Goal: Task Accomplishment & Management: Manage account settings

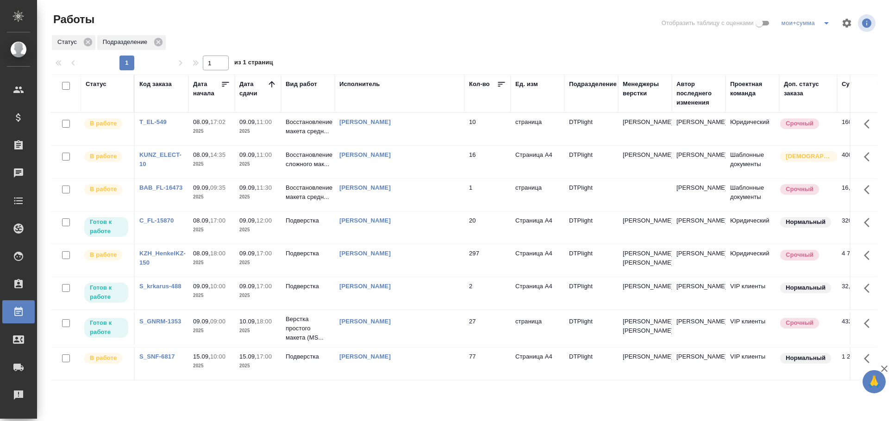
click at [217, 37] on div "Статус Подразделение" at bounding box center [464, 42] width 826 height 17
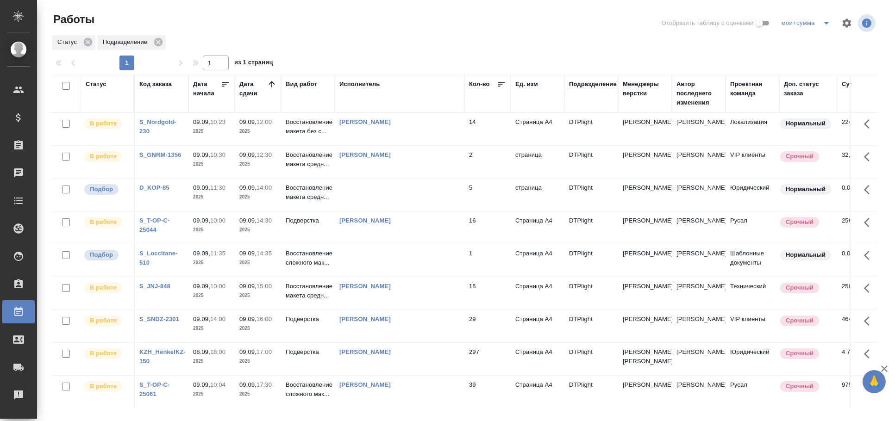
click at [416, 206] on td at bounding box center [400, 195] width 130 height 32
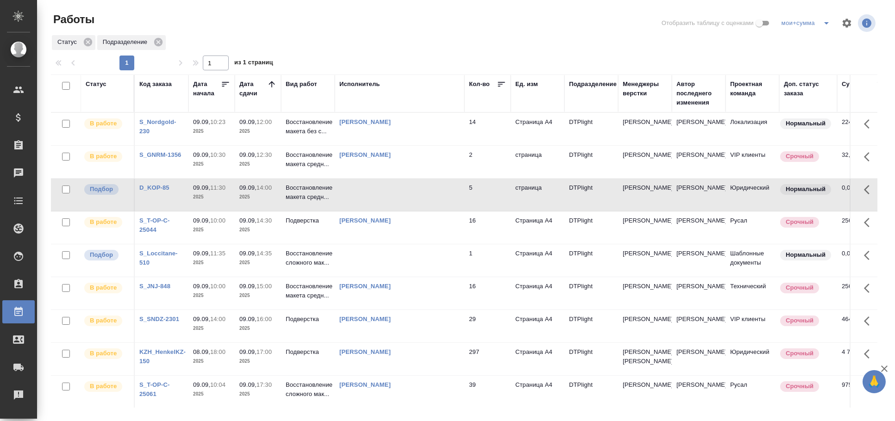
click at [392, 198] on td at bounding box center [400, 195] width 130 height 32
click at [406, 268] on td at bounding box center [400, 260] width 130 height 32
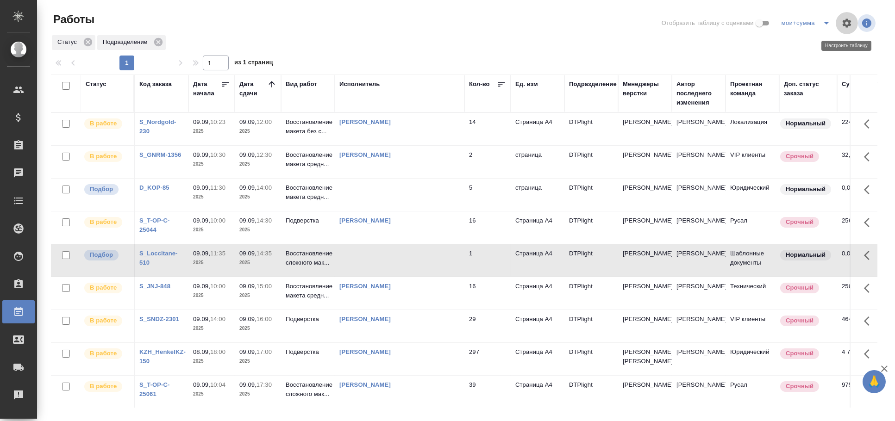
drag, startPoint x: 828, startPoint y: 17, endPoint x: 799, endPoint y: -9, distance: 39.0
click at [799, 0] on html "🙏 .cls-1 fill:#fff; AWATERA Arkhipova Ekaterina Клиенты Спецификации Заказы 0 Ч…" at bounding box center [447, 210] width 895 height 421
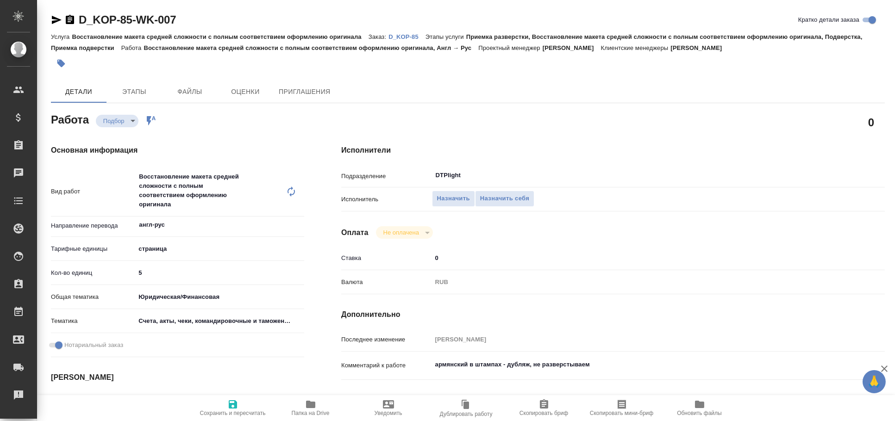
type textarea "x"
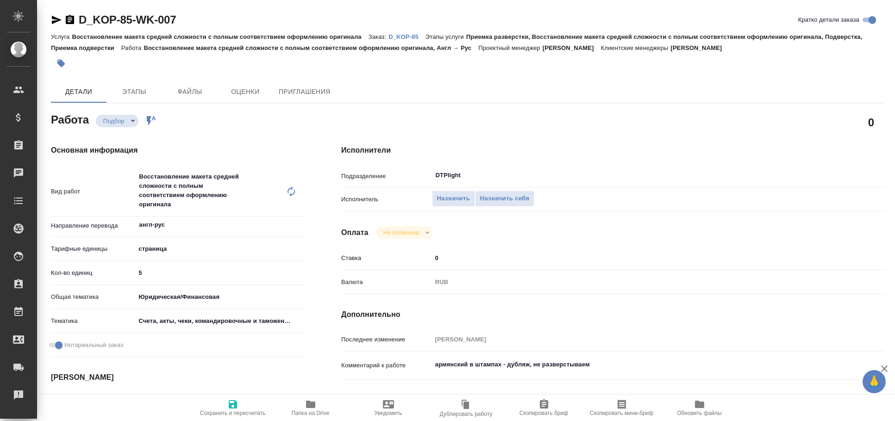
type textarea "x"
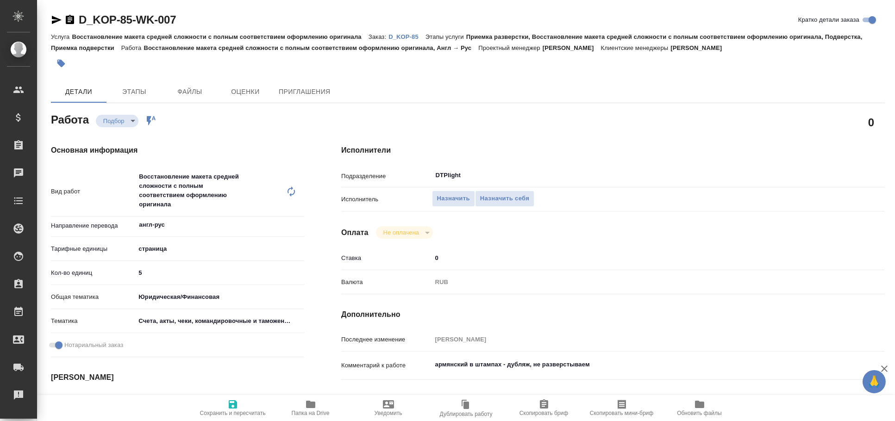
click at [56, 18] on icon "button" at bounding box center [57, 20] width 10 height 8
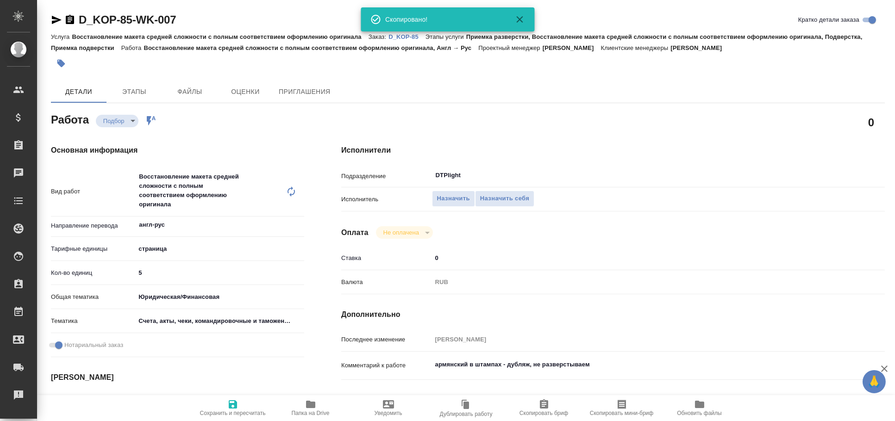
type textarea "x"
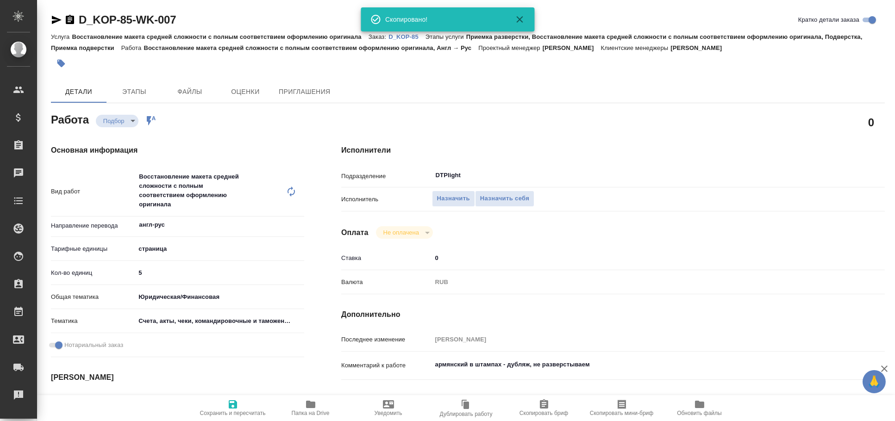
type textarea "x"
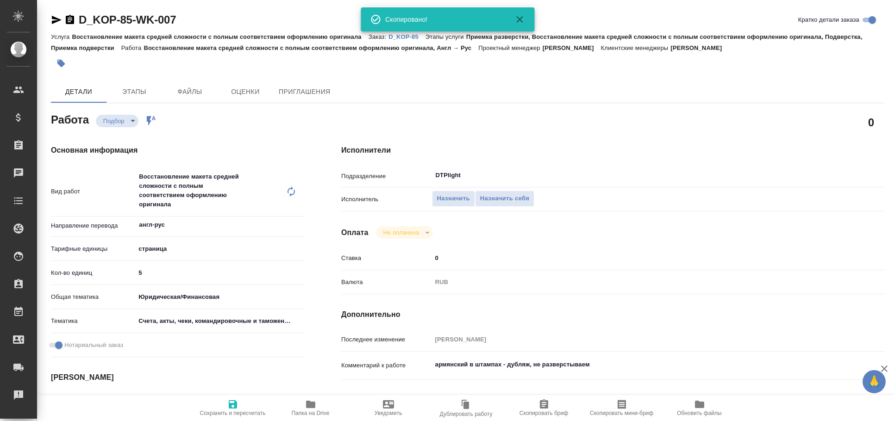
type textarea "x"
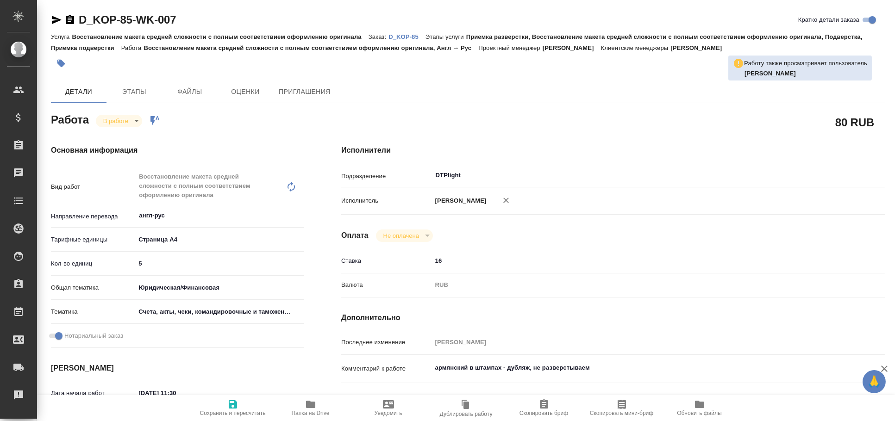
type textarea "x"
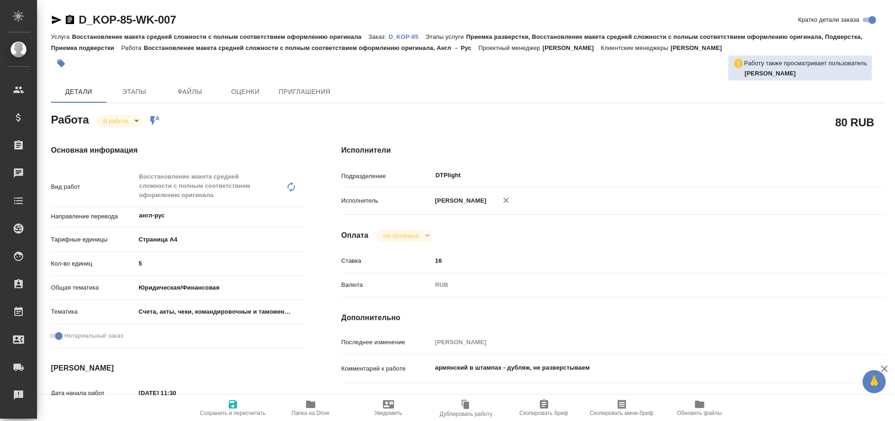
type textarea "x"
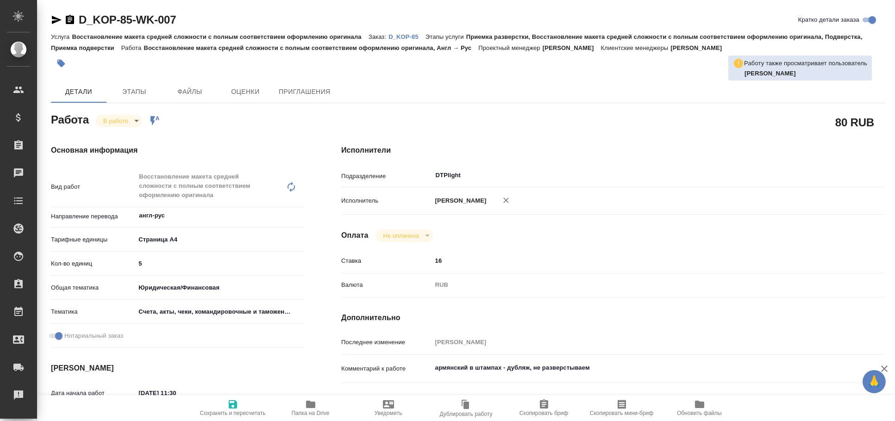
type textarea "x"
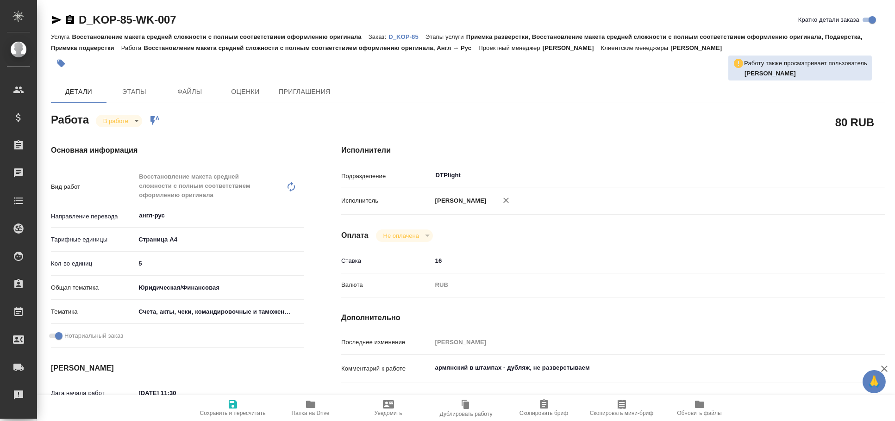
type textarea "x"
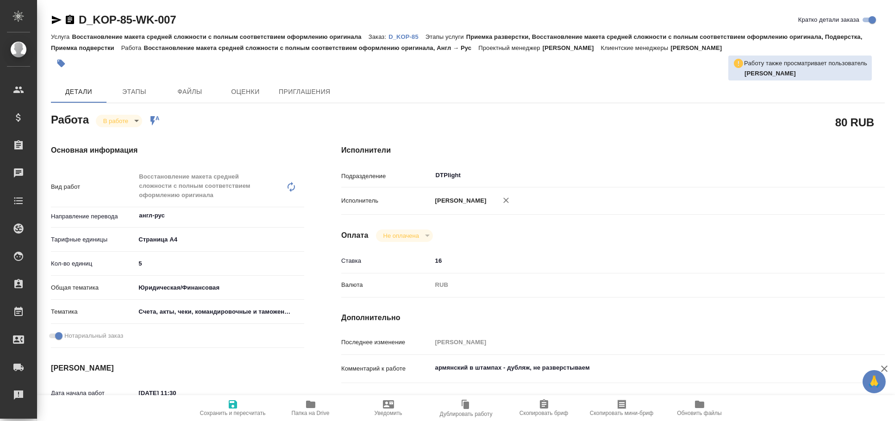
type textarea "x"
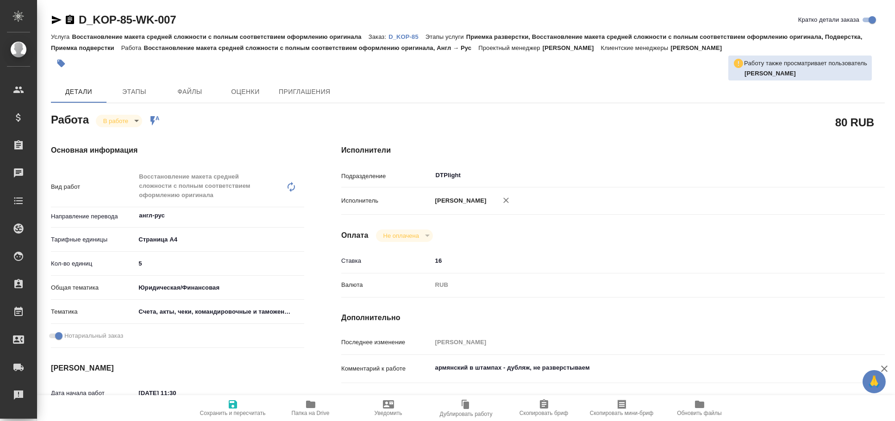
type textarea "x"
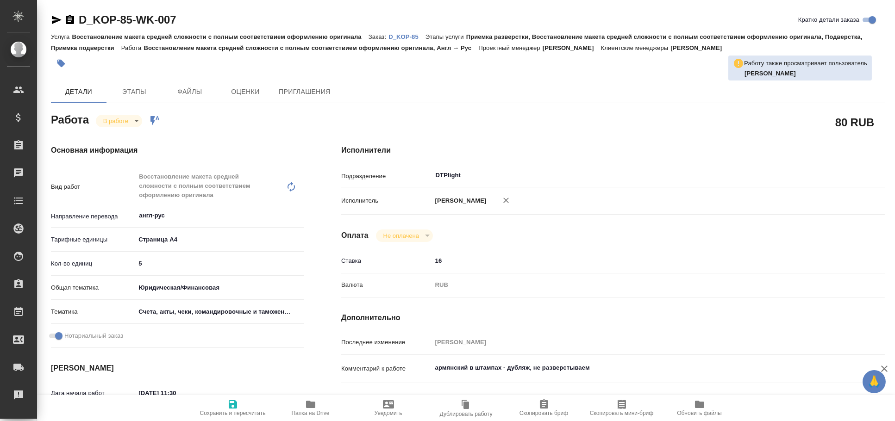
type textarea "x"
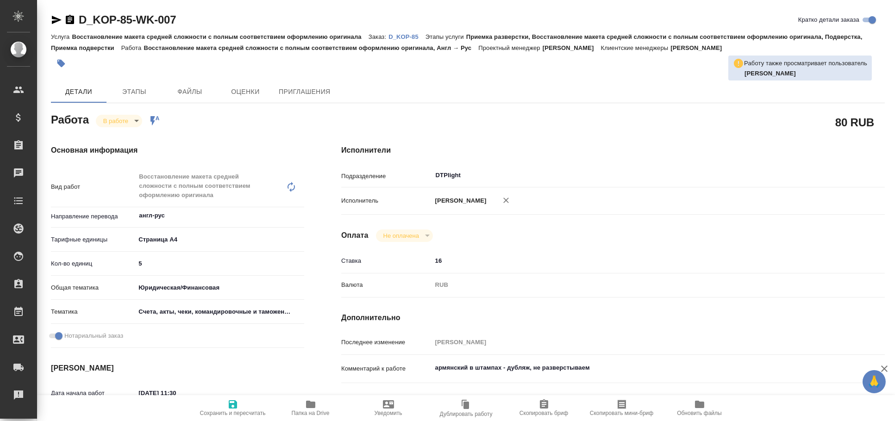
type textarea "x"
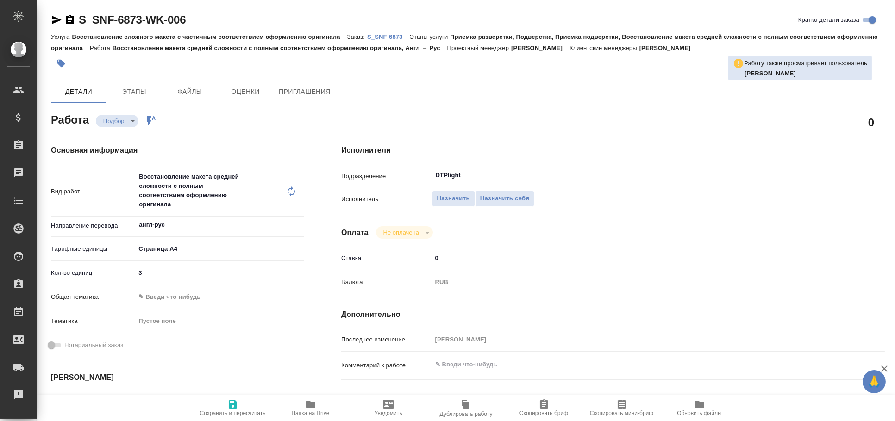
type textarea "x"
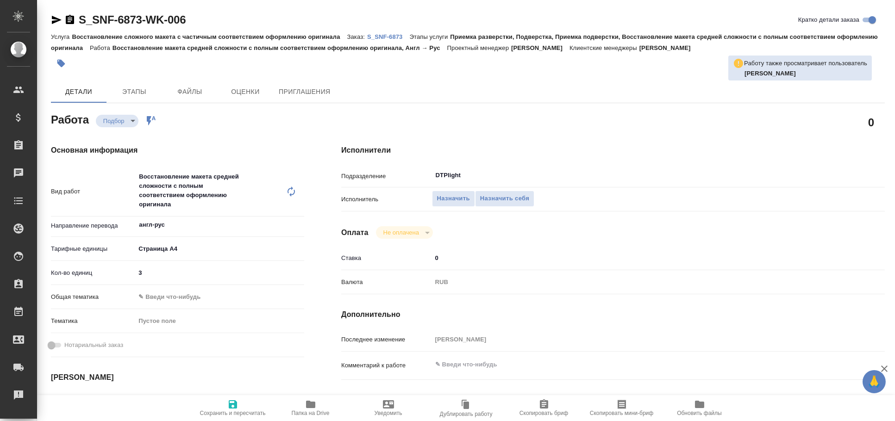
type textarea "x"
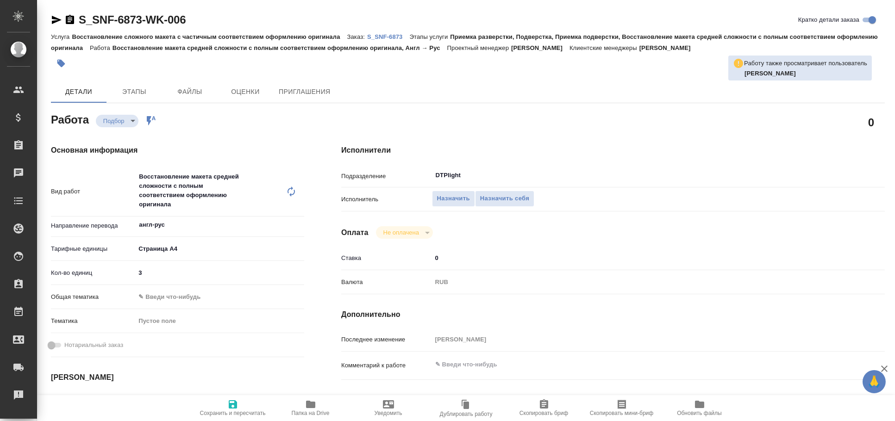
type textarea "x"
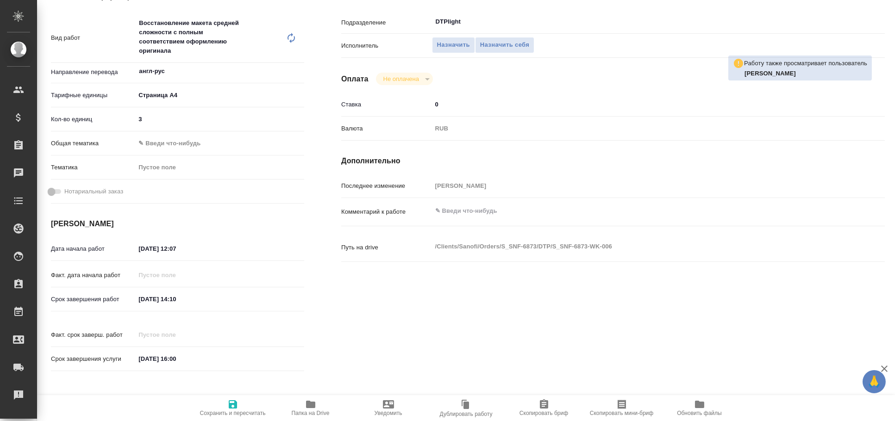
scroll to position [395, 0]
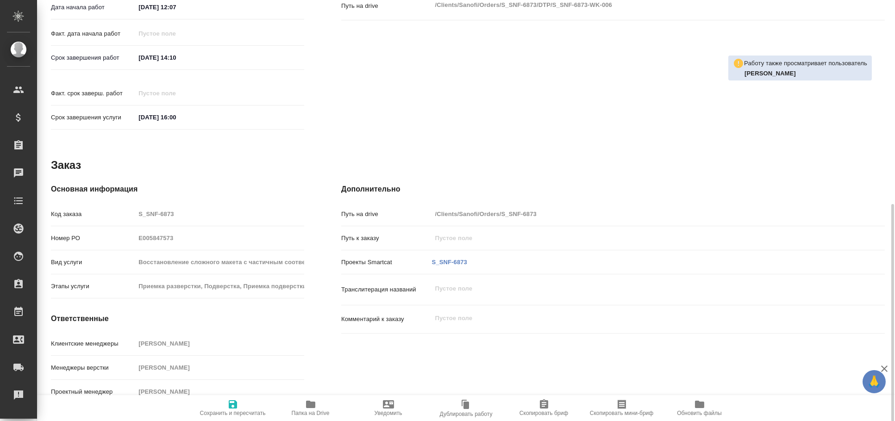
type textarea "x"
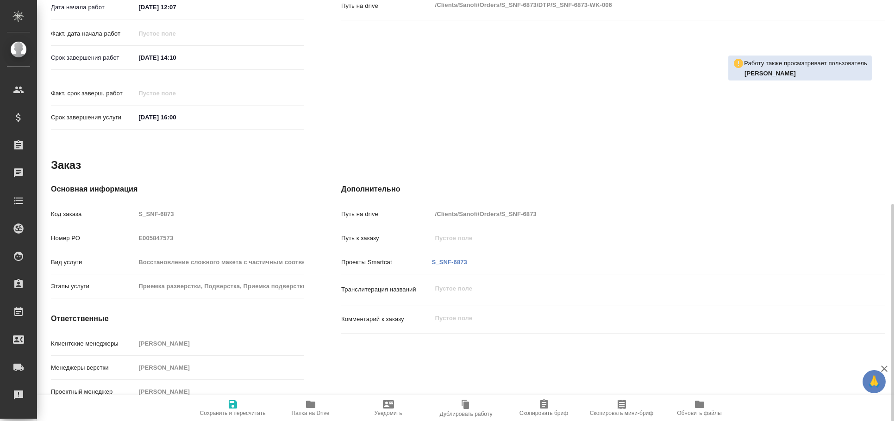
click at [314, 405] on icon "button" at bounding box center [310, 404] width 9 height 7
type textarea "x"
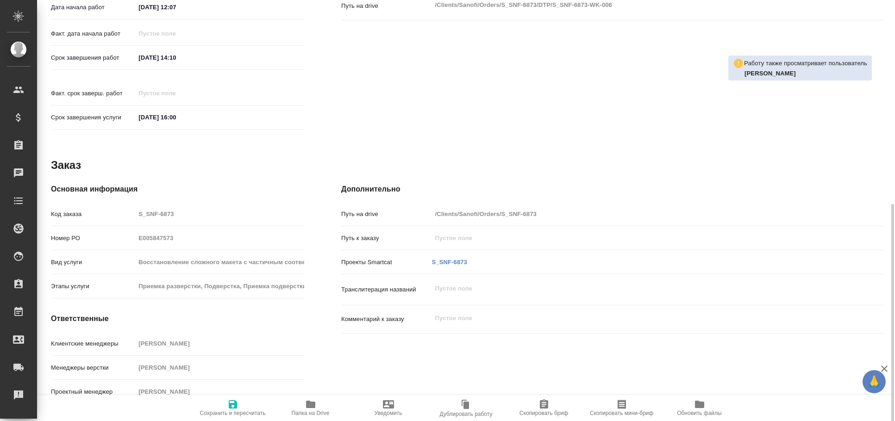
type textarea "x"
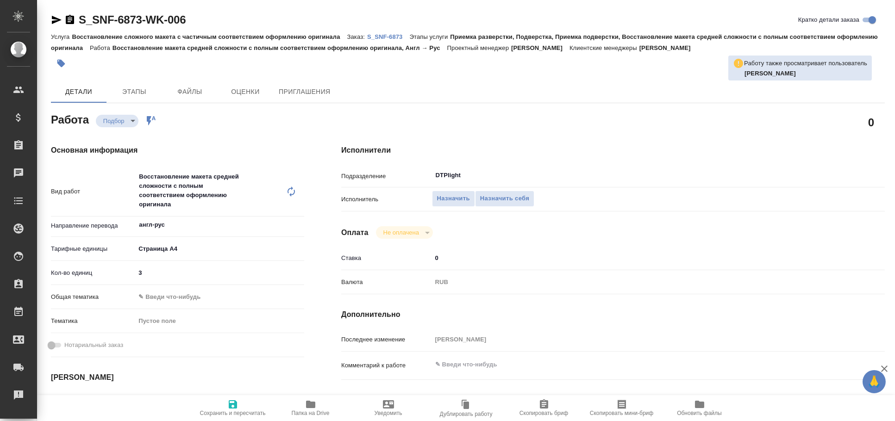
type textarea "x"
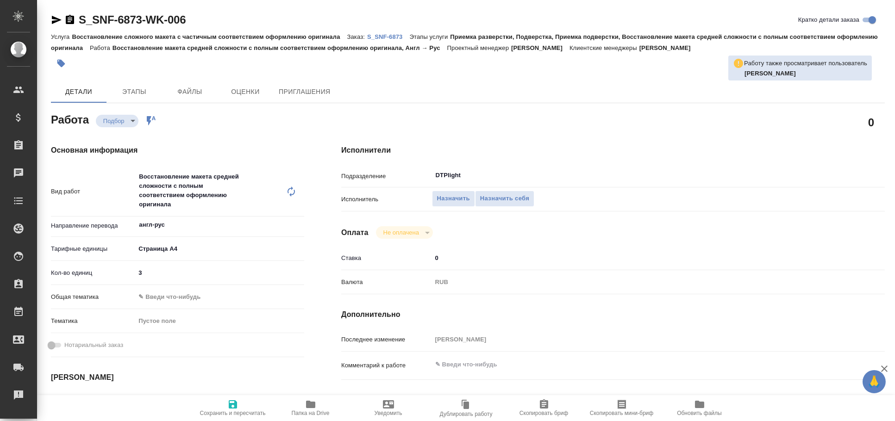
type textarea "x"
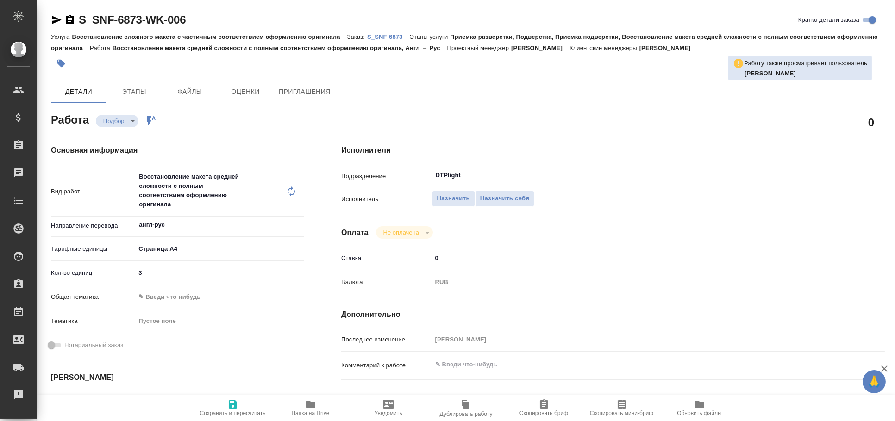
type textarea "x"
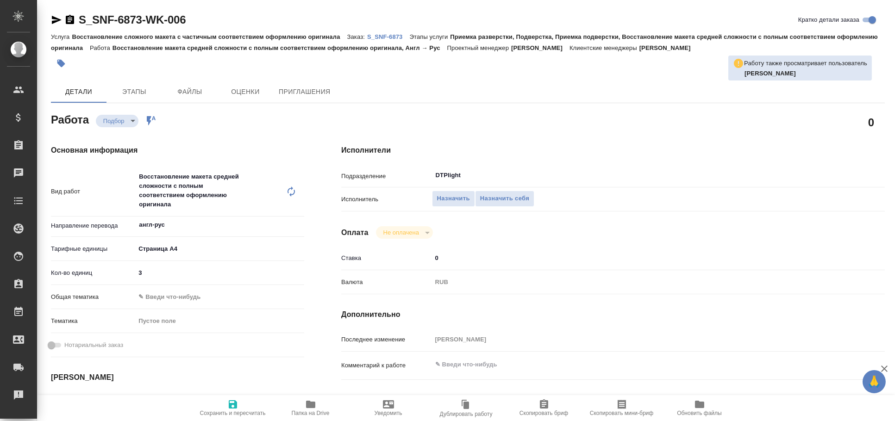
type textarea "x"
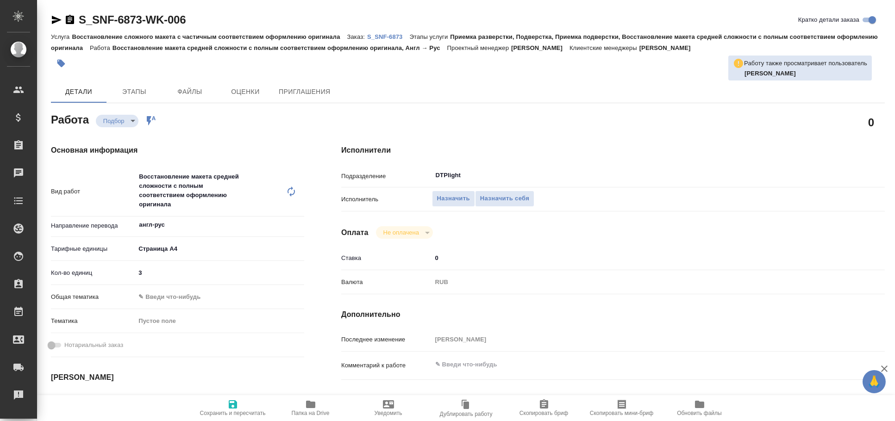
type textarea "x"
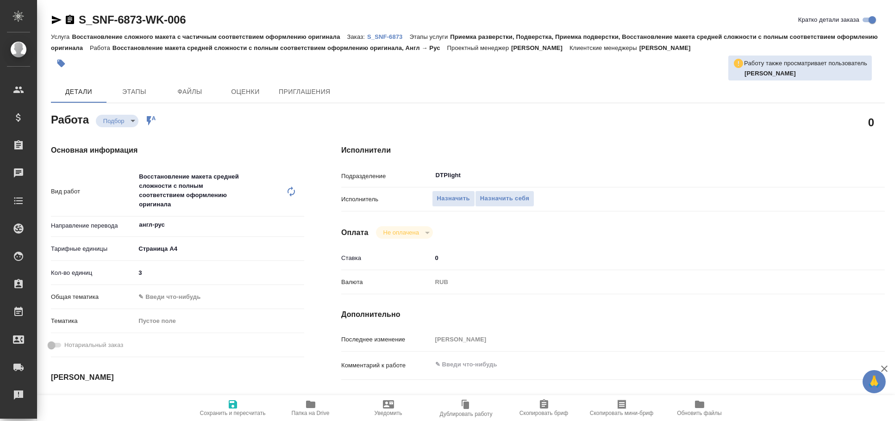
type textarea "x"
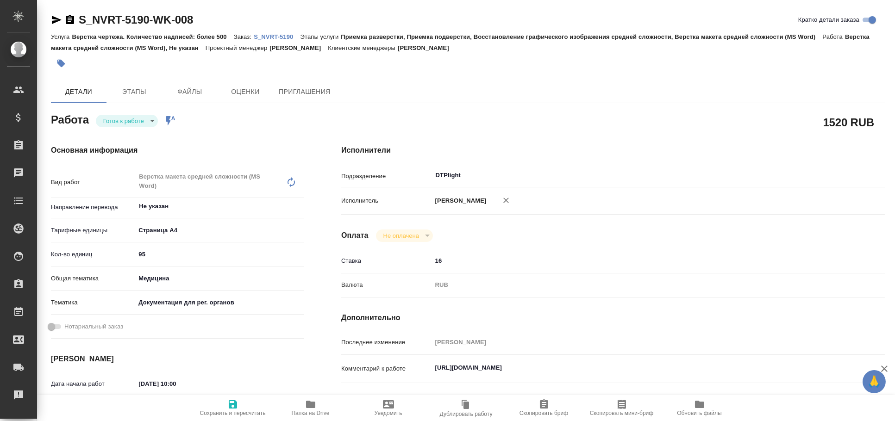
type textarea "x"
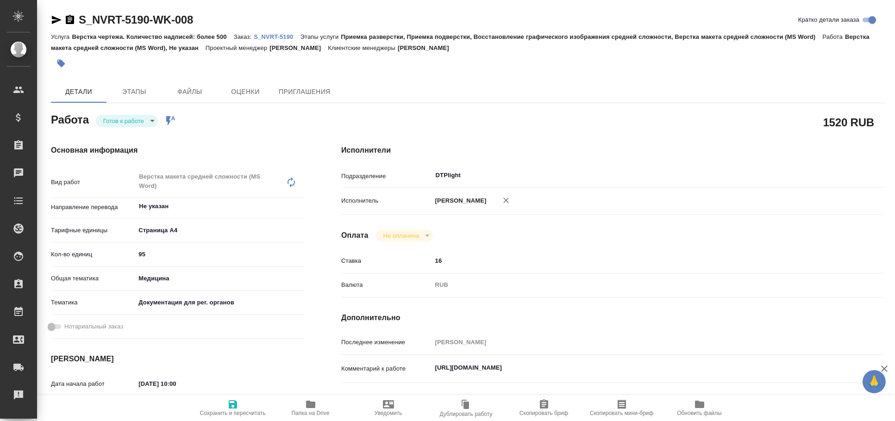
type textarea "x"
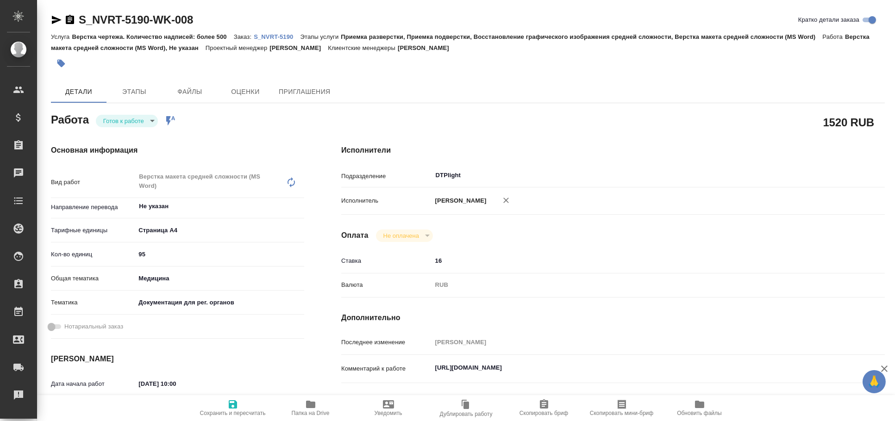
type textarea "x"
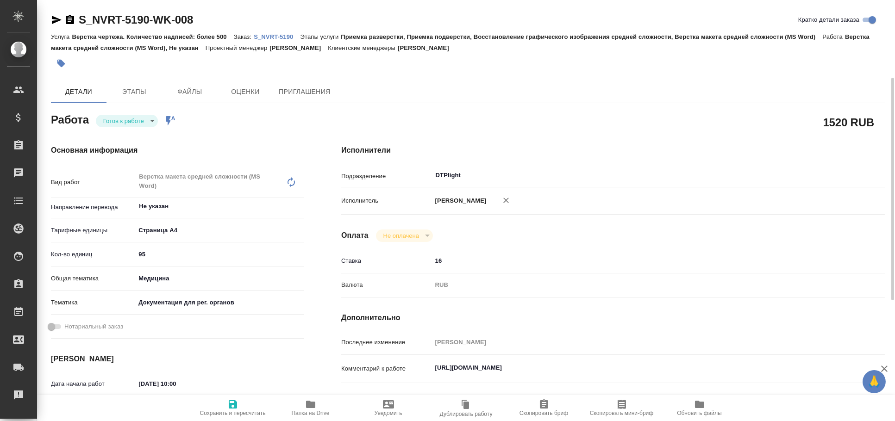
scroll to position [154, 0]
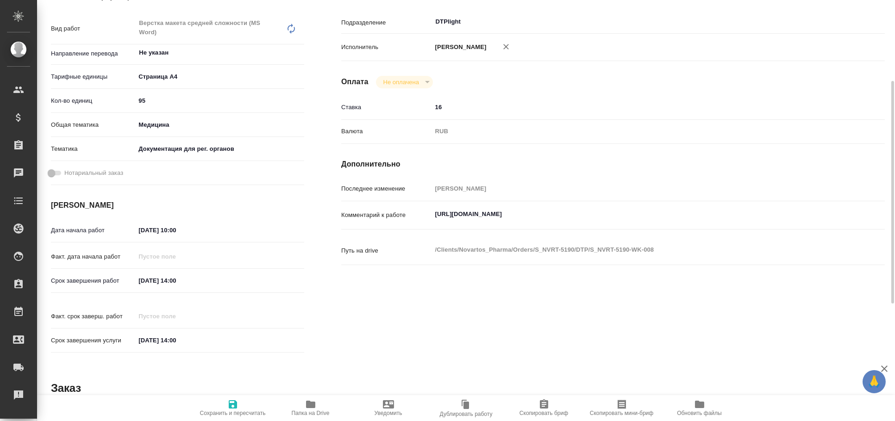
type textarea "x"
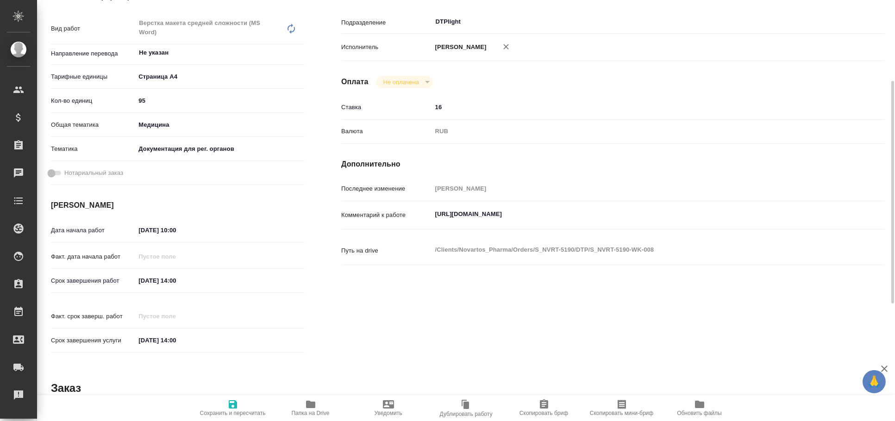
type textarea "x"
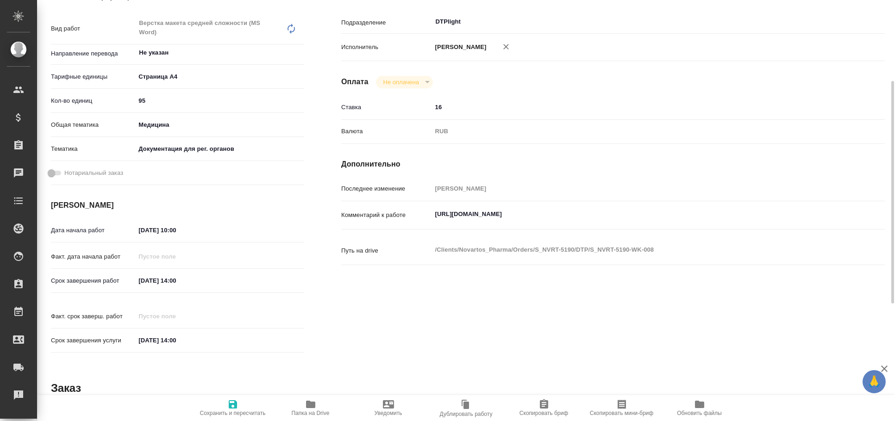
scroll to position [0, 0]
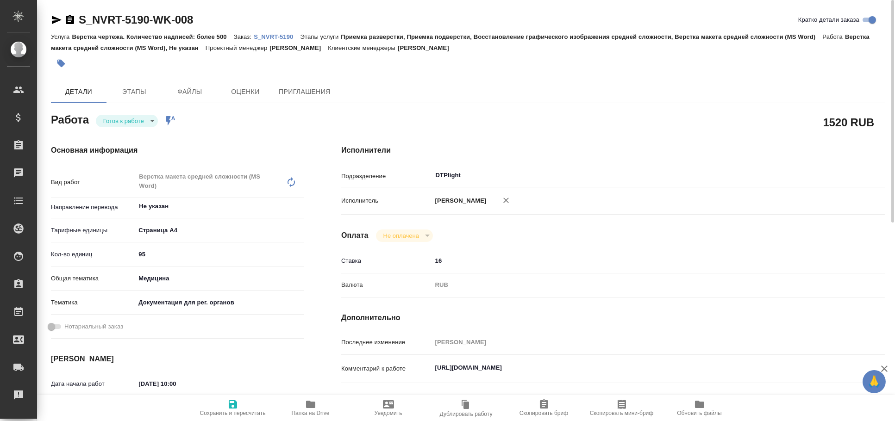
click at [52, 19] on icon "button" at bounding box center [56, 19] width 11 height 11
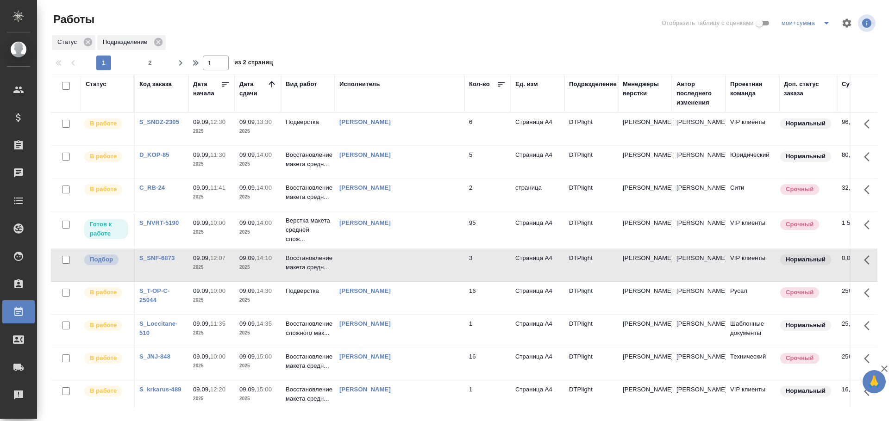
click at [402, 263] on td at bounding box center [400, 265] width 130 height 32
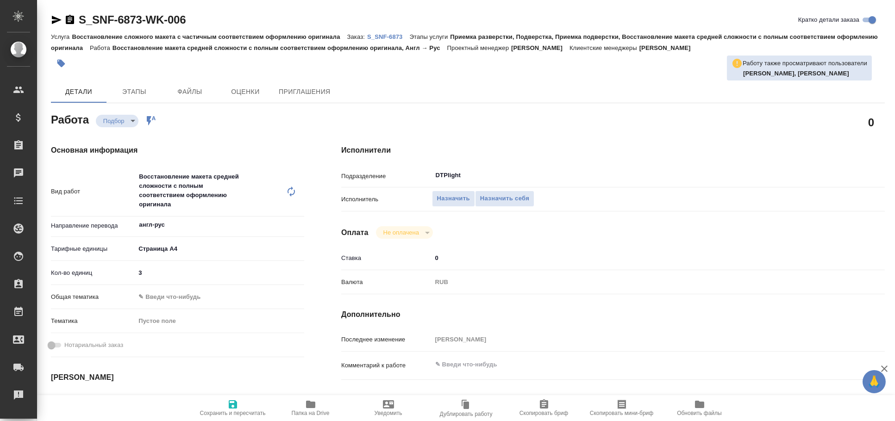
type textarea "x"
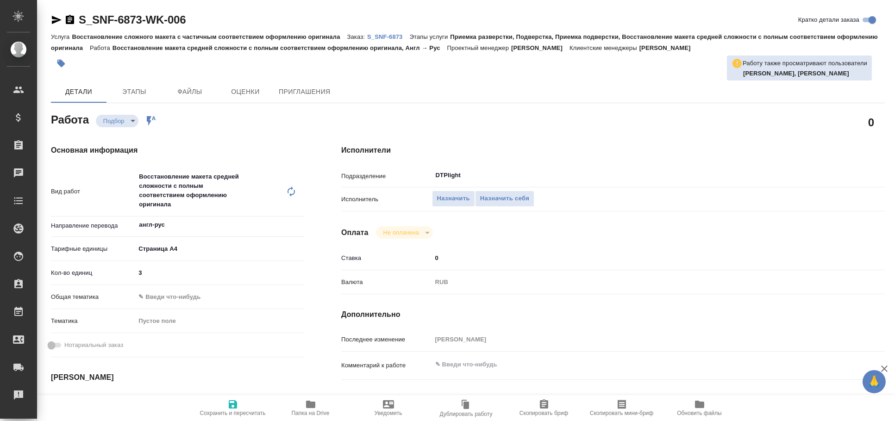
type textarea "x"
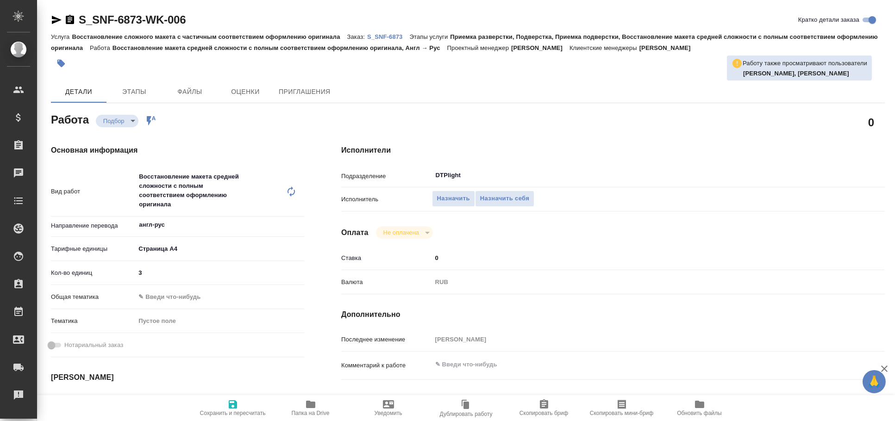
type textarea "x"
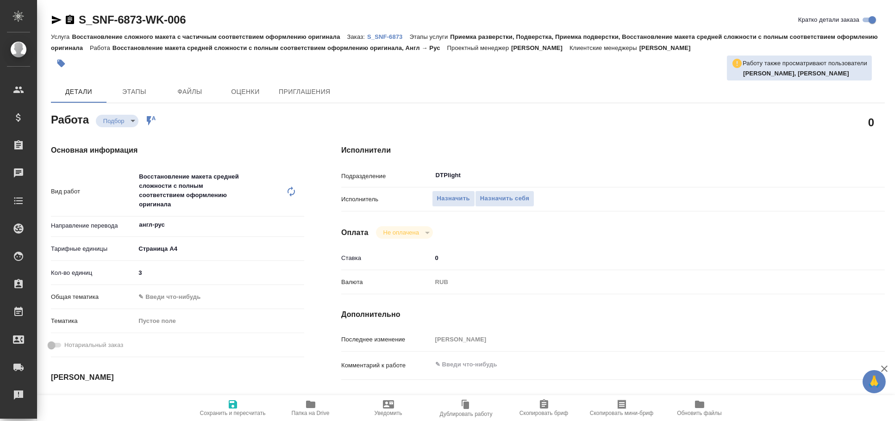
type textarea "x"
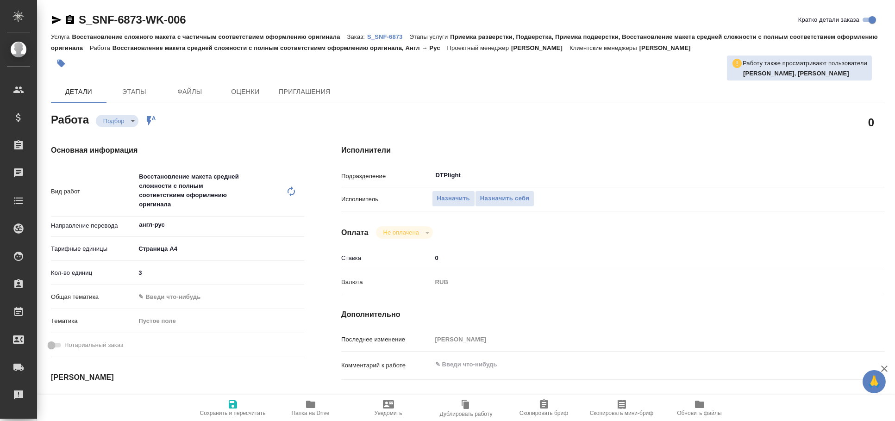
type textarea "x"
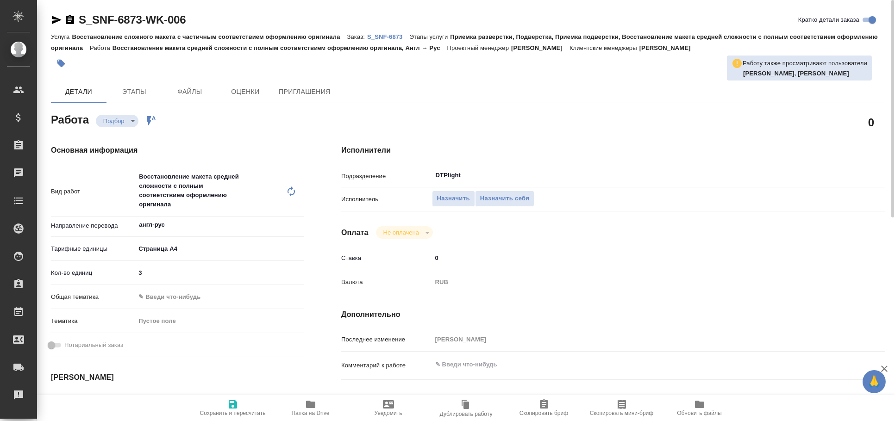
click at [53, 19] on icon "button" at bounding box center [56, 19] width 11 height 11
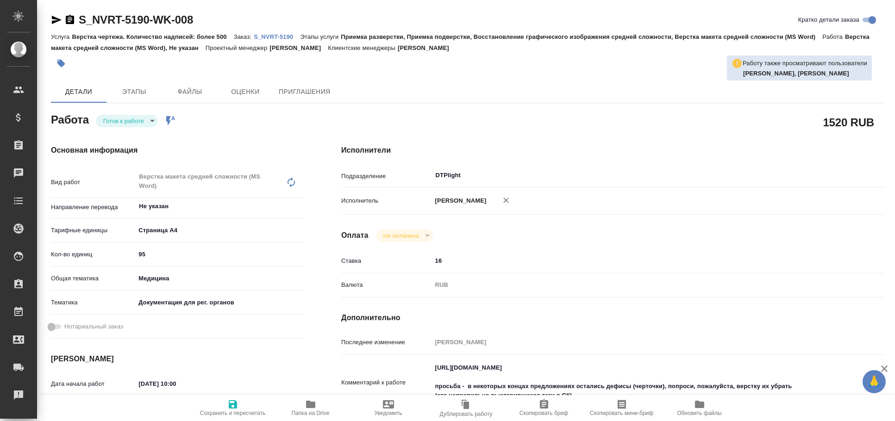
type textarea "x"
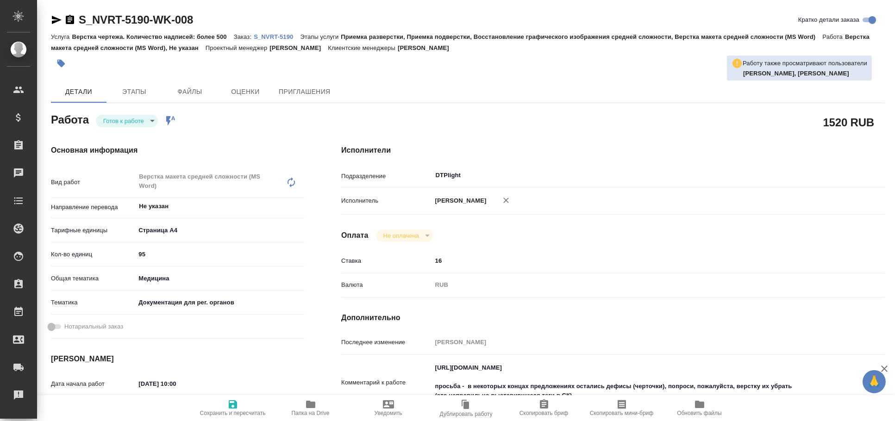
type textarea "x"
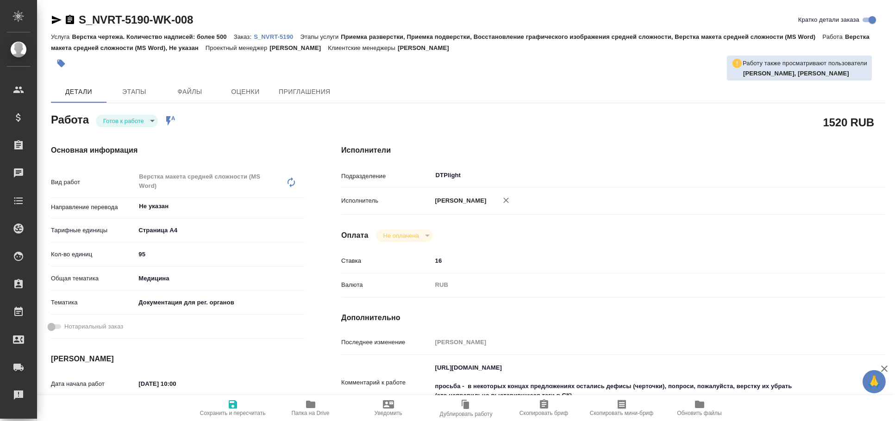
type textarea "x"
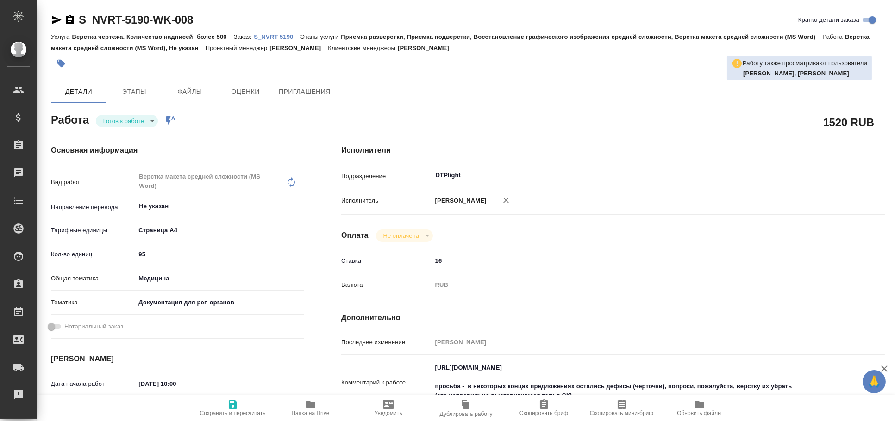
type textarea "x"
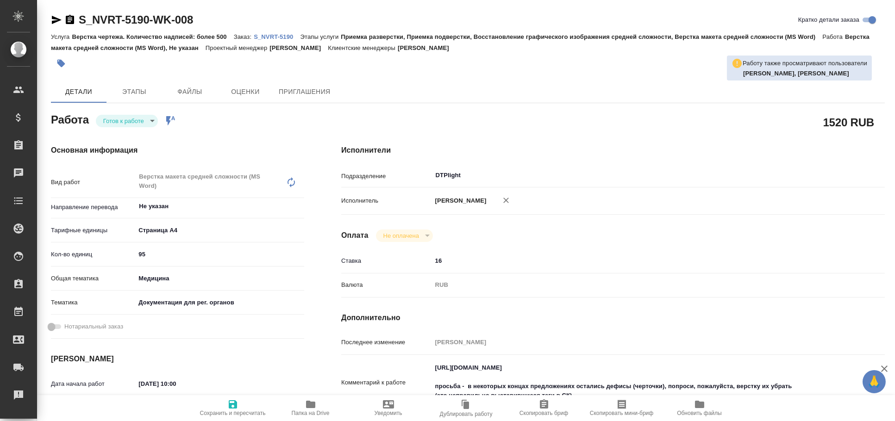
type textarea "x"
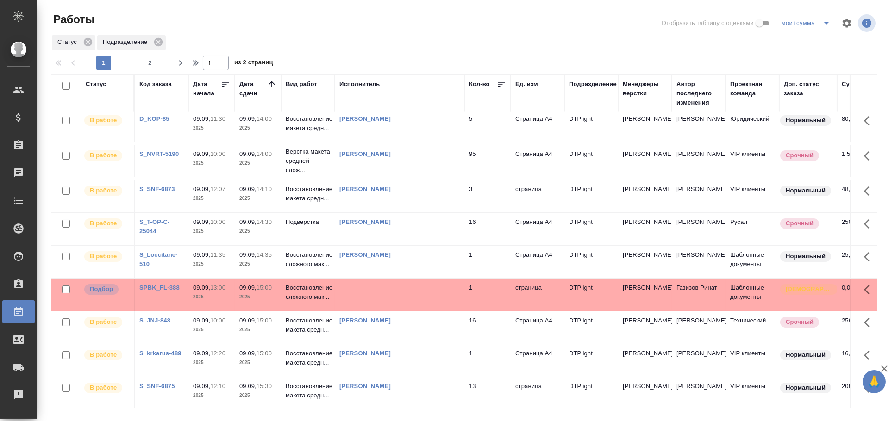
scroll to position [51, 0]
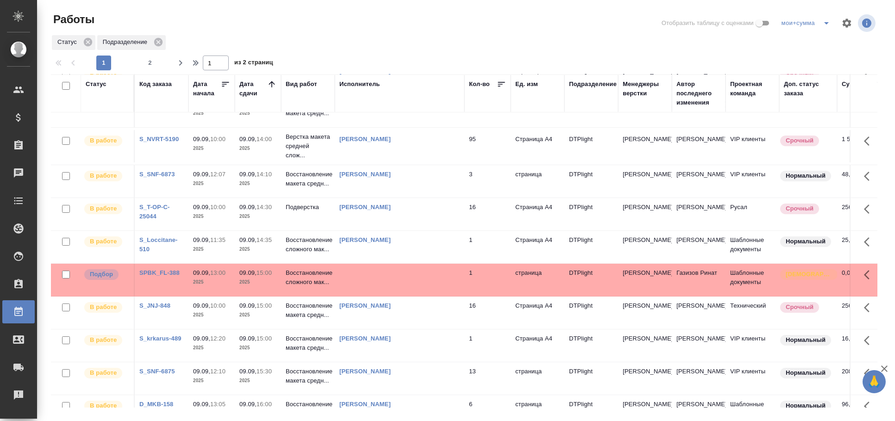
click at [392, 294] on td at bounding box center [400, 280] width 130 height 32
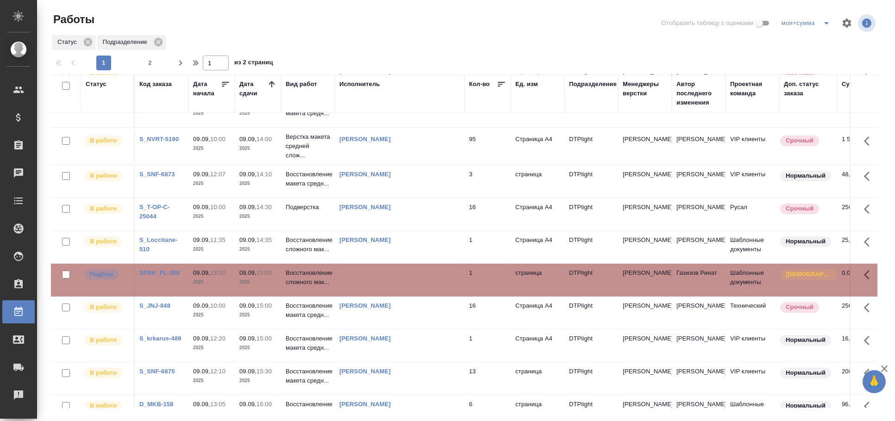
click at [392, 294] on td at bounding box center [400, 280] width 130 height 32
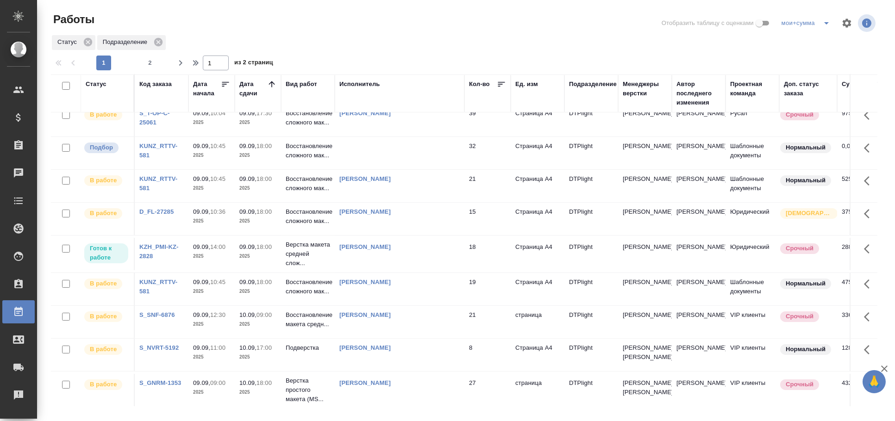
scroll to position [445, 0]
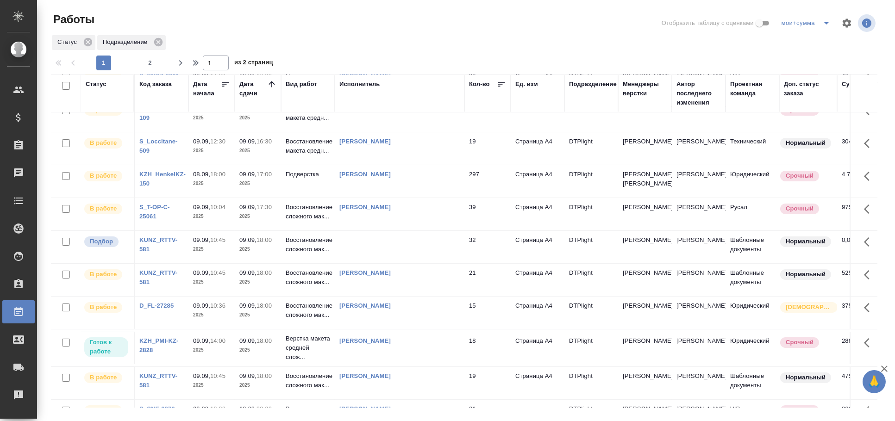
click at [438, 263] on td at bounding box center [400, 247] width 130 height 32
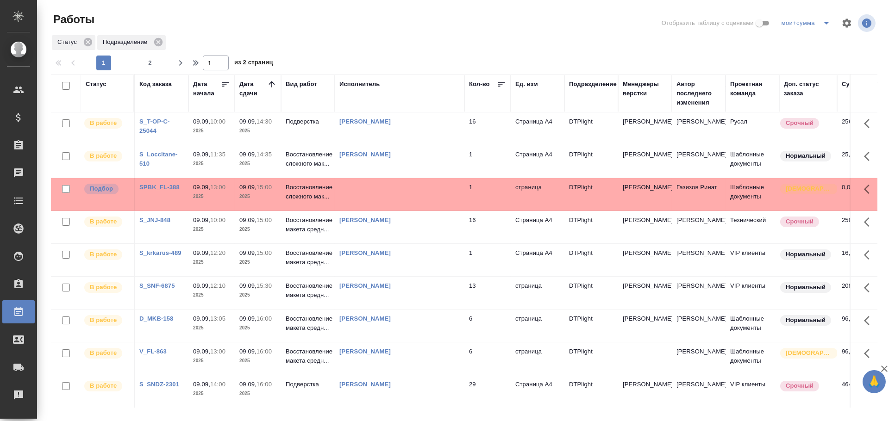
scroll to position [154, 0]
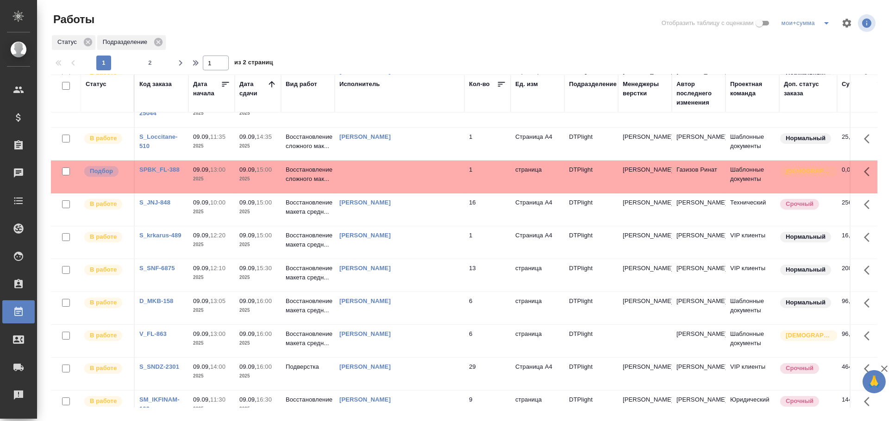
click at [432, 288] on td "[PERSON_NAME]" at bounding box center [400, 275] width 130 height 32
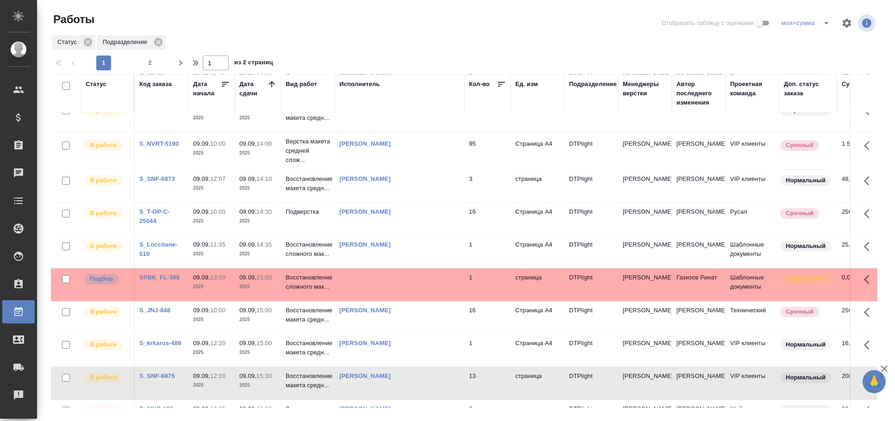
scroll to position [0, 0]
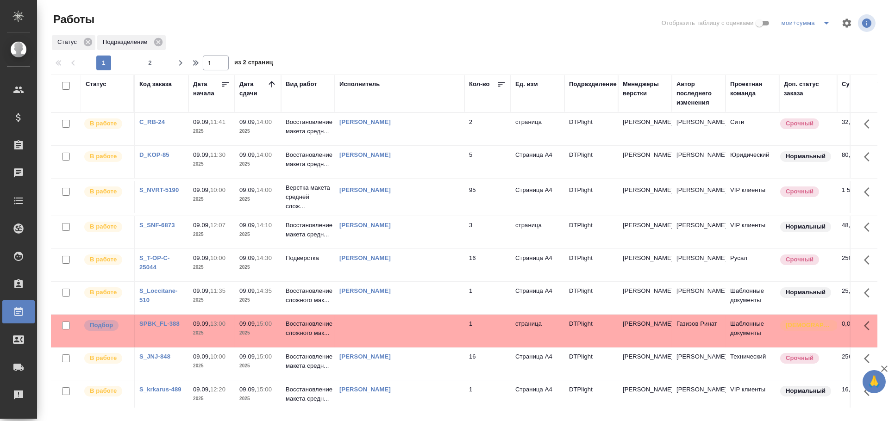
click at [97, 82] on div "Статус" at bounding box center [96, 84] width 21 height 9
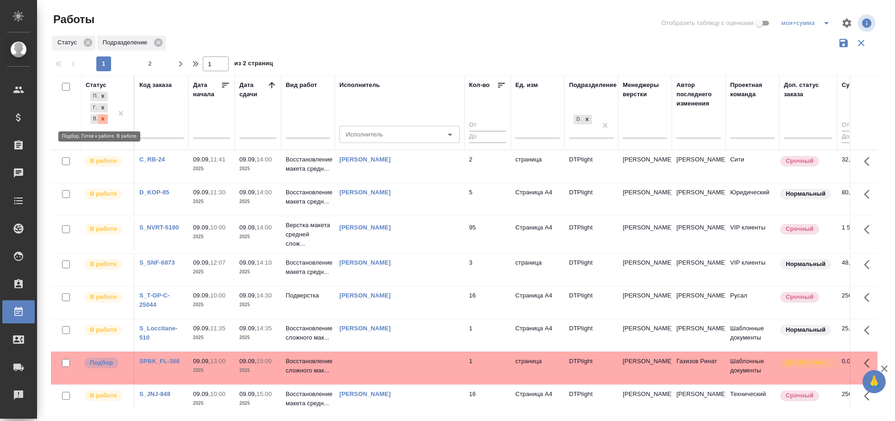
click at [102, 118] on icon at bounding box center [103, 119] width 6 height 6
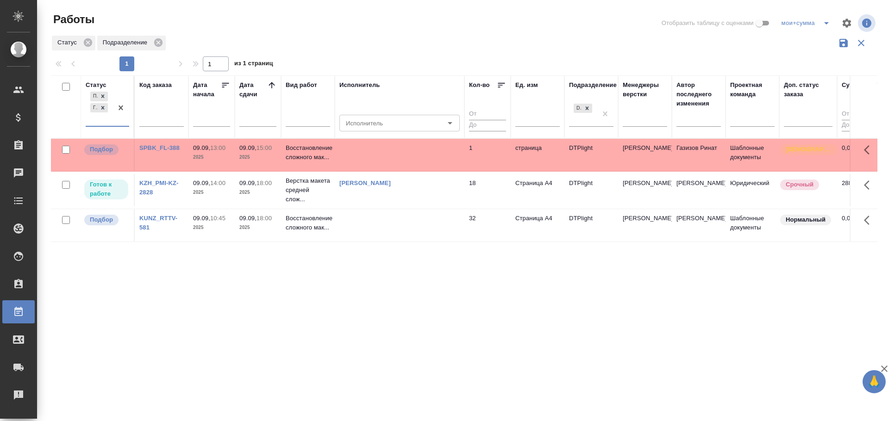
click at [385, 230] on td at bounding box center [400, 225] width 130 height 32
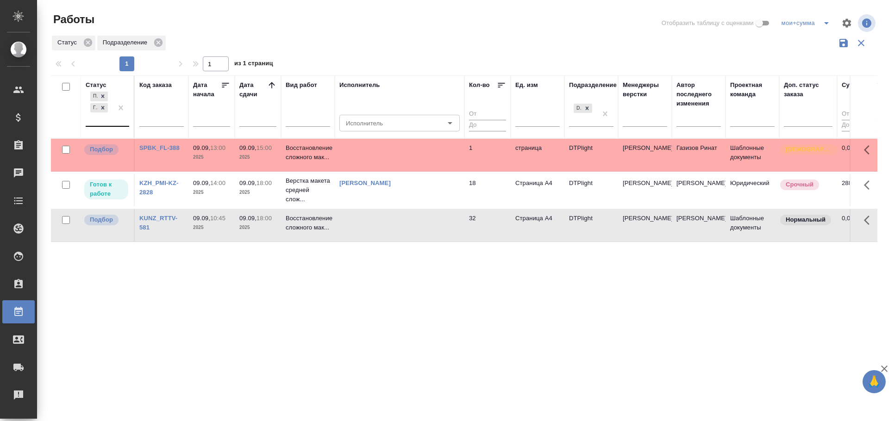
click at [385, 230] on td at bounding box center [400, 225] width 130 height 32
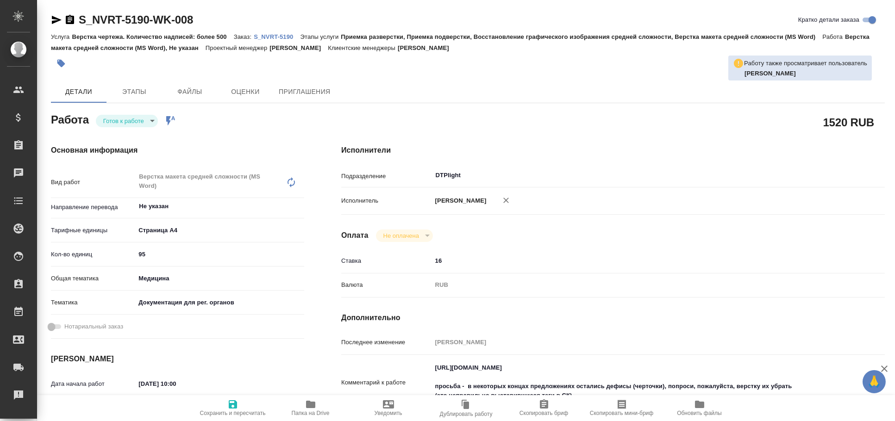
type textarea "x"
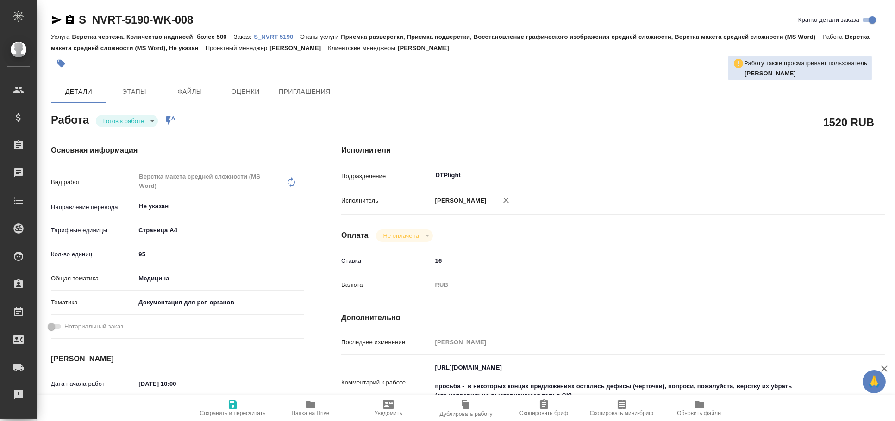
type textarea "x"
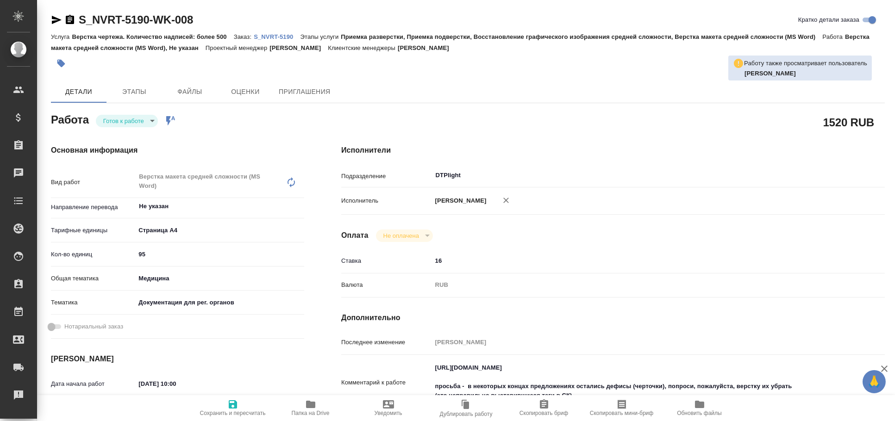
type textarea "x"
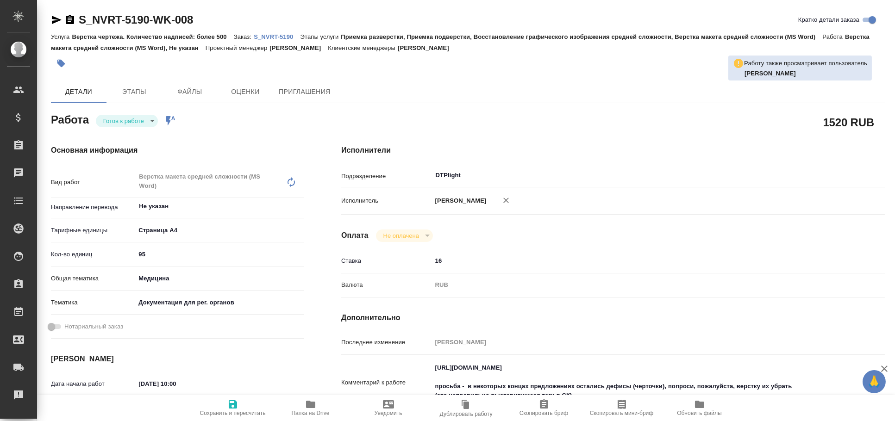
type textarea "x"
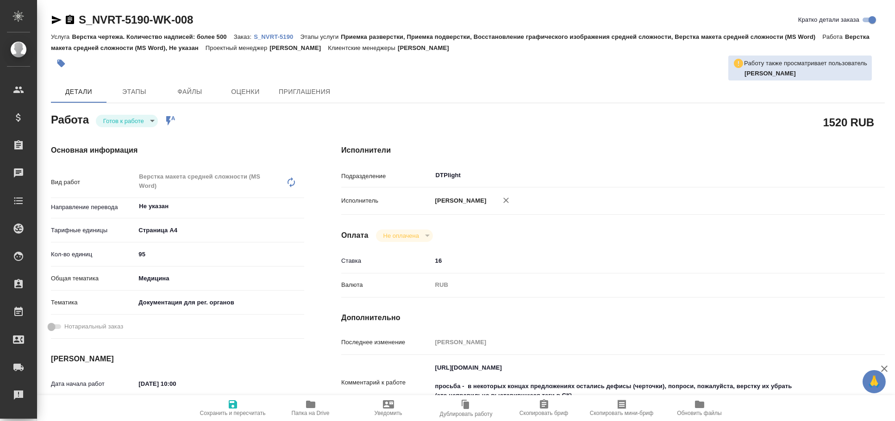
type textarea "x"
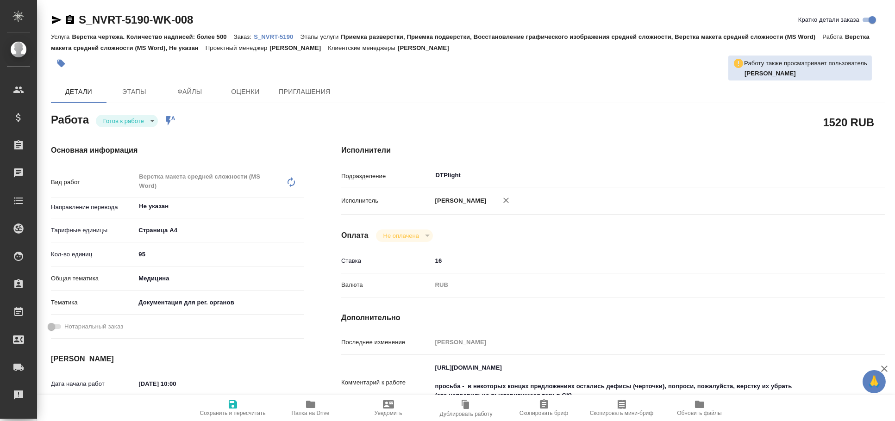
click at [134, 116] on body "🙏 .cls-1 fill:#fff; AWATERA [PERSON_NAME] Спецификации Заказы Чаты Todo Проекты…" at bounding box center [447, 210] width 895 height 421
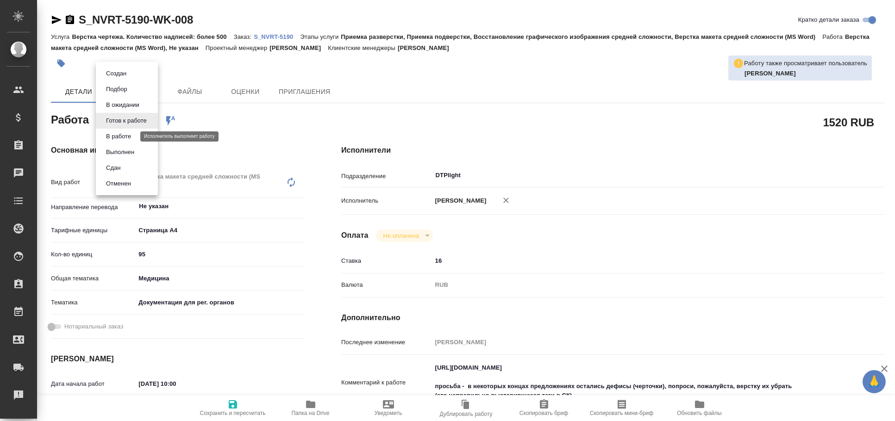
click at [126, 135] on button "В работе" at bounding box center [118, 136] width 31 height 10
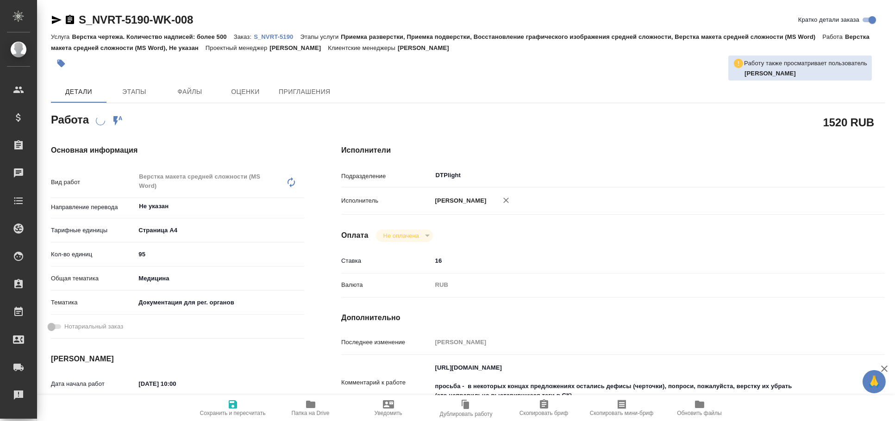
type textarea "x"
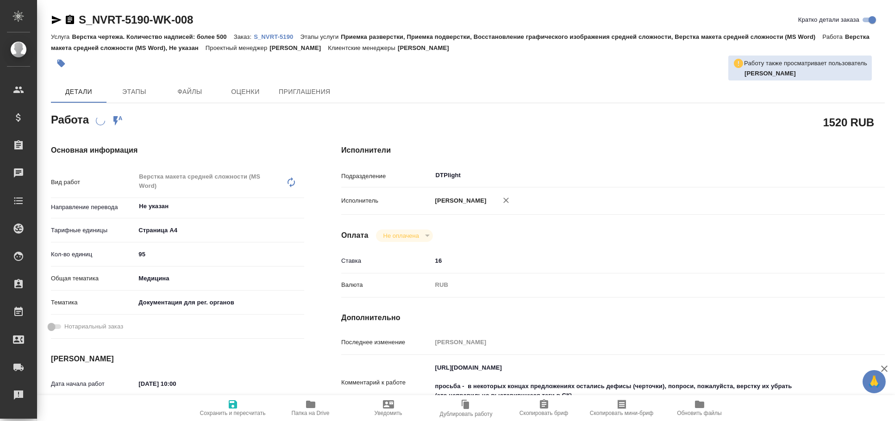
type textarea "x"
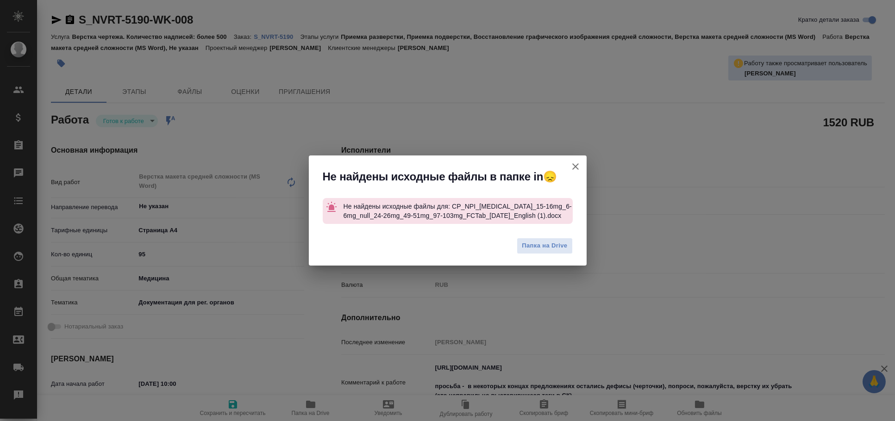
type textarea "x"
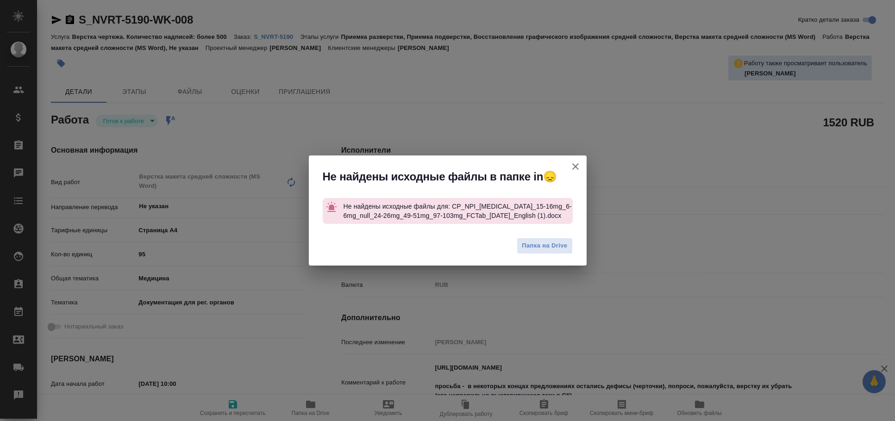
click at [580, 166] on button "Кратко детали заказа" at bounding box center [575, 167] width 22 height 22
type textarea "x"
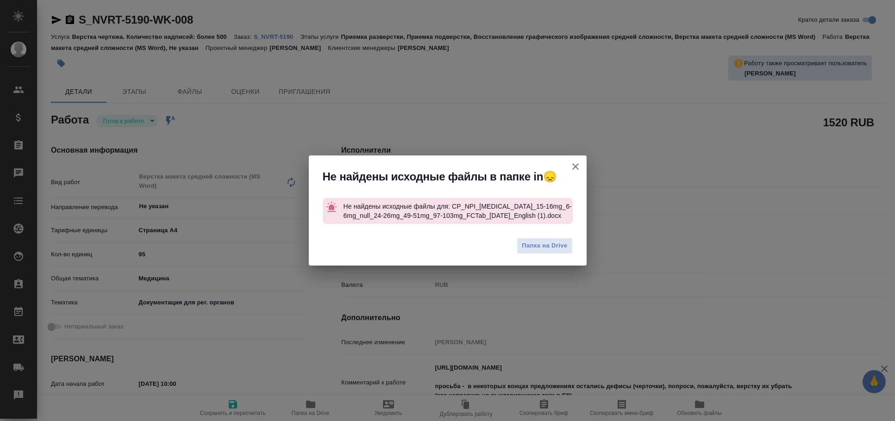
type textarea "x"
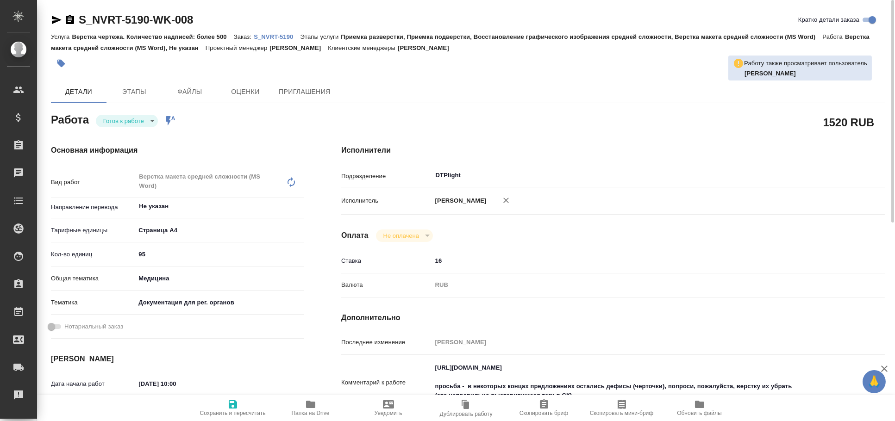
click at [277, 34] on p "S_NVRT-5190" at bounding box center [277, 36] width 46 height 7
click at [134, 125] on body "🙏 .cls-1 fill:#fff; AWATERA Arkhipova Ekaterina Клиенты Спецификации Заказы 0 Ч…" at bounding box center [447, 210] width 895 height 421
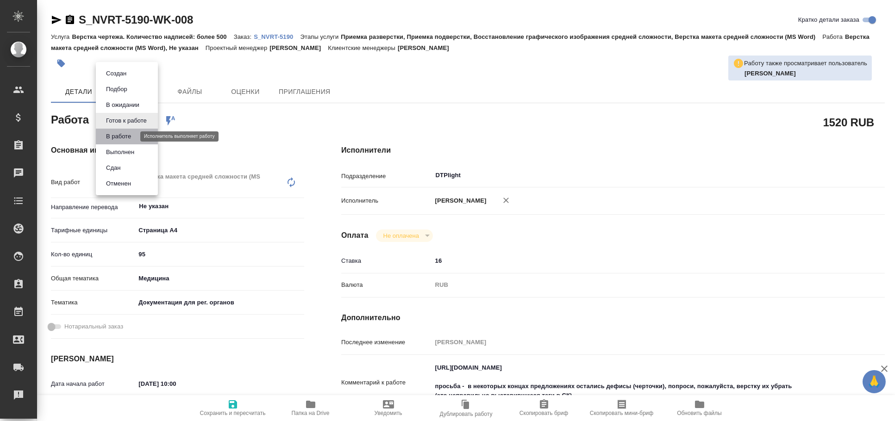
click at [129, 137] on button "В работе" at bounding box center [118, 136] width 31 height 10
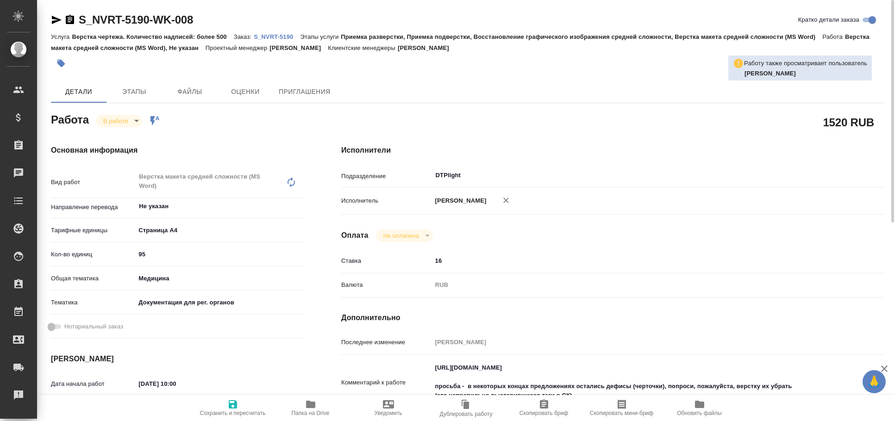
type textarea "x"
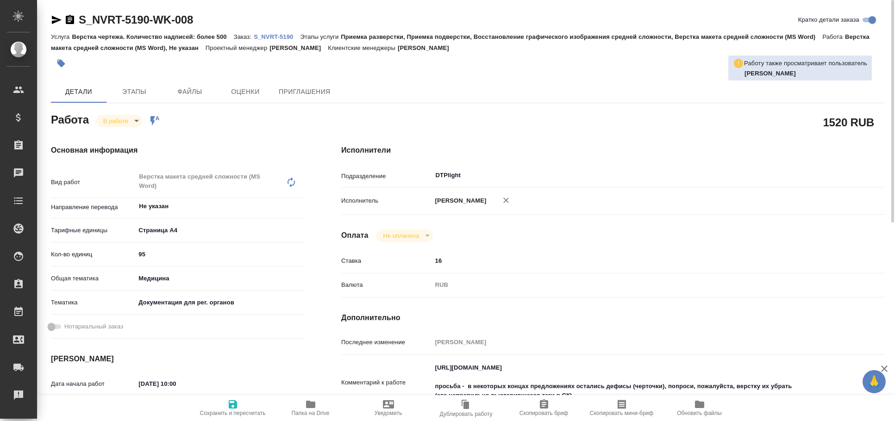
type textarea "x"
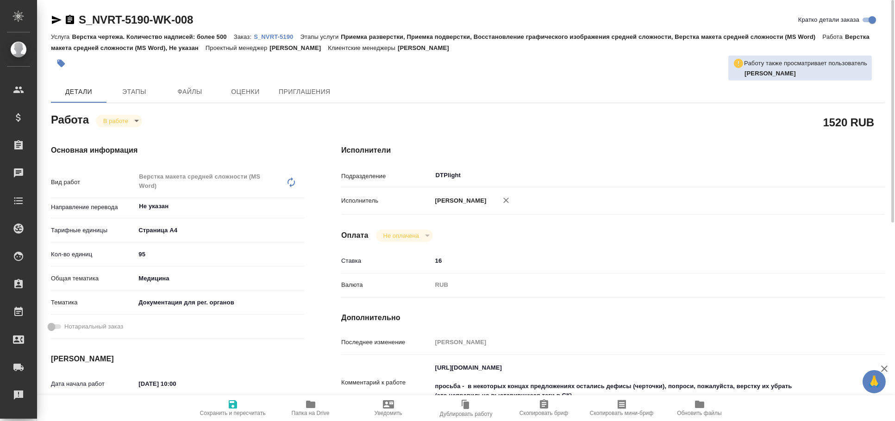
click at [229, 408] on icon "button" at bounding box center [233, 404] width 8 height 8
type textarea "x"
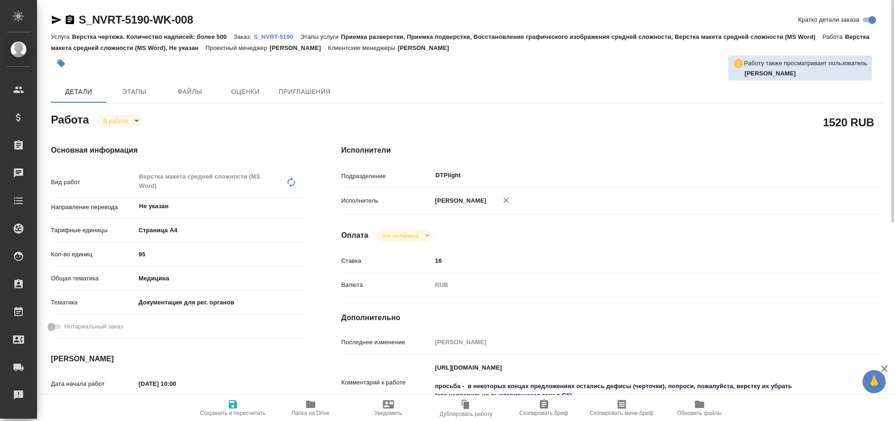
type textarea "x"
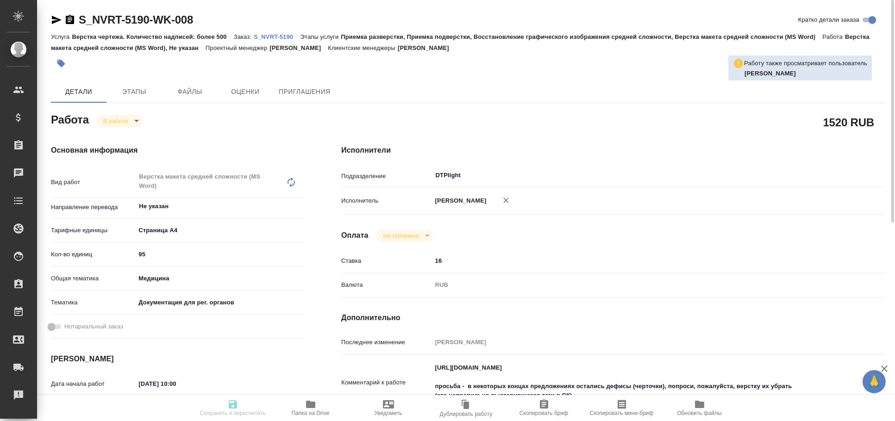
type textarea "x"
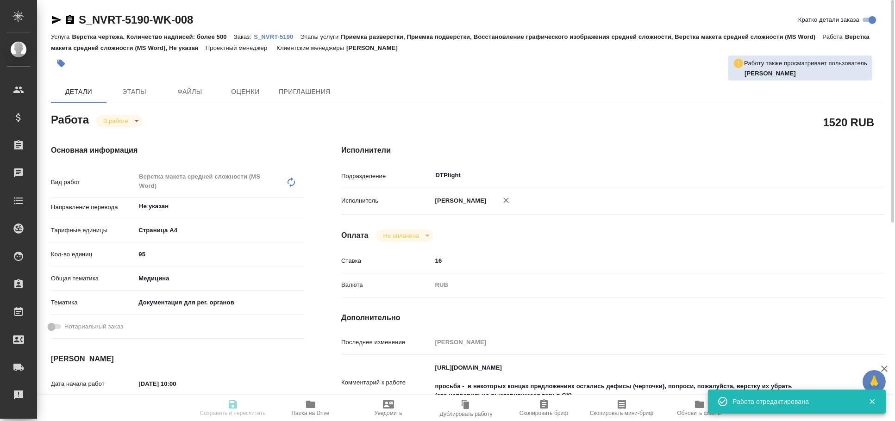
type input "inProgress"
type textarea "Верстка макета средней сложности (MS Word)"
type textarea "x"
type input "Не указан"
type input "5f036ec4e16dec2d6b59c8ff"
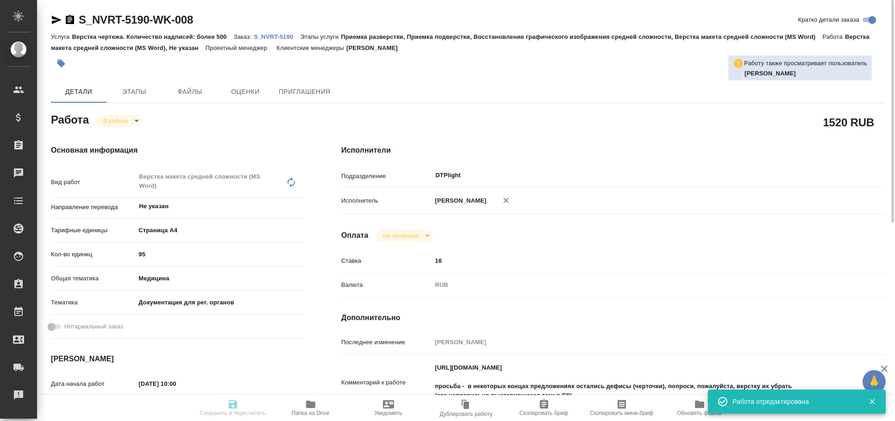
type input "95"
type input "med"
type input "5f647205b73bc97568ca66c6"
type input "09.09.2025 10:00"
type input "09.09.2025 13:05"
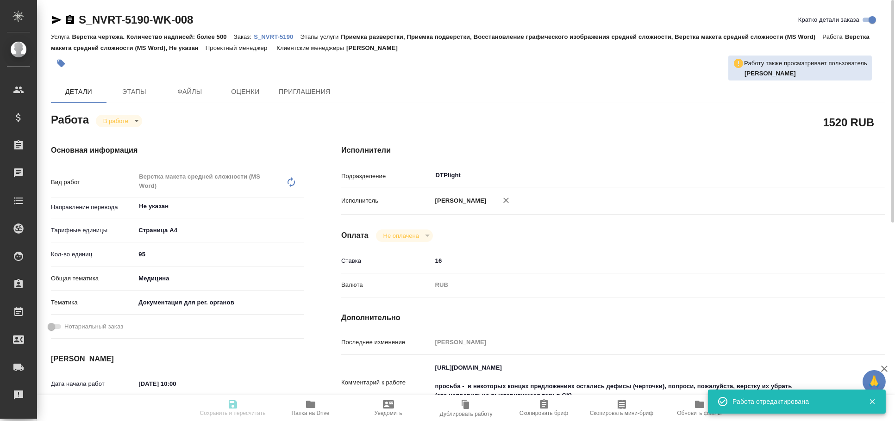
type input "09.09.2025 14:00"
type input "DTPlight"
type input "notPayed"
type input "16"
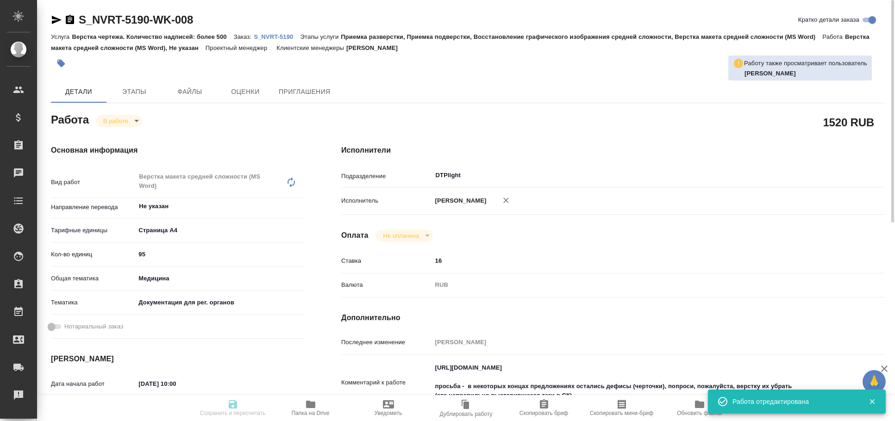
type input "RUB"
type input "Архипова Екатерина"
type textarea "https://drive.awatera.com/apps/files/files?dir=/Shares/Novartos_Pharma/Orders/S…"
type textarea "x"
type textarea "/Clients/Novartos_Pharma/Orders/S_NVRT-5190/DTP/S_NVRT-5190-WK-008"
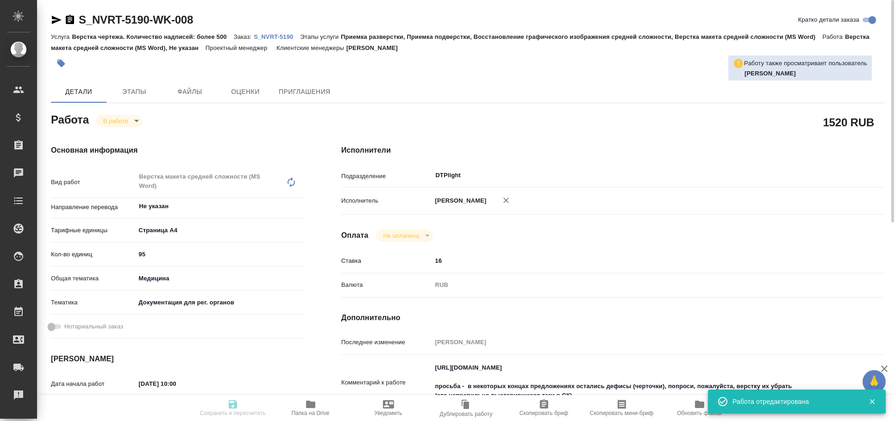
type textarea "x"
type input "S_NVRT-5190"
type input "Верстка чертежа. Количество надписей: более 500"
type input "Приемка разверстки, Приемка подверстки, Восстановление графического изображения…"
type input "Кабаргина Анна"
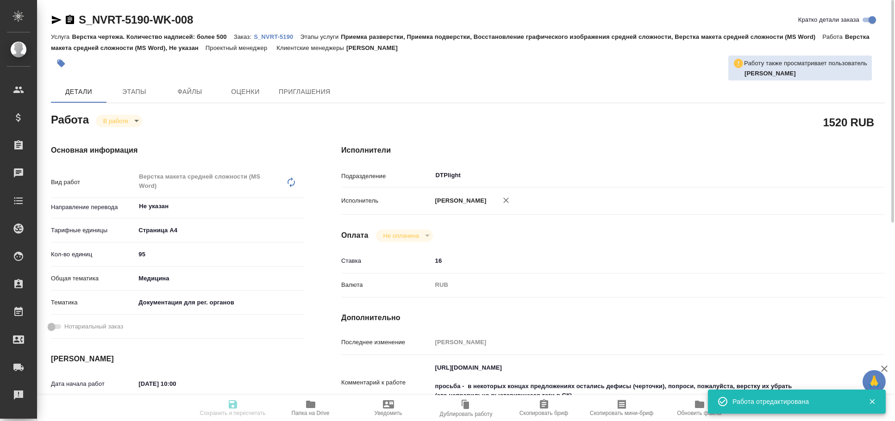
type input "Оксютович Ирина"
type input "/Clients/Novartos_Pharma/Orders/S_NVRT-5190"
type textarea "x"
type textarea "Обращаюсь с просьбой принять в работу новый заказ (не срочный). Необходимый фай…"
type textarea "x"
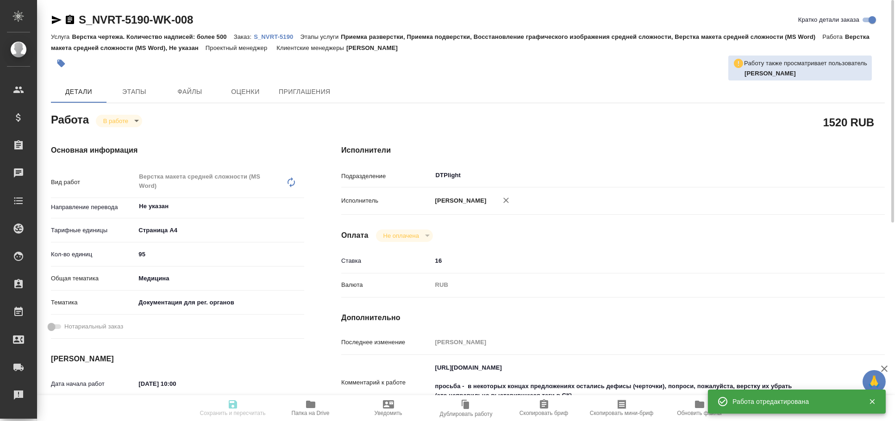
type textarea "x"
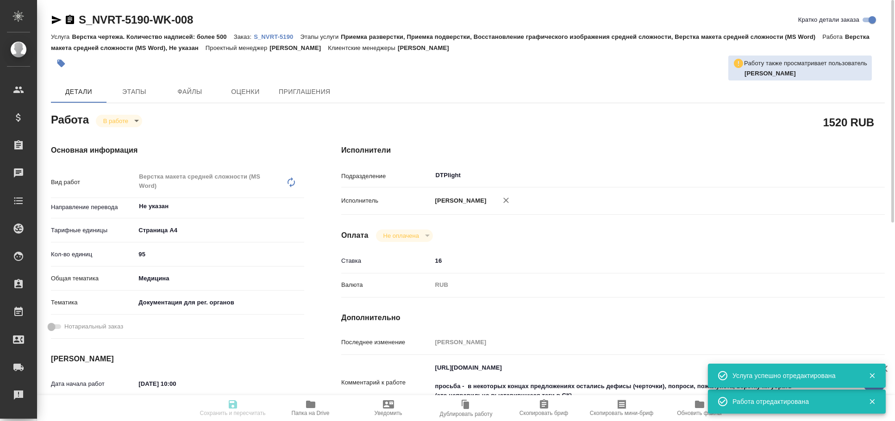
type textarea "x"
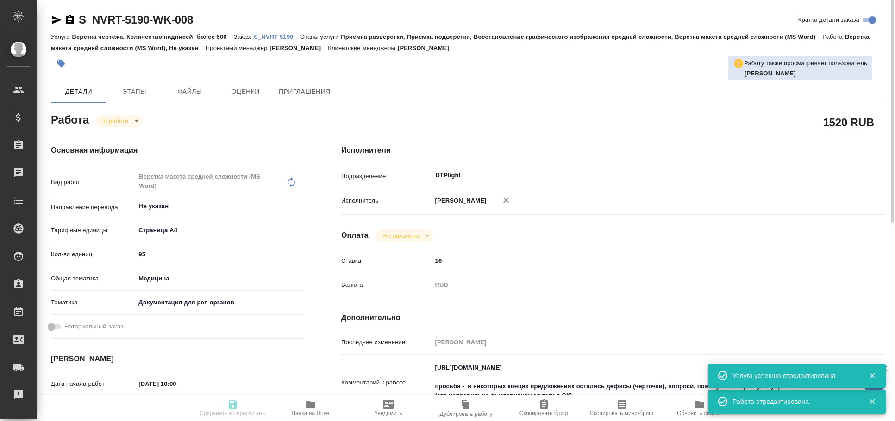
type textarea "x"
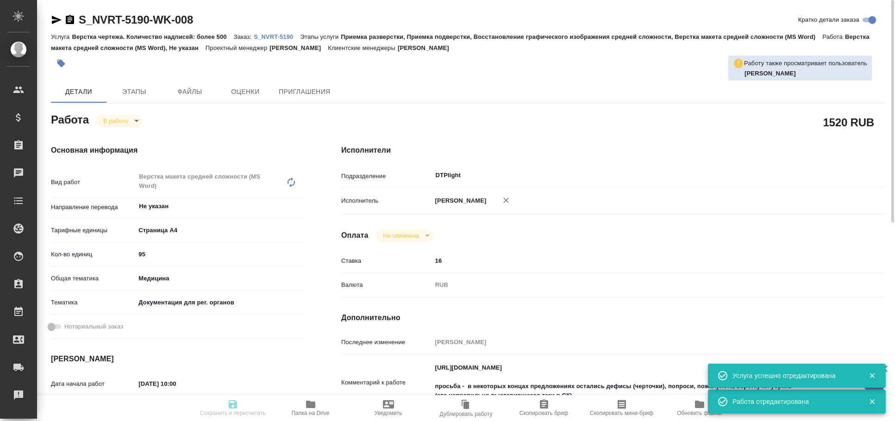
type textarea "x"
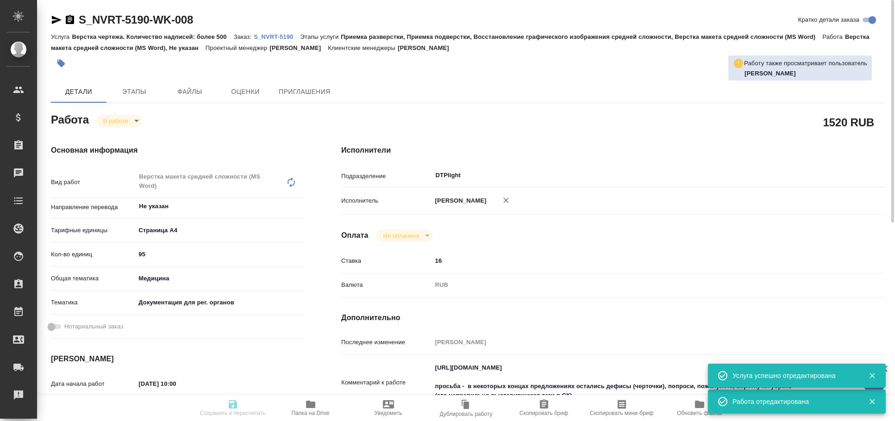
type textarea "x"
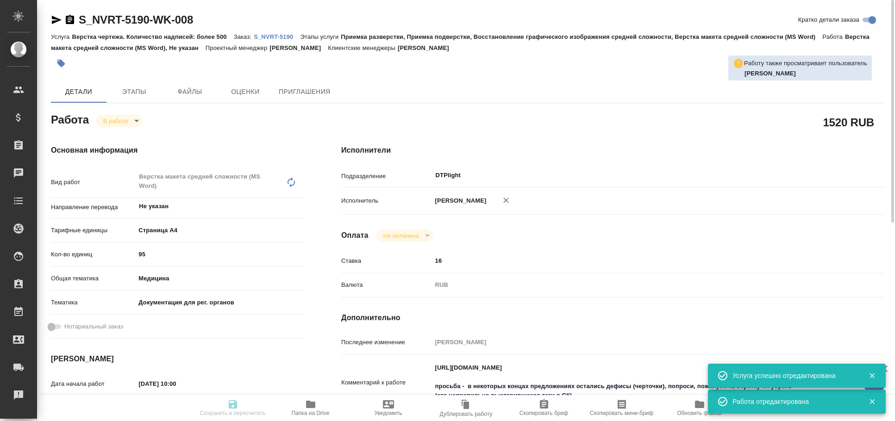
type input "inProgress"
type textarea "Верстка макета средней сложности (MS Word)"
type textarea "x"
type input "Не указан"
type input "5f036ec4e16dec2d6b59c8ff"
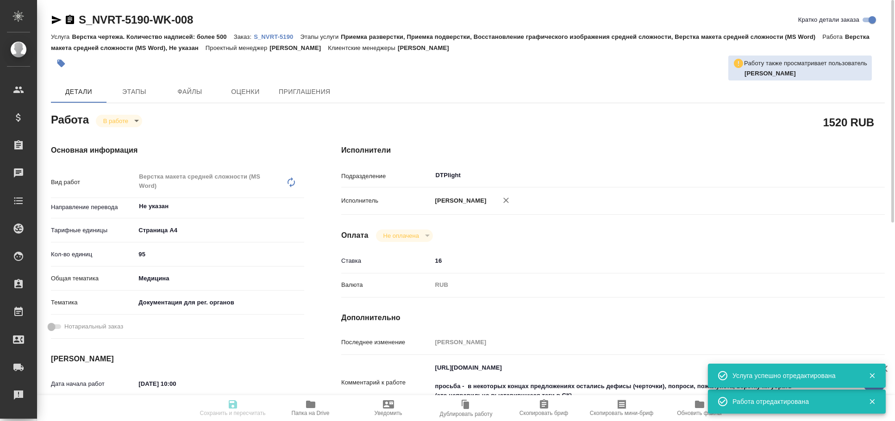
type input "95"
type input "med"
type input "5f647205b73bc97568ca66c6"
type input "09.09.2025 10:00"
type input "09.09.2025 13:05"
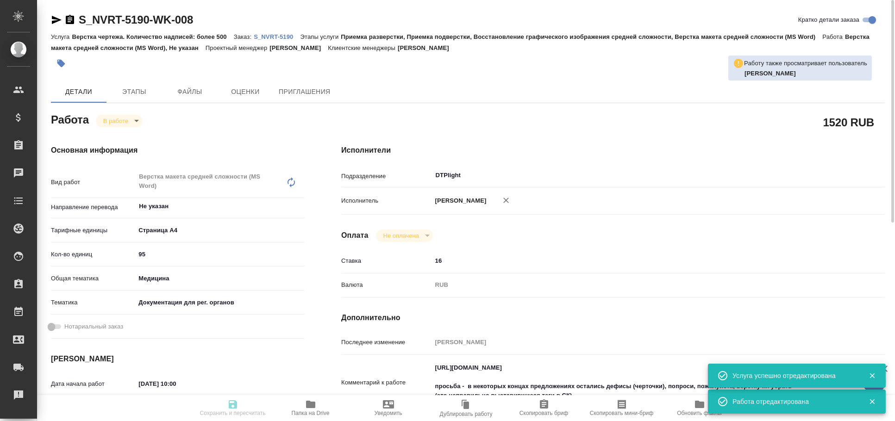
type input "09.09.2025 14:00"
type input "DTPlight"
type input "notPayed"
type input "16"
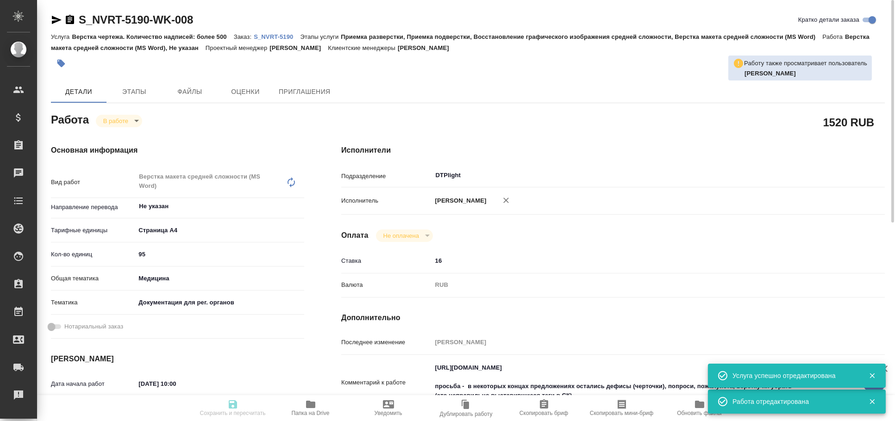
type input "RUB"
type input "[PERSON_NAME]"
type textarea "https://drive.awatera.com/apps/files/files?dir=/Shares/Novartos_Pharma/Orders/S…"
type textarea "x"
type textarea "/Clients/Novartos_Pharma/Orders/S_NVRT-5190/DTP/S_NVRT-5190-WK-008"
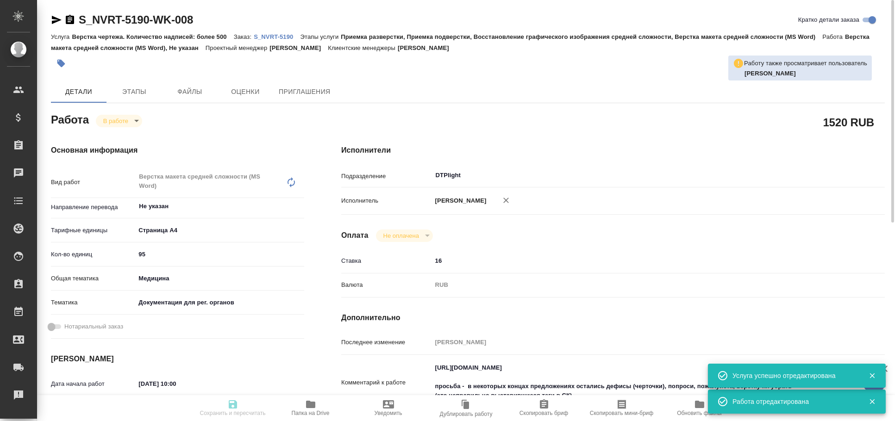
type textarea "x"
type input "S_NVRT-5190"
type input "Верстка чертежа. Количество надписей: более 500"
type input "Приемка разверстки, Приемка подверстки, Восстановление графического изображения…"
type input "Кабаргина Анна"
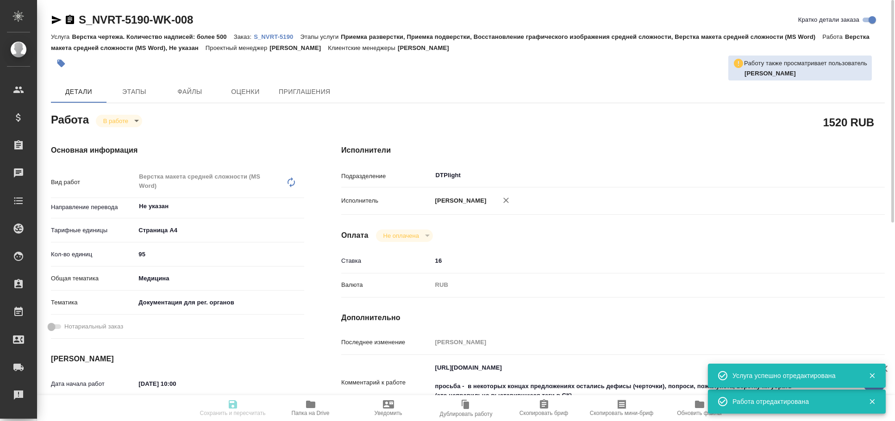
type input "[PERSON_NAME]"
type input "/Clients/Novartos_Pharma/Orders/S_NVRT-5190"
type textarea "x"
type textarea "Обращаюсь с просьбой принять в работу новый заказ (не срочный). Необходимый фай…"
type textarea "x"
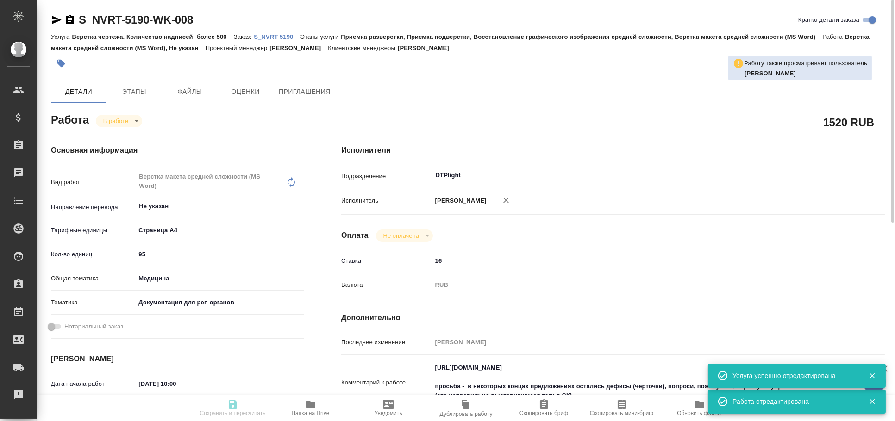
type textarea "x"
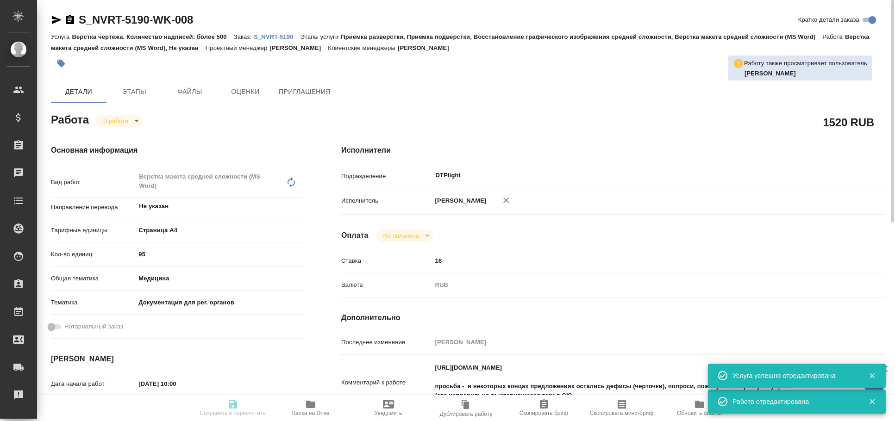
type textarea "x"
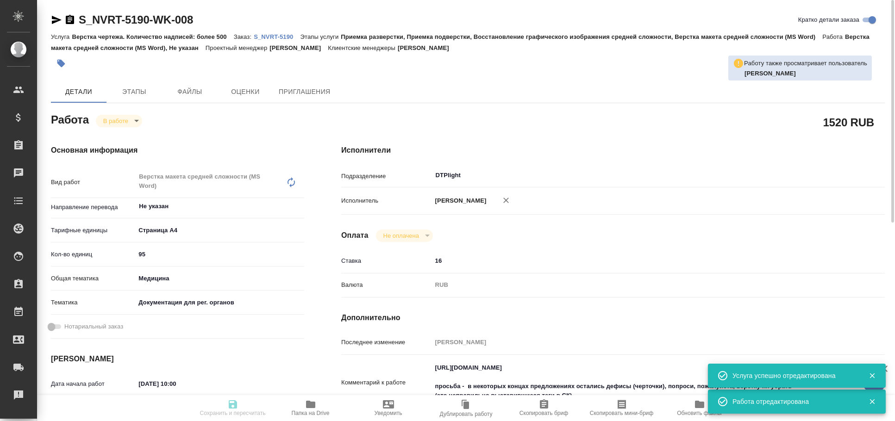
type textarea "x"
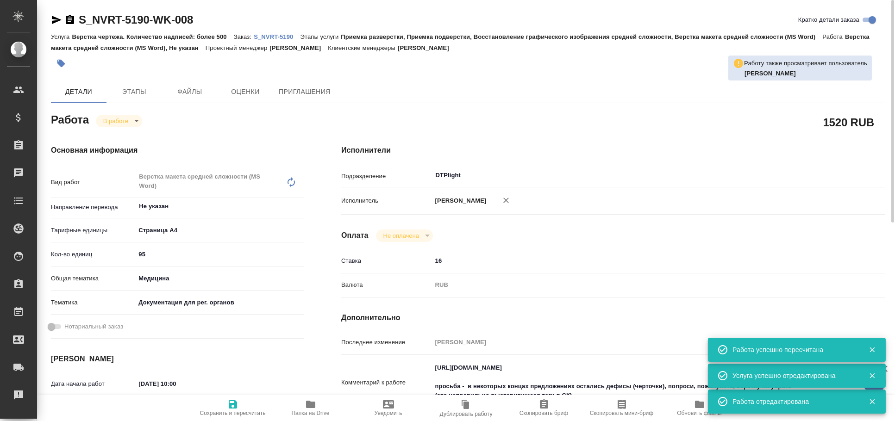
type textarea "x"
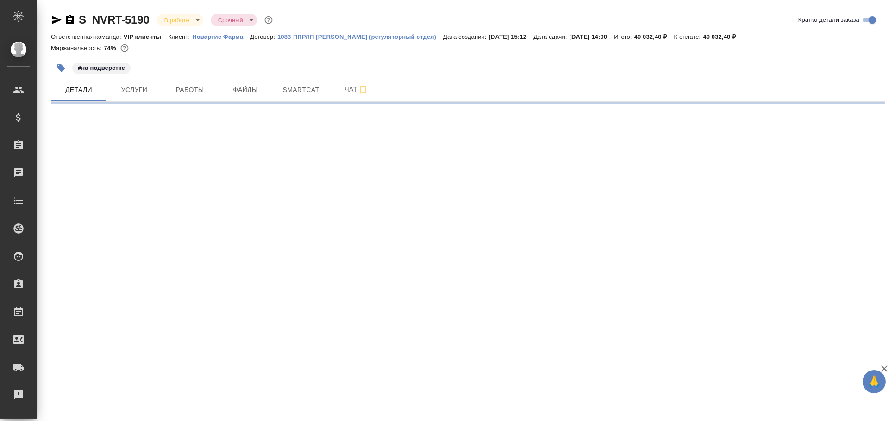
select select "RU"
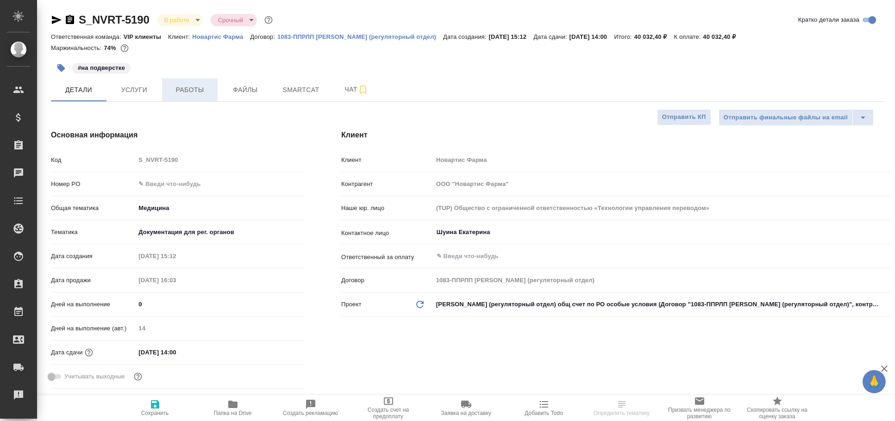
type textarea "x"
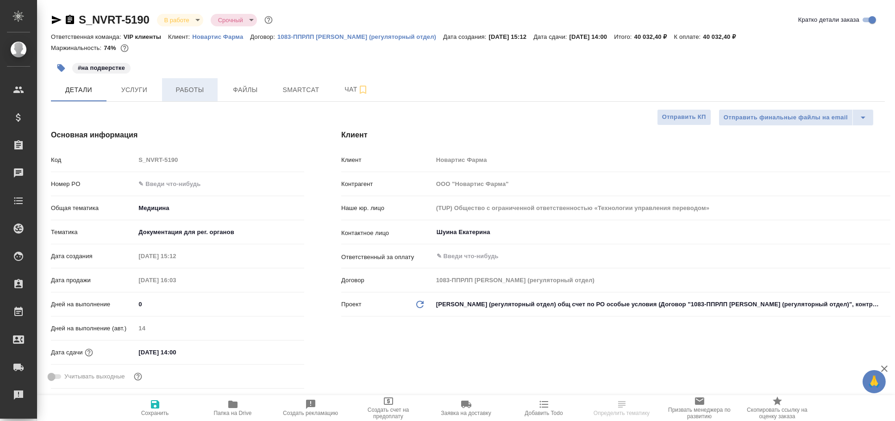
type textarea "x"
click at [191, 92] on span "Работы" at bounding box center [190, 90] width 44 height 12
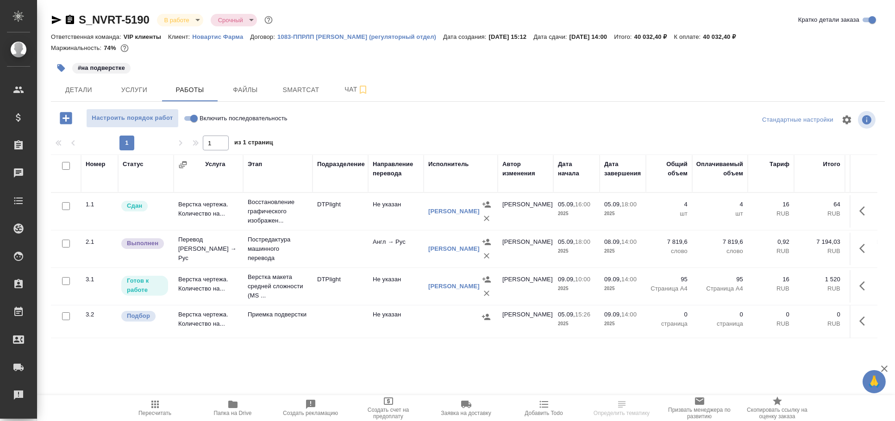
click at [185, 118] on input "Включить последовательность" at bounding box center [193, 118] width 33 height 11
checkbox input "true"
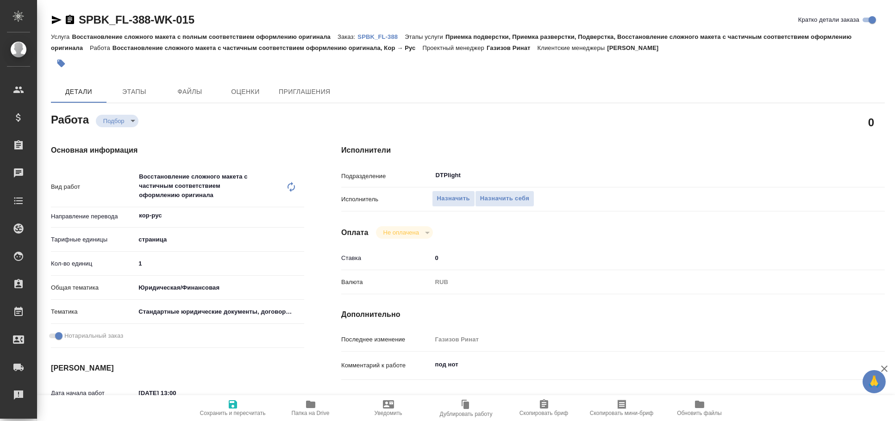
type textarea "x"
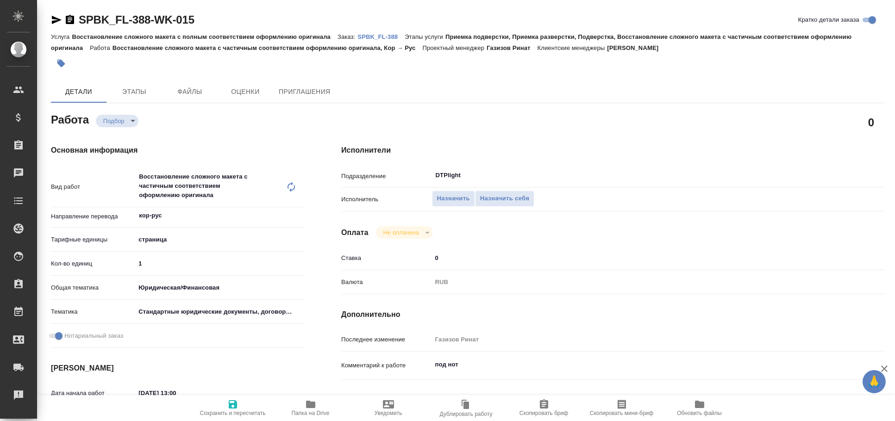
type textarea "x"
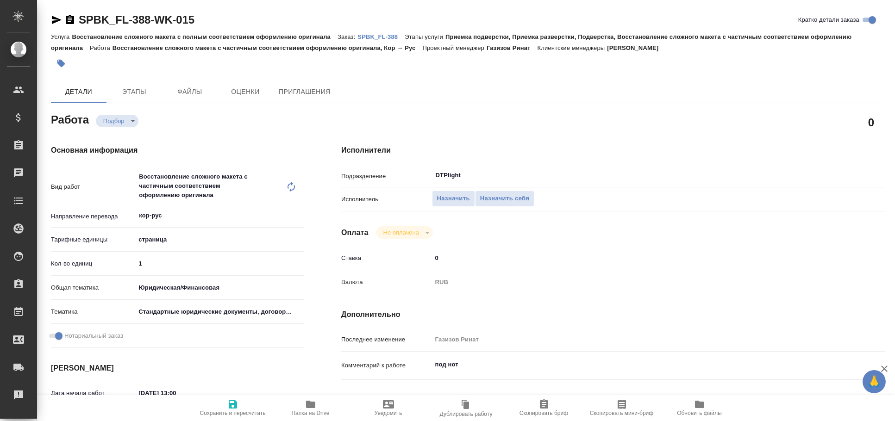
click at [314, 412] on span "Папка на Drive" at bounding box center [311, 413] width 38 height 6
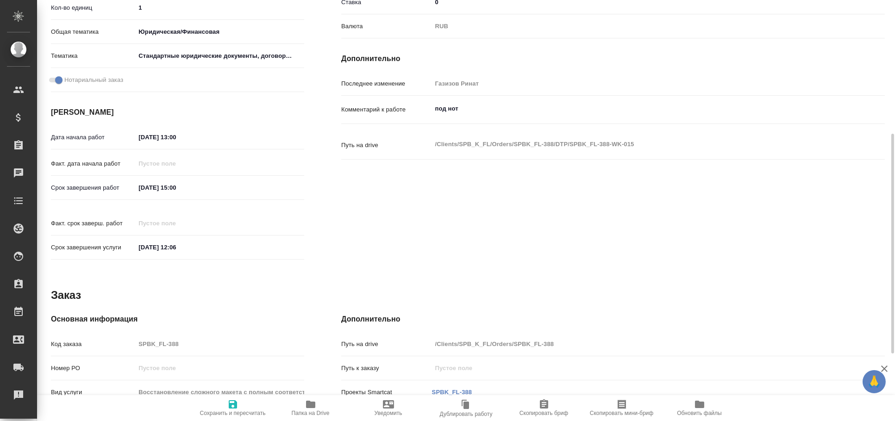
type textarea "x"
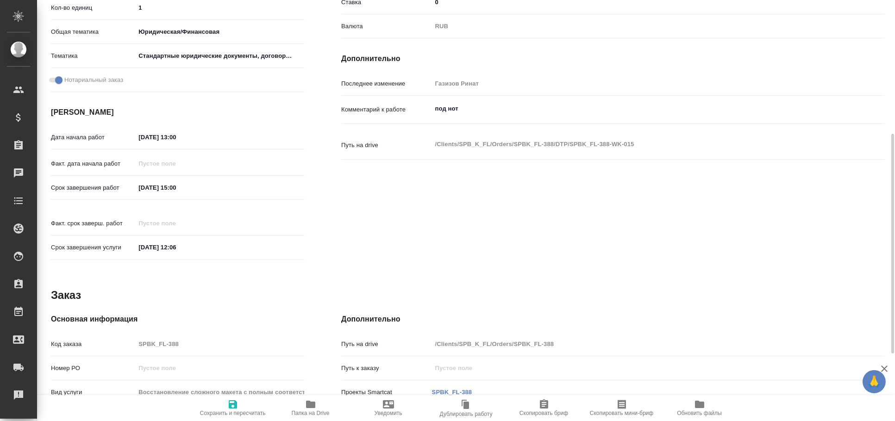
type textarea "x"
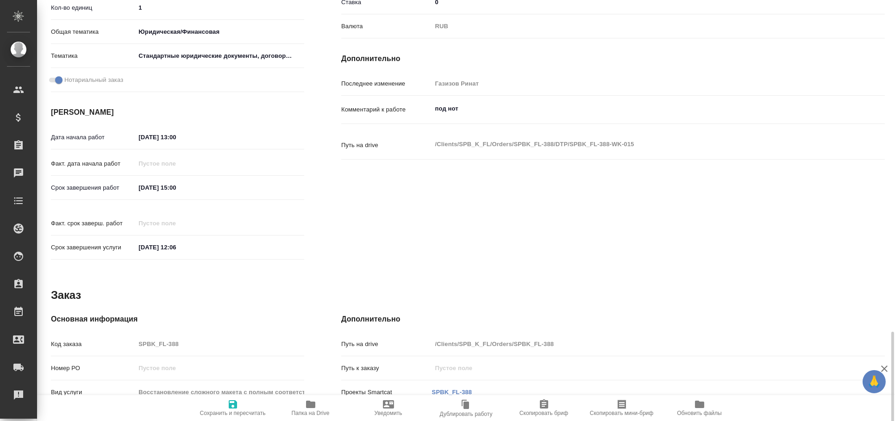
scroll to position [386, 0]
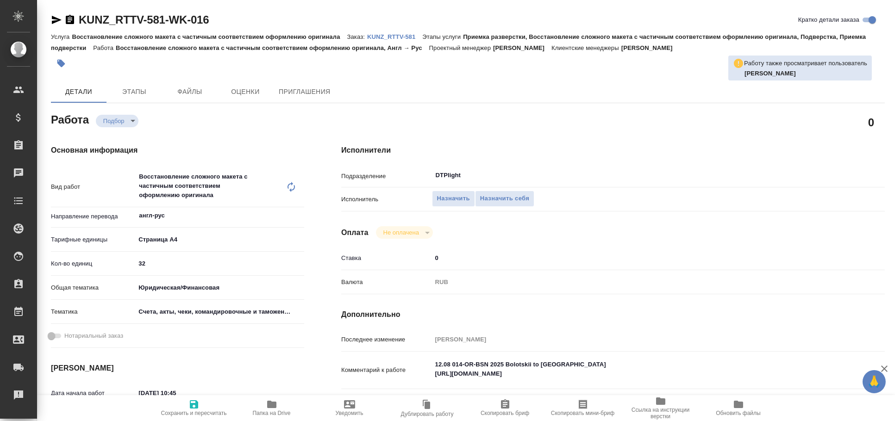
type textarea "x"
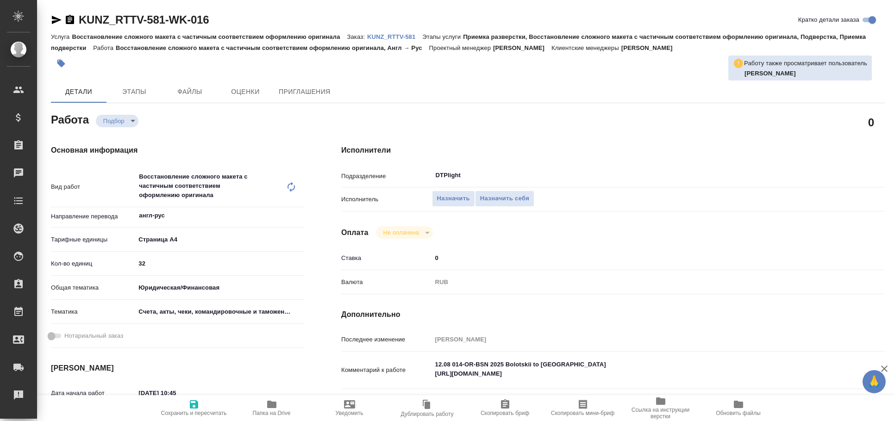
type textarea "x"
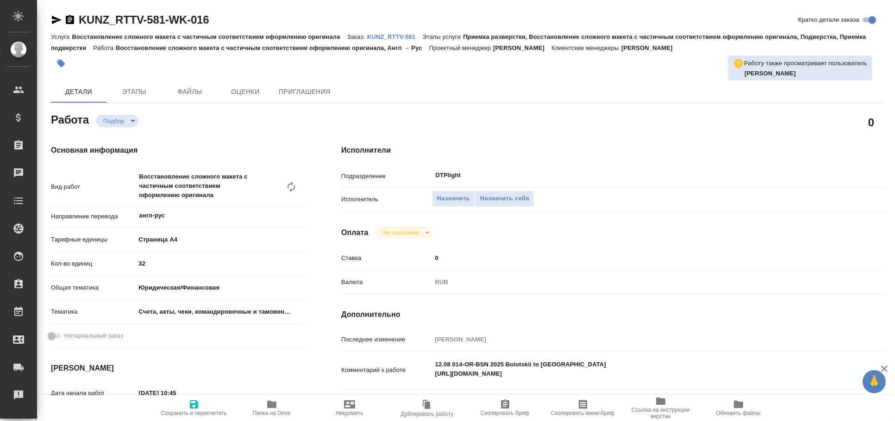
type textarea "x"
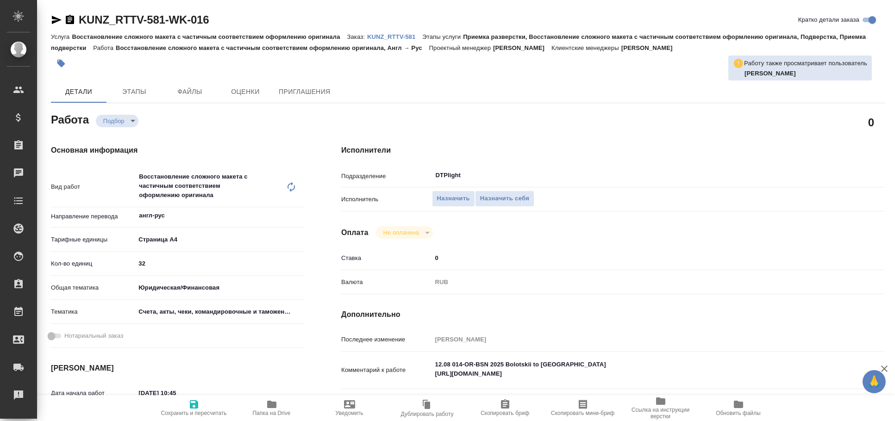
type textarea "x"
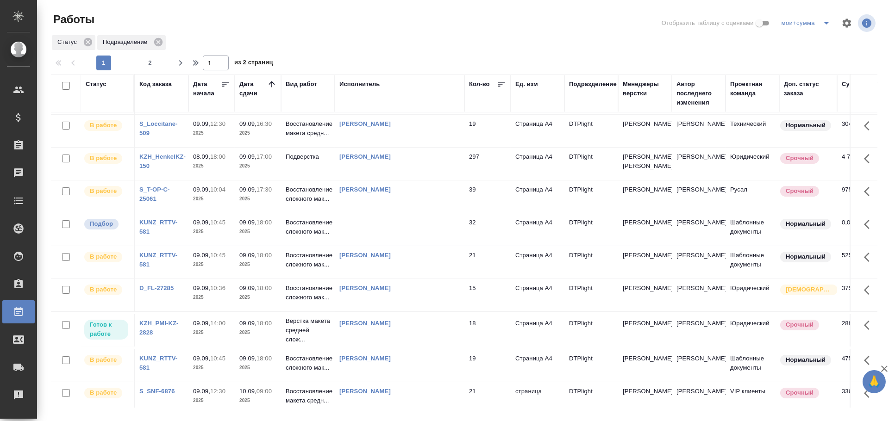
scroll to position [514, 0]
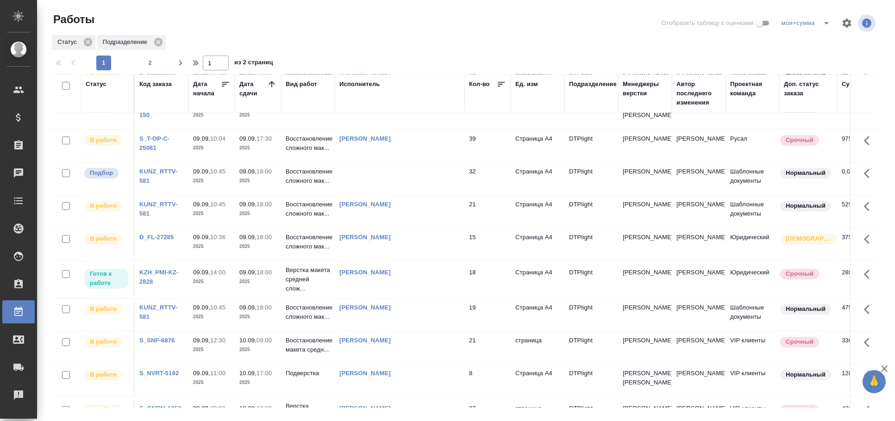
click at [429, 195] on td at bounding box center [400, 178] width 130 height 32
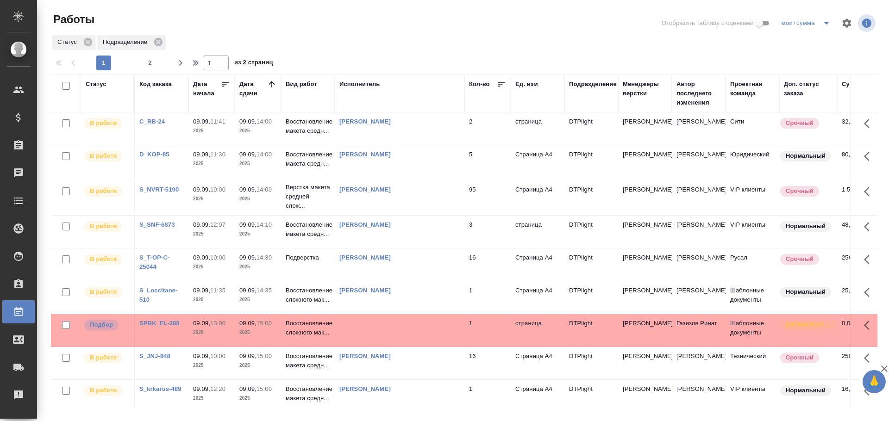
scroll to position [0, 0]
click at [343, 86] on div "Исполнитель" at bounding box center [359, 84] width 41 height 9
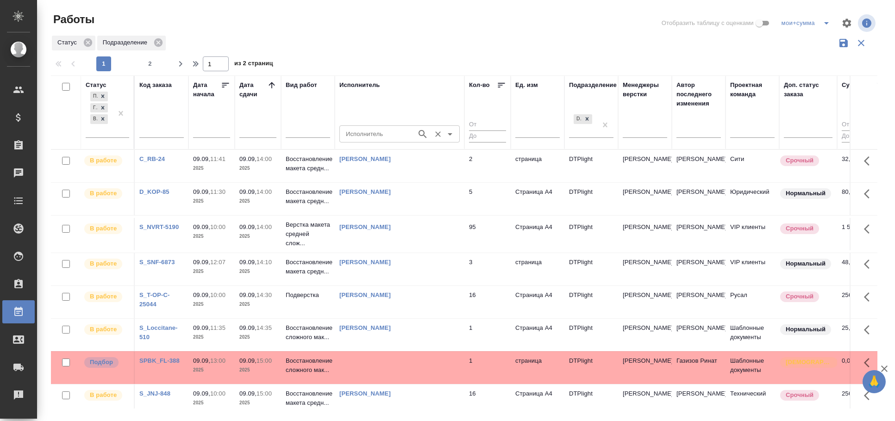
click at [378, 135] on input "Исполнитель" at bounding box center [377, 133] width 70 height 11
type input ","
type input "[PERSON_NAME]"
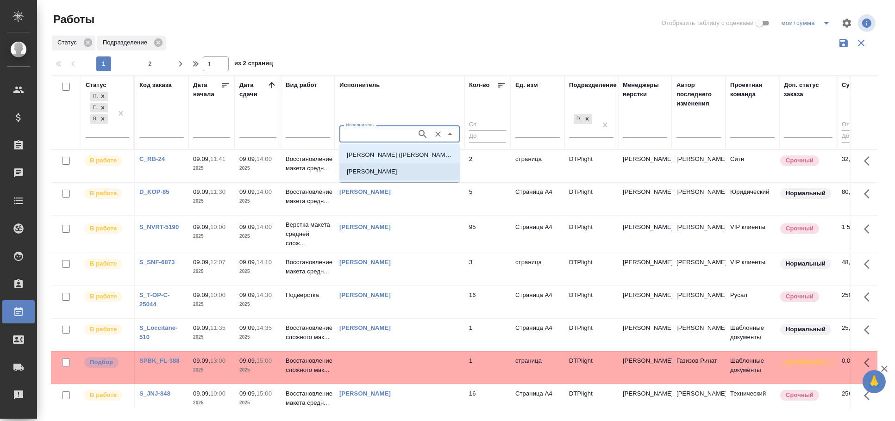
click at [397, 174] on p "[PERSON_NAME]" at bounding box center [372, 171] width 50 height 9
type input "[PERSON_NAME]"
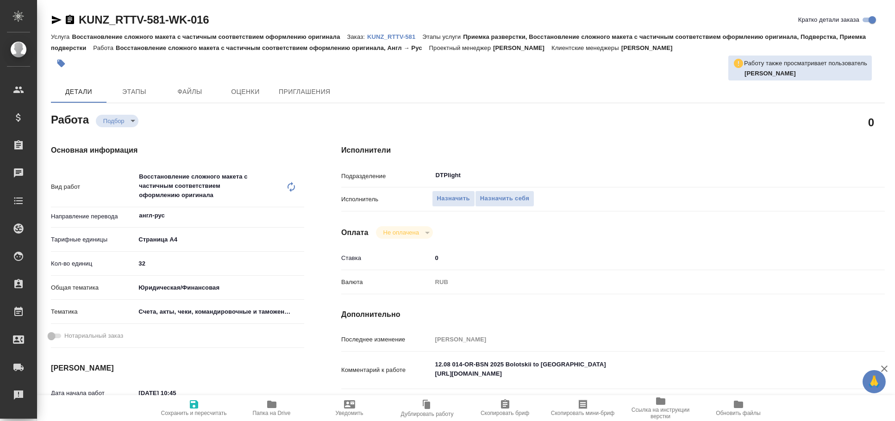
type textarea "x"
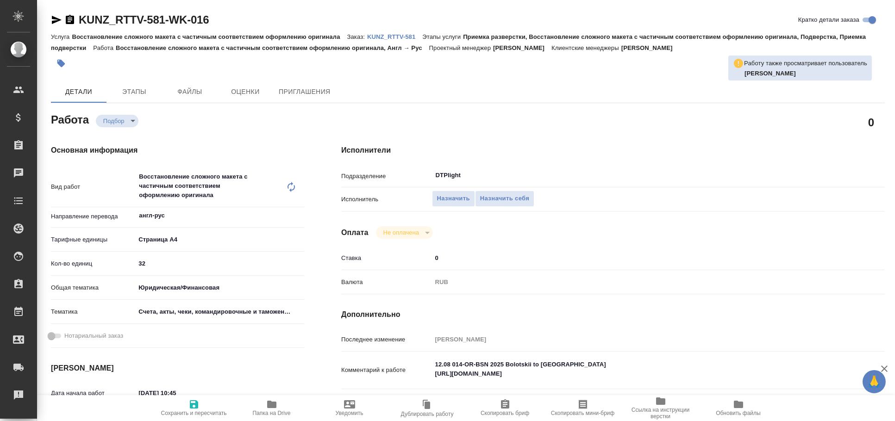
type textarea "x"
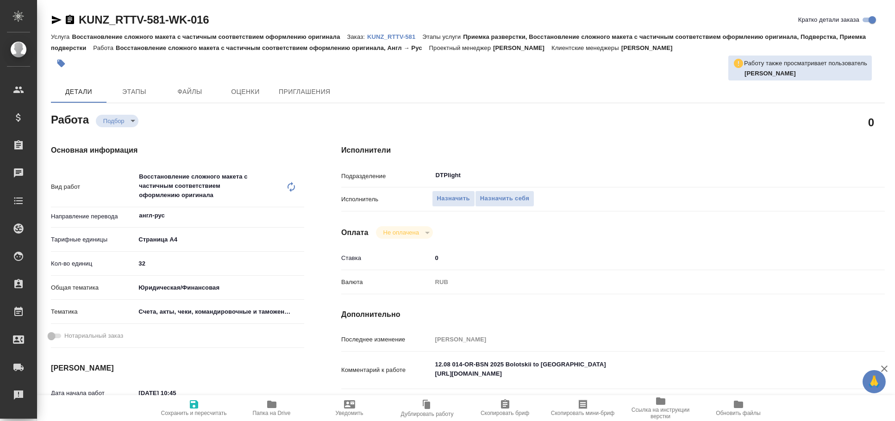
type textarea "x"
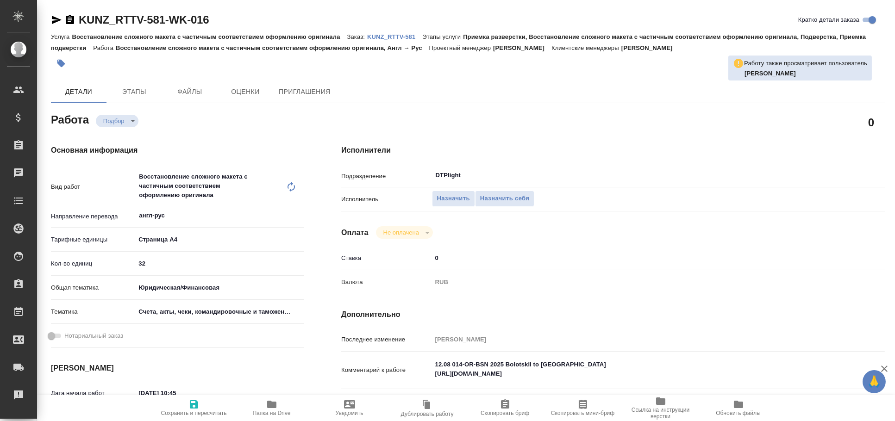
type textarea "x"
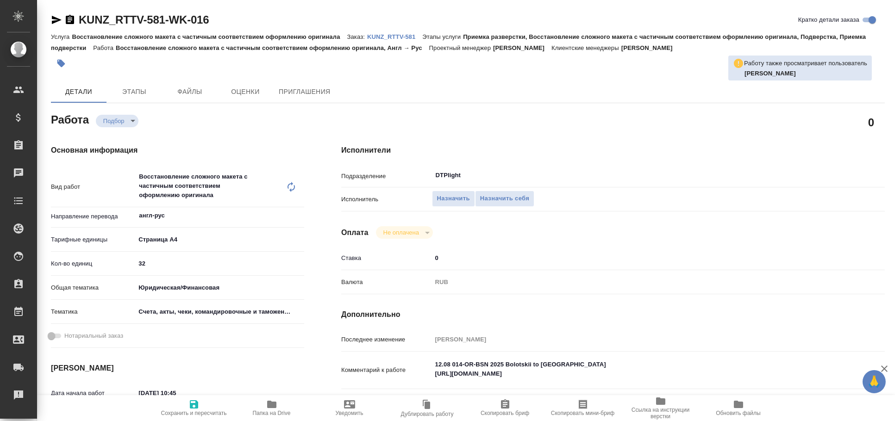
scroll to position [205, 0]
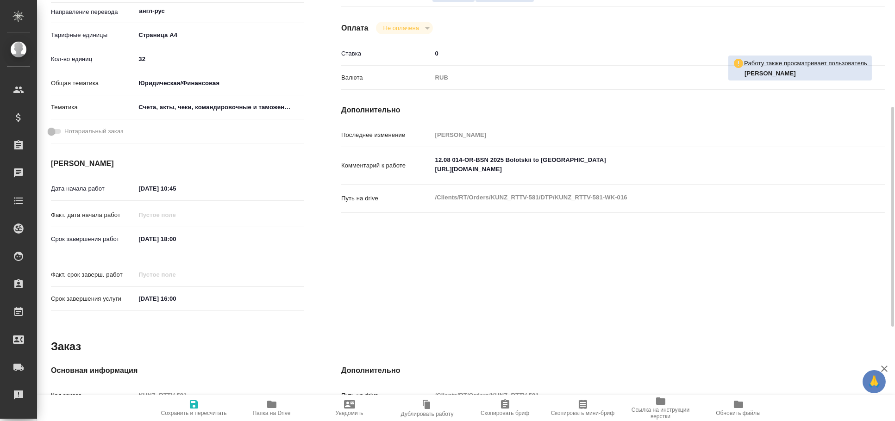
type textarea "x"
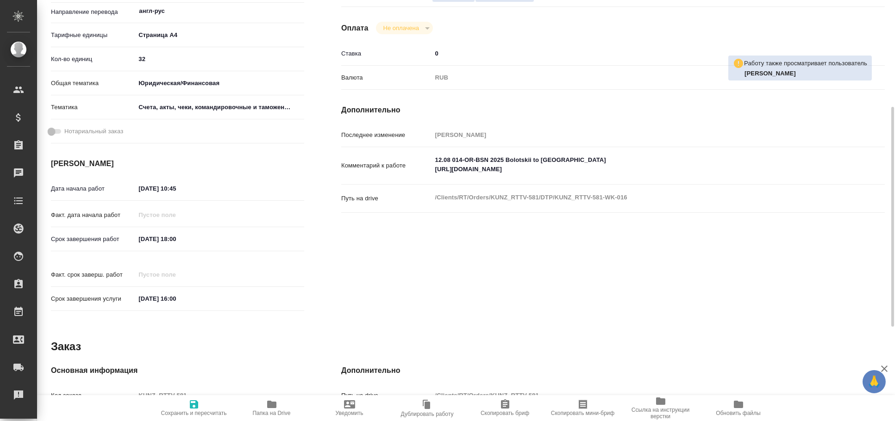
type textarea "x"
click at [542, 169] on textarea "12.08 014-OR-BSN 2025 Bolotskii to [GEOGRAPHIC_DATA] [URL][DOMAIN_NAME]" at bounding box center [636, 164] width 408 height 25
click at [542, 169] on textarea "12.08 014-OR-BSN 2025 Bolotskii to [GEOGRAPHIC_DATA] [URL][DOMAIN_NAME]" at bounding box center [635, 165] width 407 height 25
type textarea "x"
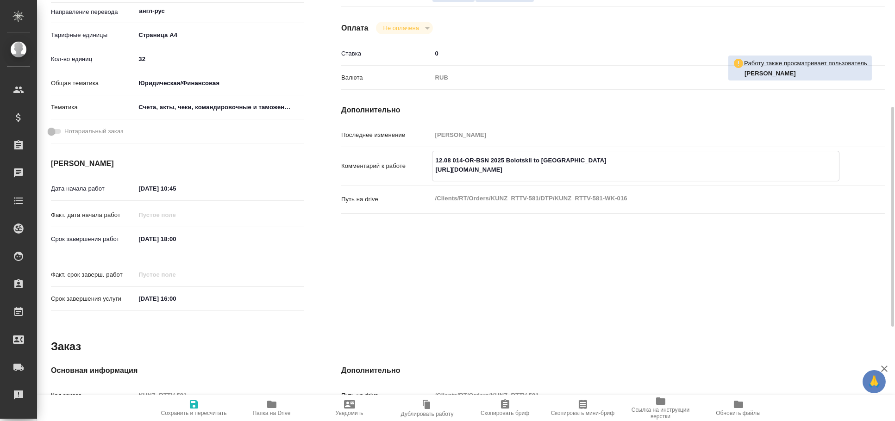
type textarea "x"
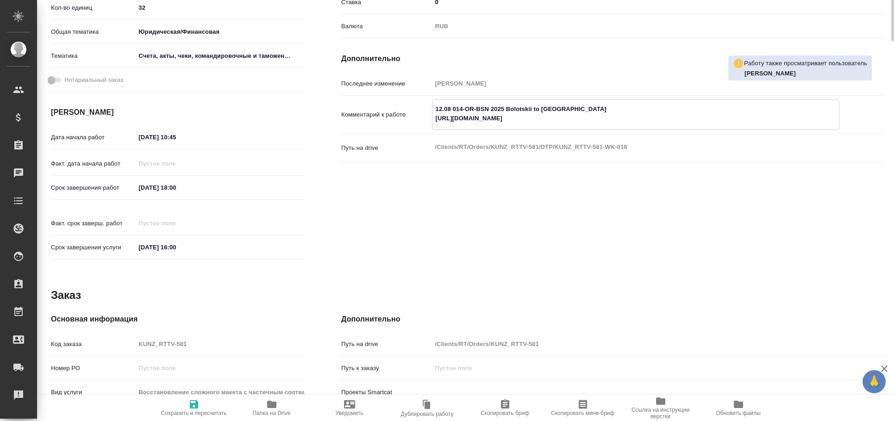
scroll to position [0, 0]
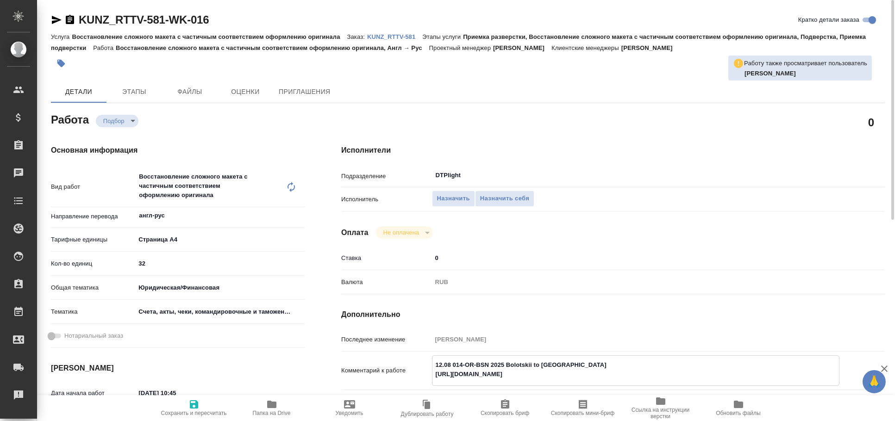
type textarea "x"
click at [53, 22] on icon "button" at bounding box center [57, 20] width 10 height 8
drag, startPoint x: 58, startPoint y: 19, endPoint x: 51, endPoint y: 5, distance: 15.5
click at [57, 19] on icon "button" at bounding box center [57, 20] width 10 height 8
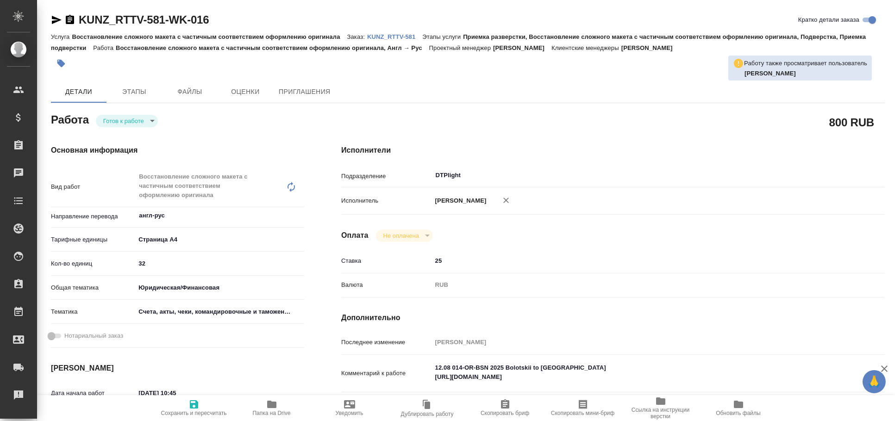
type textarea "x"
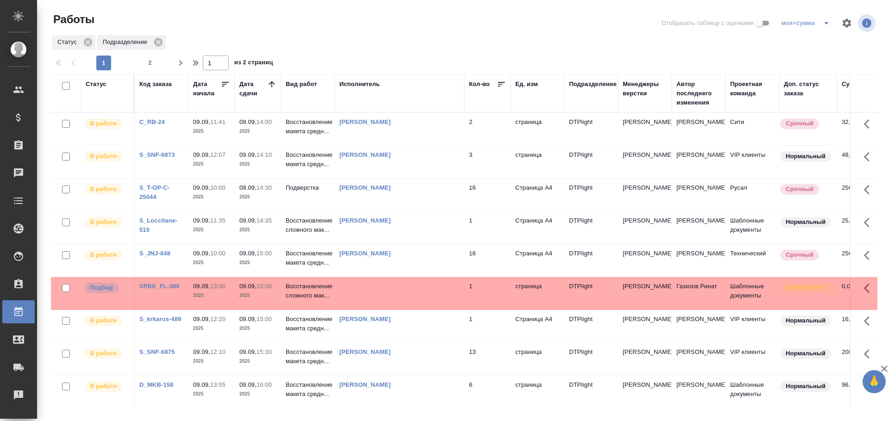
click at [379, 300] on td at bounding box center [400, 293] width 130 height 32
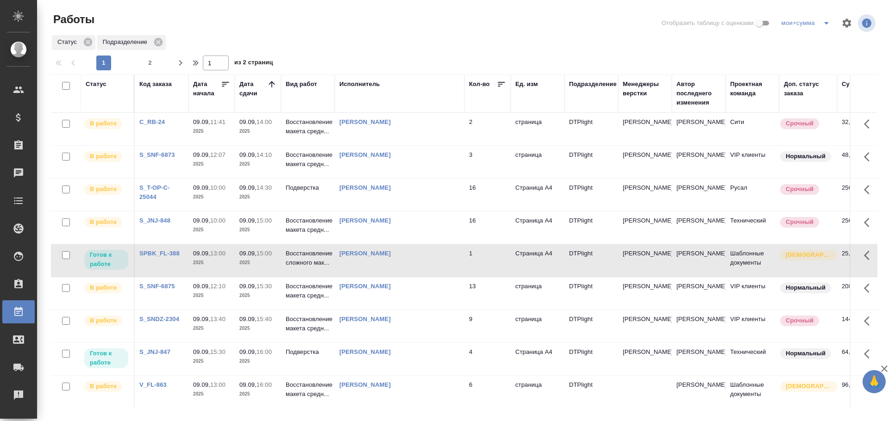
click at [453, 276] on td "[PERSON_NAME]" at bounding box center [400, 260] width 130 height 32
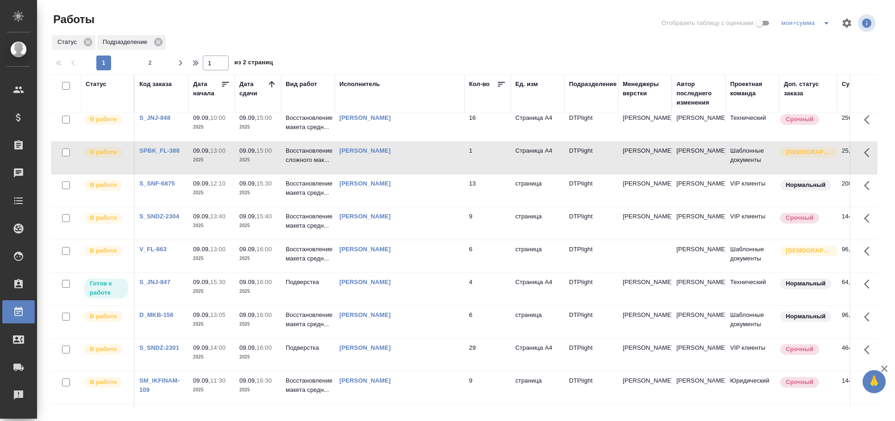
scroll to position [206, 0]
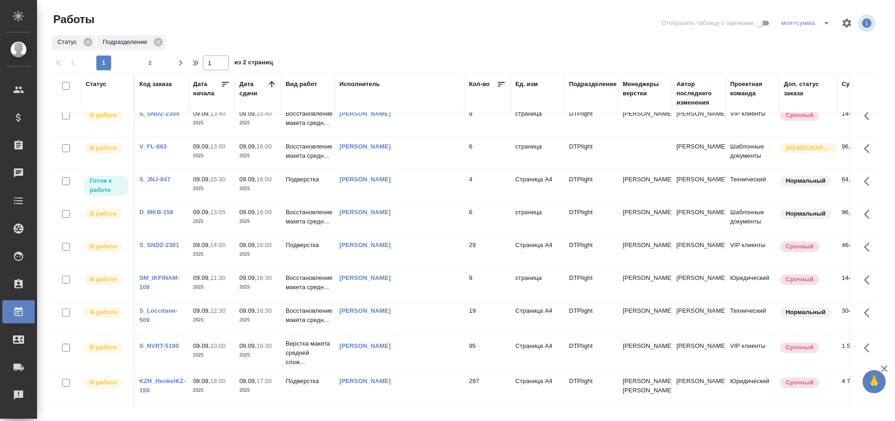
click at [440, 203] on td "[PERSON_NAME]" at bounding box center [400, 186] width 130 height 32
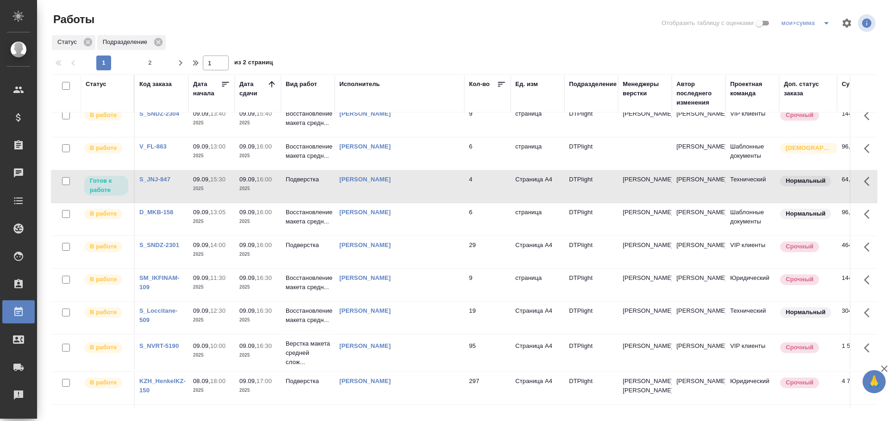
click at [437, 203] on td "[PERSON_NAME]" at bounding box center [400, 186] width 130 height 32
click at [437, 203] on td "Александрова Валерия Валерьевна" at bounding box center [400, 186] width 130 height 32
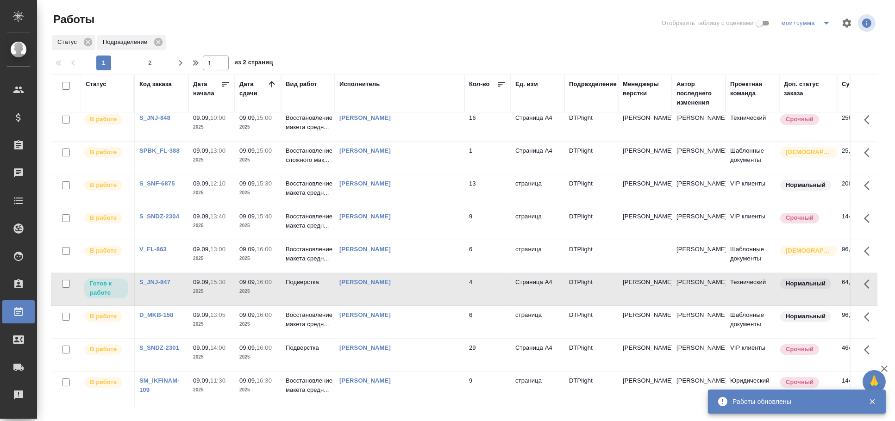
scroll to position [0, 0]
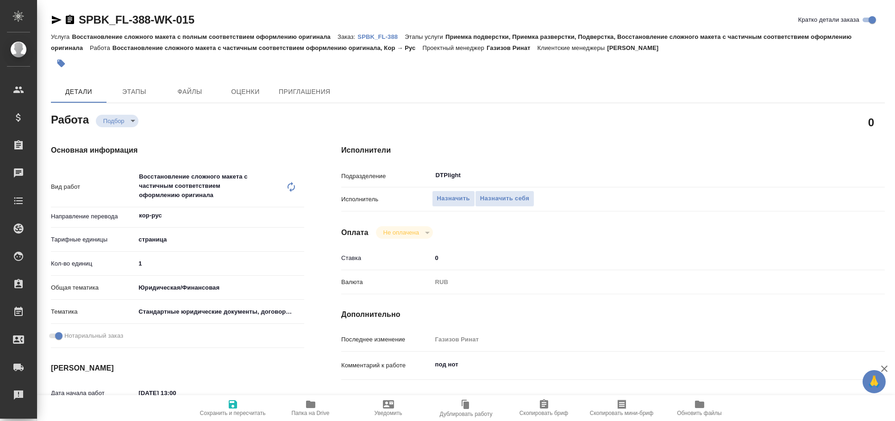
type textarea "x"
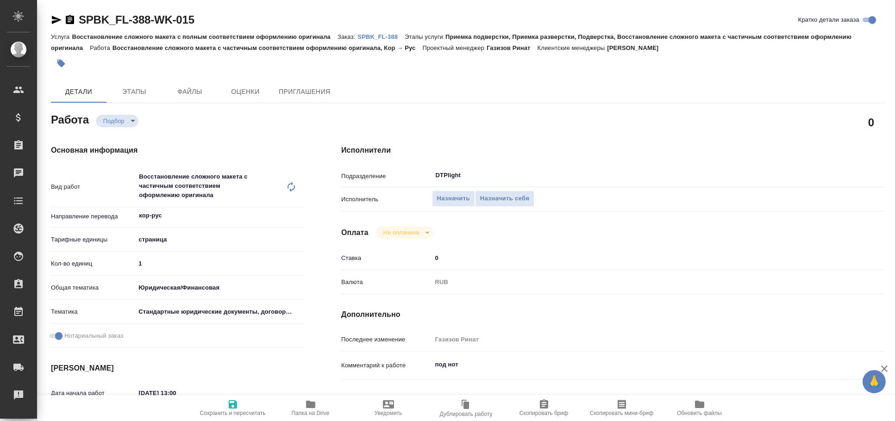
type textarea "x"
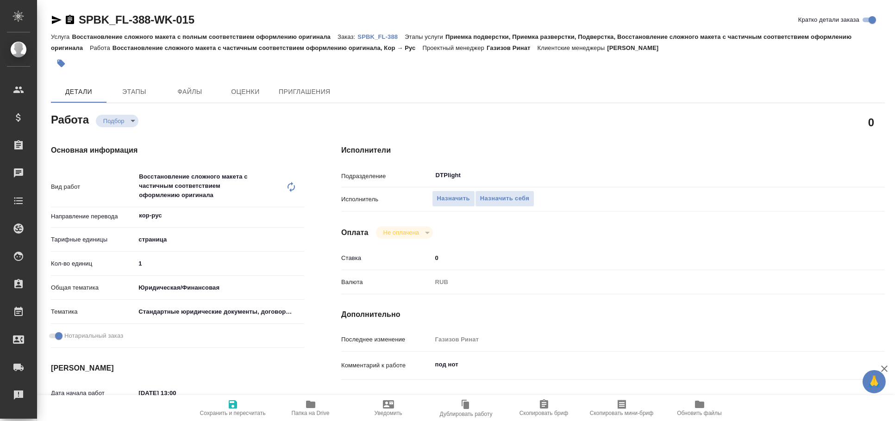
type textarea "x"
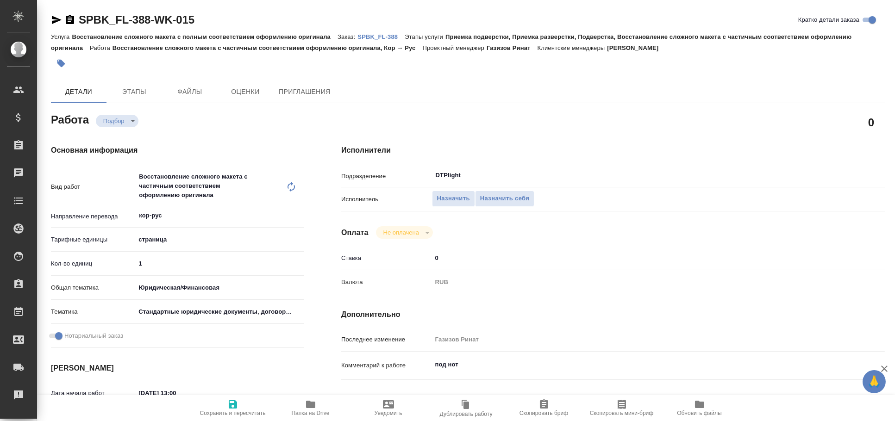
type textarea "x"
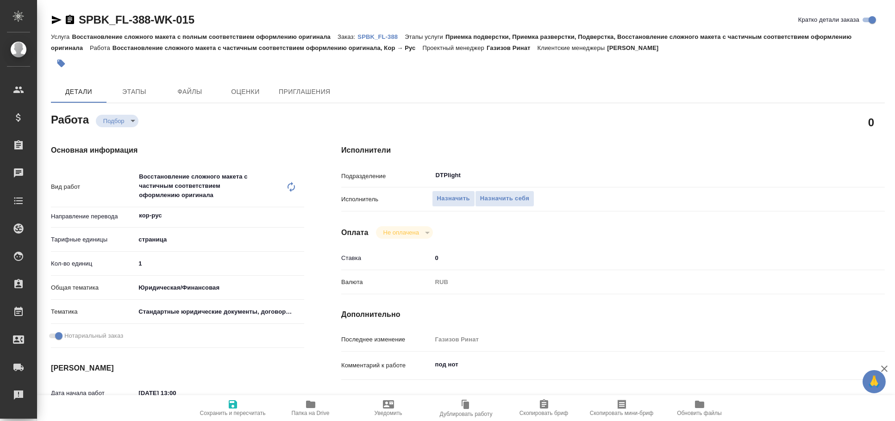
type textarea "x"
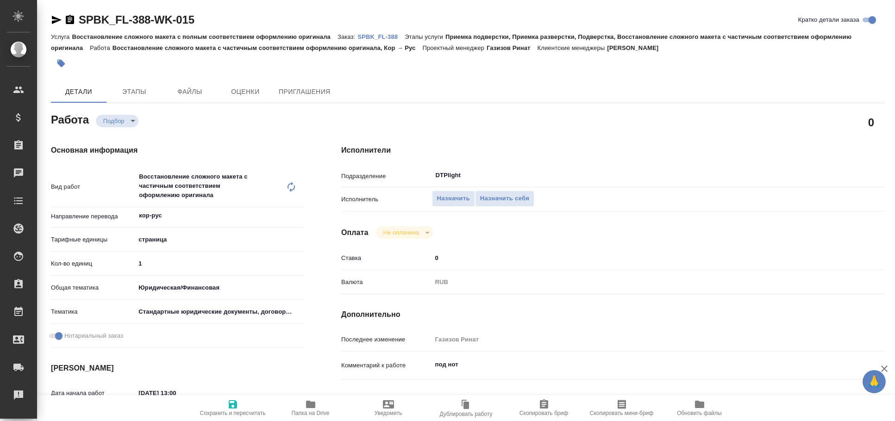
type textarea "x"
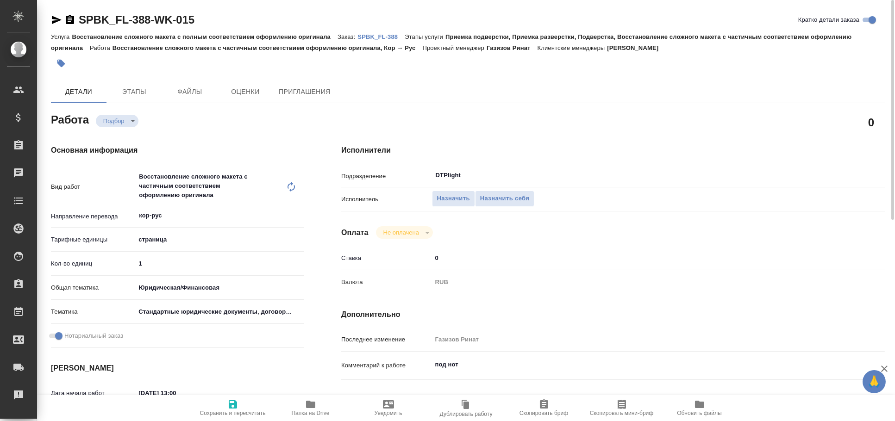
drag, startPoint x: 55, startPoint y: 20, endPoint x: 48, endPoint y: 3, distance: 18.5
click at [55, 20] on icon "button" at bounding box center [56, 19] width 11 height 11
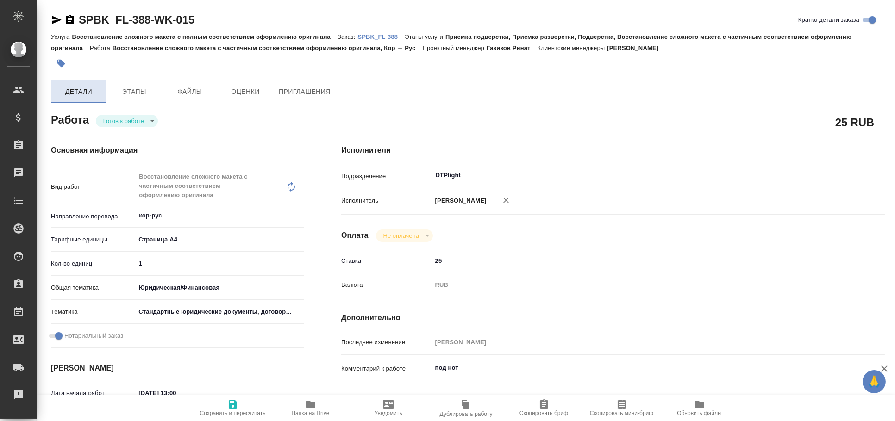
type textarea "x"
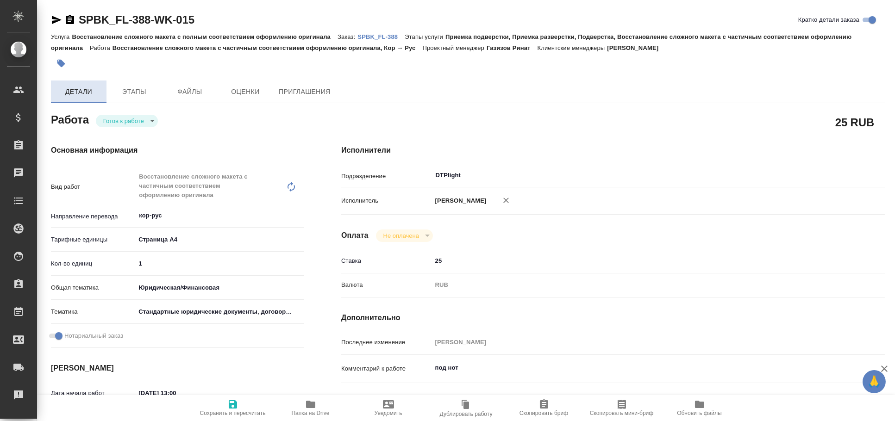
type textarea "x"
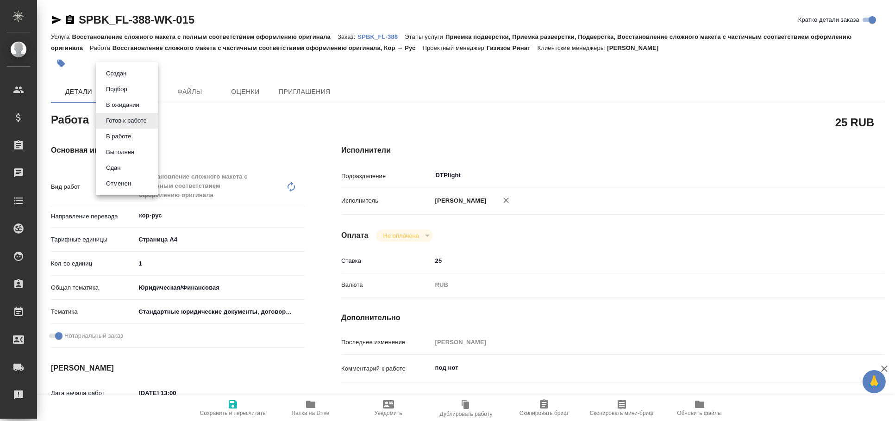
type textarea "x"
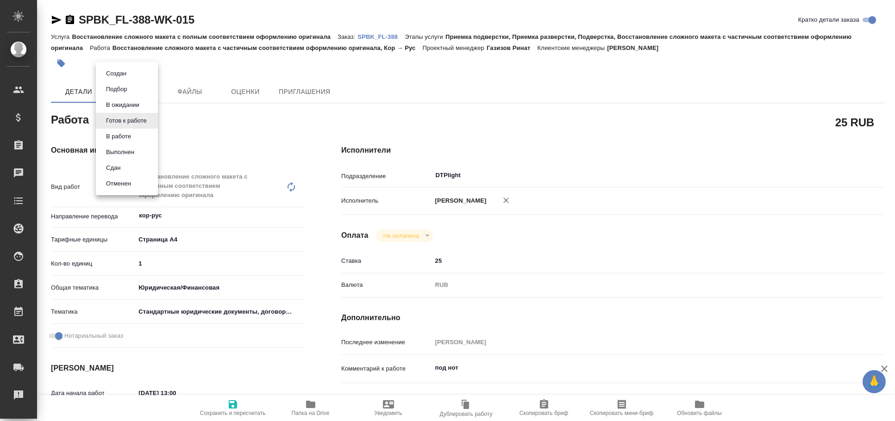
click at [133, 123] on body "🙏 .cls-1 fill:#fff; AWATERA Arkhipova Ekaterina Клиенты Спецификации Заказы Чат…" at bounding box center [447, 210] width 895 height 421
click at [131, 132] on button "В работе" at bounding box center [118, 136] width 31 height 10
type textarea "x"
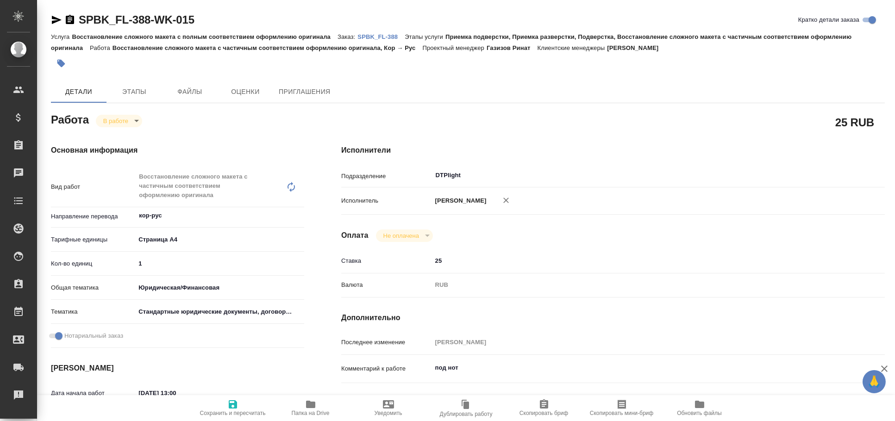
type textarea "x"
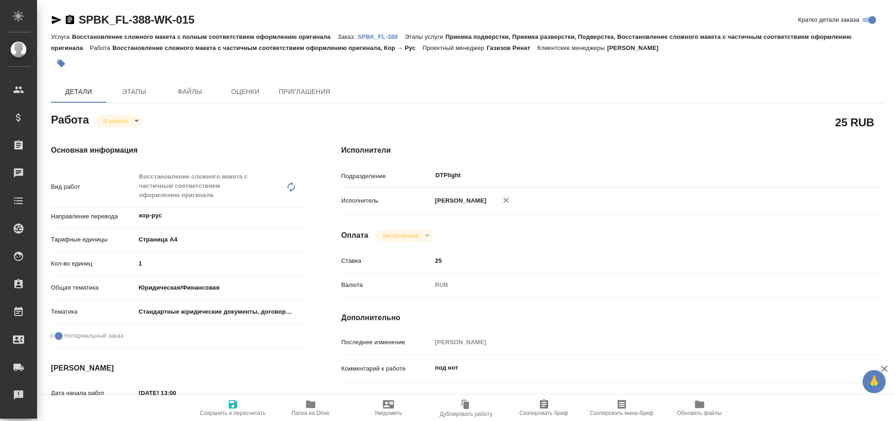
type textarea "x"
click at [222, 398] on button "Сохранить и пересчитать" at bounding box center [233, 408] width 78 height 26
type textarea "x"
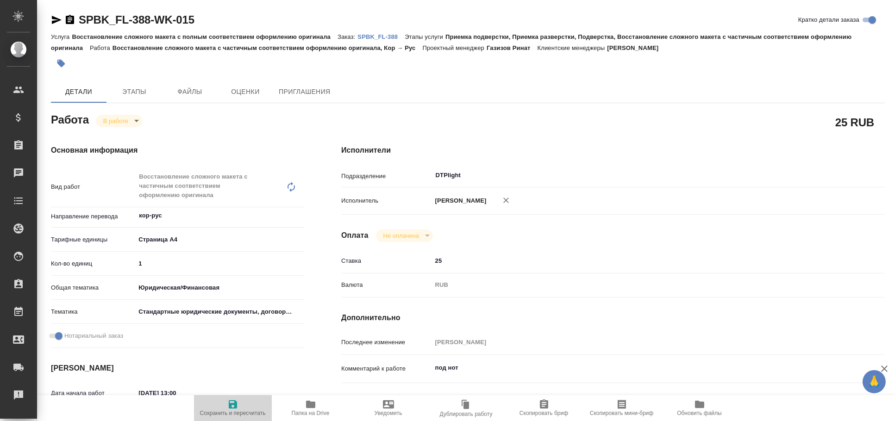
type textarea "x"
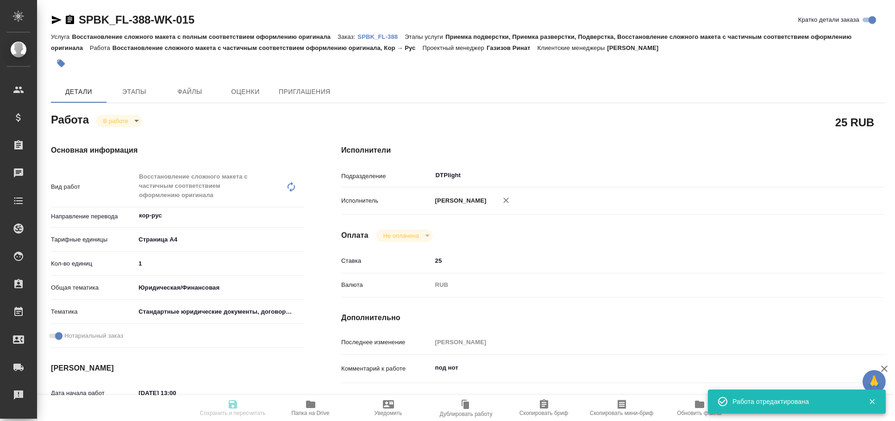
type textarea "x"
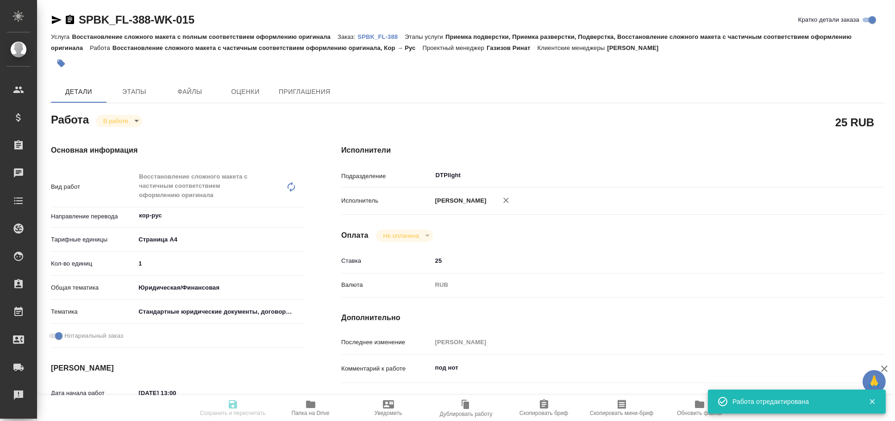
type input "inProgress"
type textarea "Восстановление сложного макета с частичным соответствием оформлению оригинала"
type textarea "x"
type input "кор-рус"
type input "5f036ec4e16dec2d6b59c8ff"
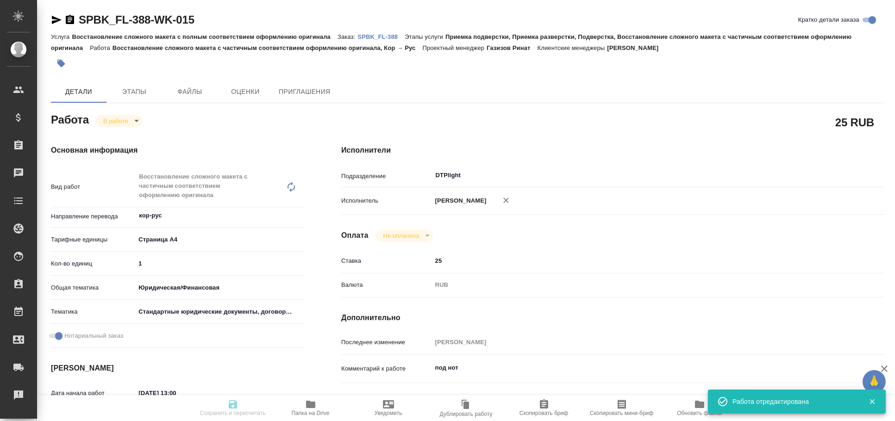
type input "1"
type input "yr-fn"
type input "5f647205b73bc97568ca66bf"
checkbox input "true"
type input "09.09.2025 13:00"
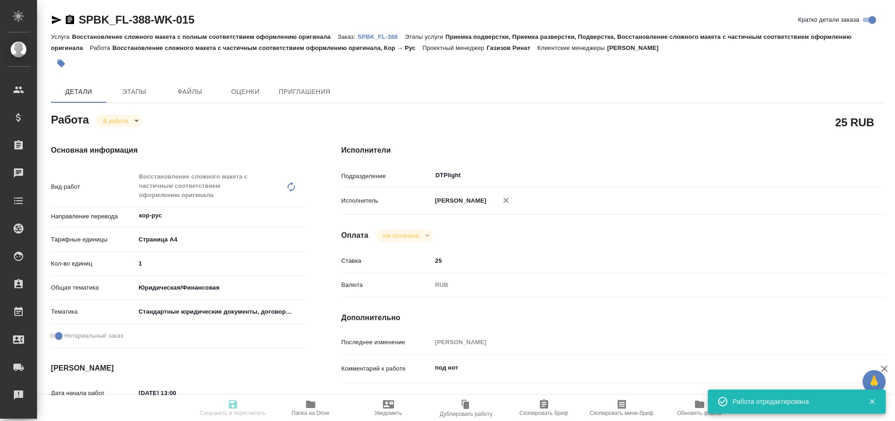
type input "09.09.2025 13:47"
type input "09.09.2025 15:00"
type input "11.09.2025 12:06"
type input "DTPlight"
type input "notPayed"
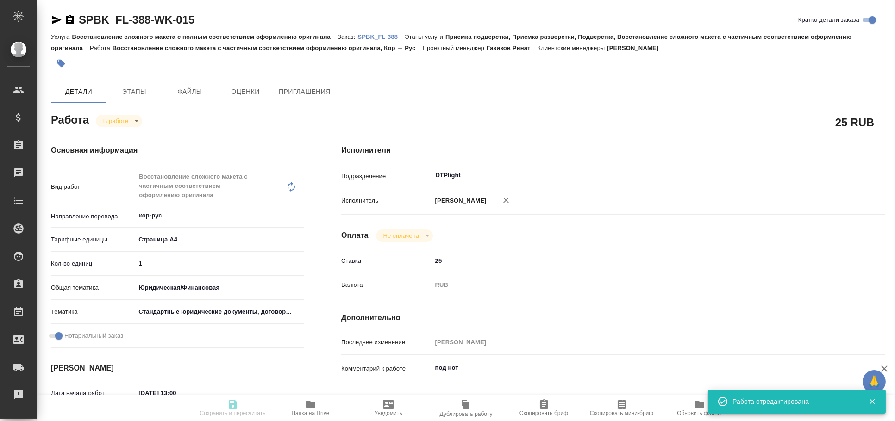
type input "25"
type input "RUB"
type input "Архипова Екатерина"
type textarea "под нот"
type textarea "x"
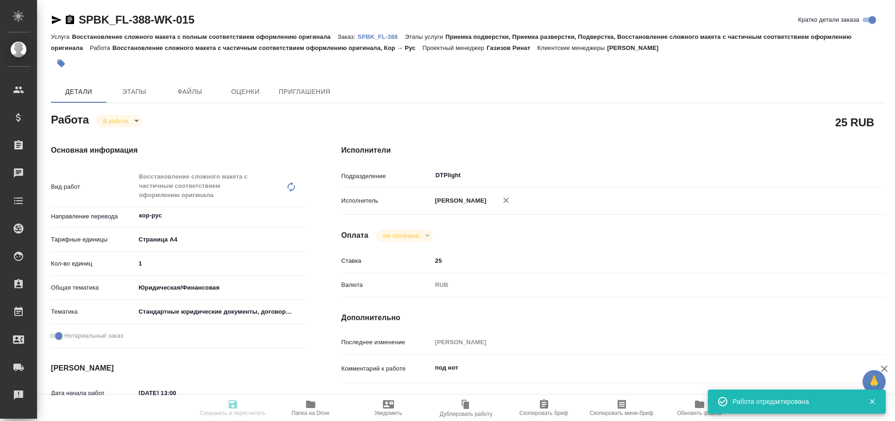
type textarea "/Clients/SPB_K_FL/Orders/SPBK_FL-388/DTP/SPBK_FL-388-WK-015"
type textarea "x"
type input "SPBK_FL-388"
type input "Восстановление сложного макета с полным соответствием оформлению оригинала"
type input "Приемка подверстки, Приемка разверстки, Подверстка, Восстановление сложного мак…"
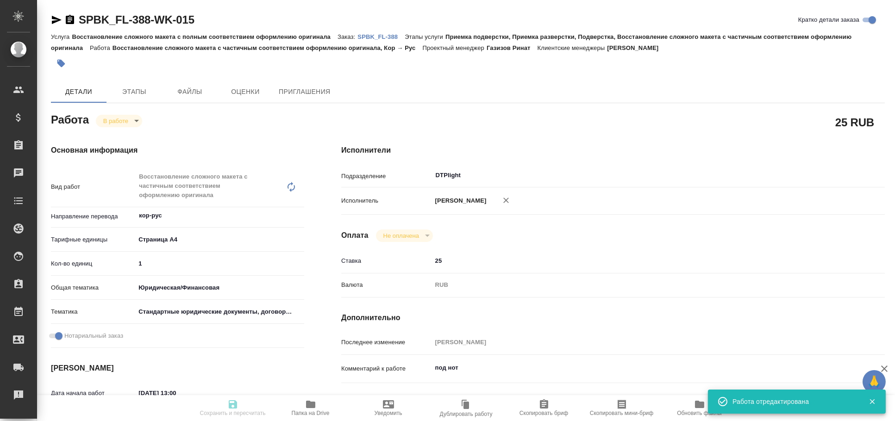
type input "Иванова Арина"
type input "[PERSON_NAME]"
type input "/Clients/SPB_K_FL/Orders/SPBK_FL-388"
type textarea "x"
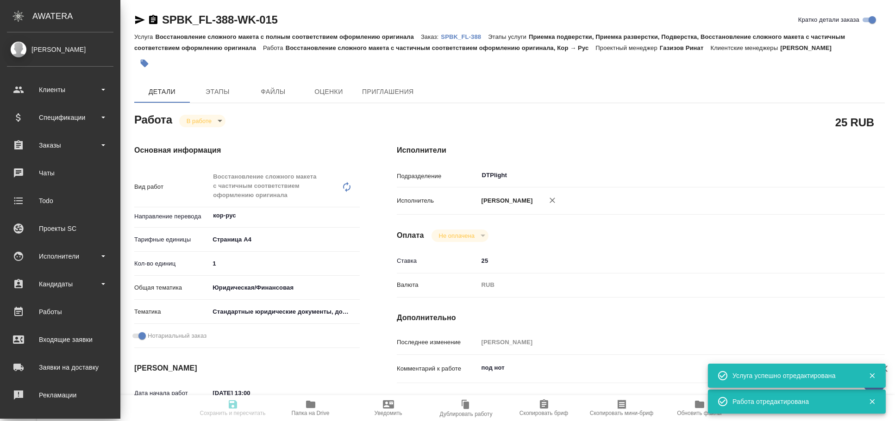
type textarea "x"
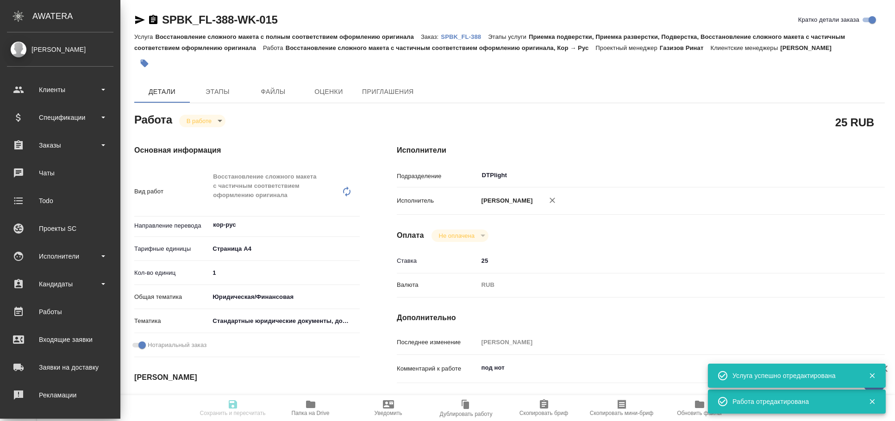
type textarea "x"
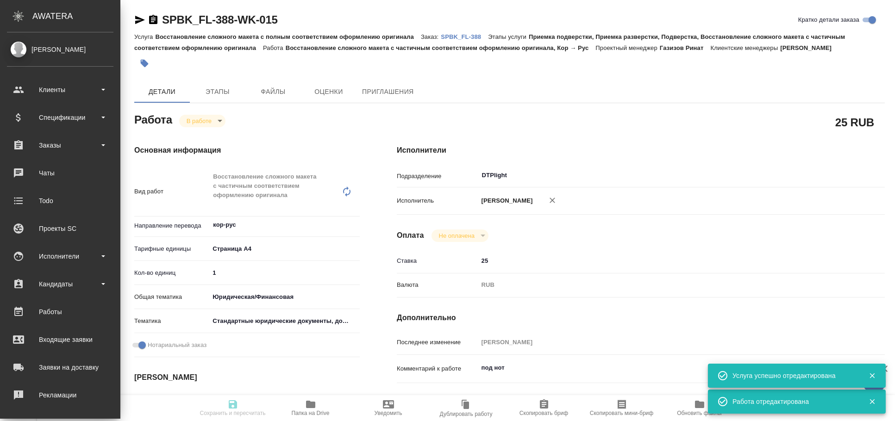
type textarea "x"
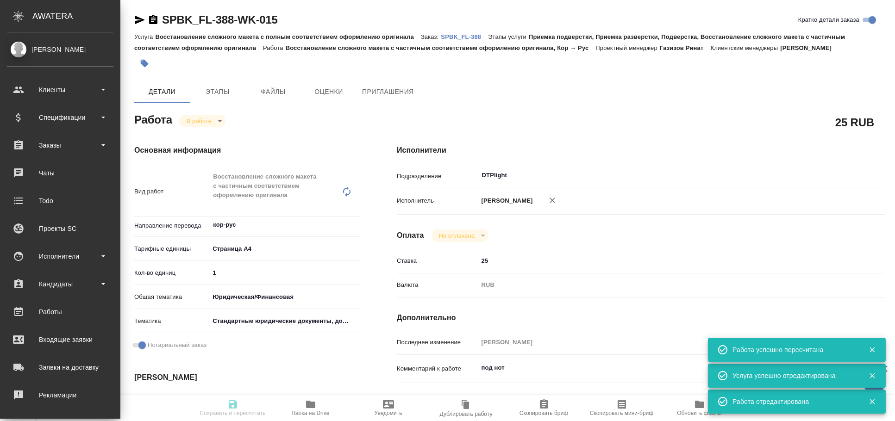
type input "inProgress"
type textarea "Восстановление сложного макета с частичным соответствием оформлению оригинала"
type textarea "x"
type input "кор-рус"
type input "5f036ec4e16dec2d6b59c8ff"
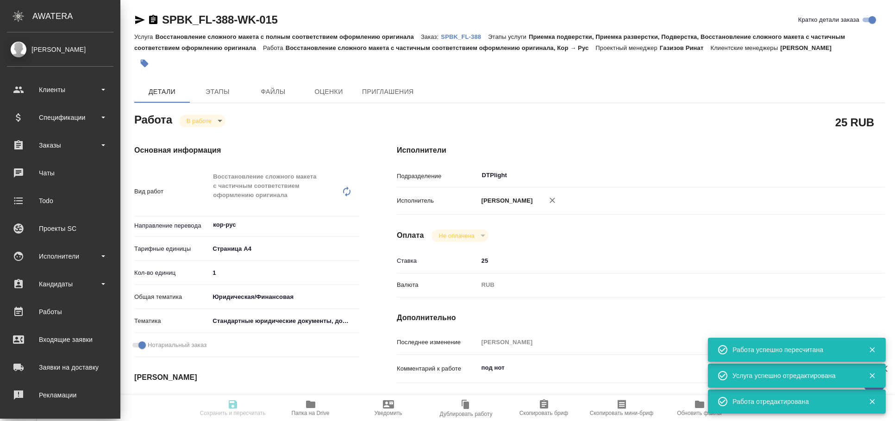
type input "1"
type input "yr-fn"
type input "5f647205b73bc97568ca66bf"
checkbox input "true"
type input "09.09.2025 13:00"
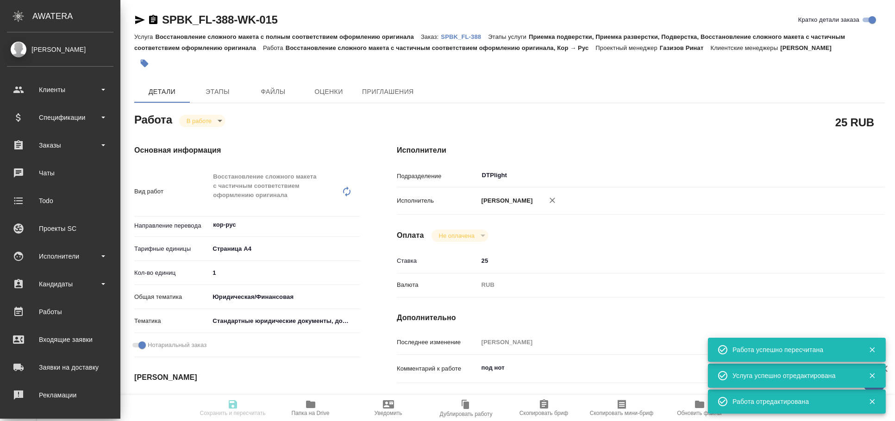
type input "09.09.2025 13:47"
type input "09.09.2025 15:00"
type input "11.09.2025 12:06"
type input "DTPlight"
type input "notPayed"
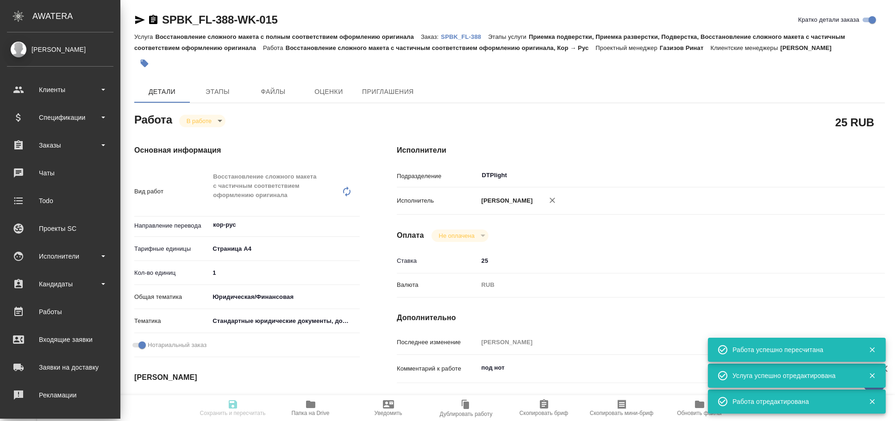
type input "25"
type input "RUB"
type input "Архипова Екатерина"
type textarea "под нот"
type textarea "x"
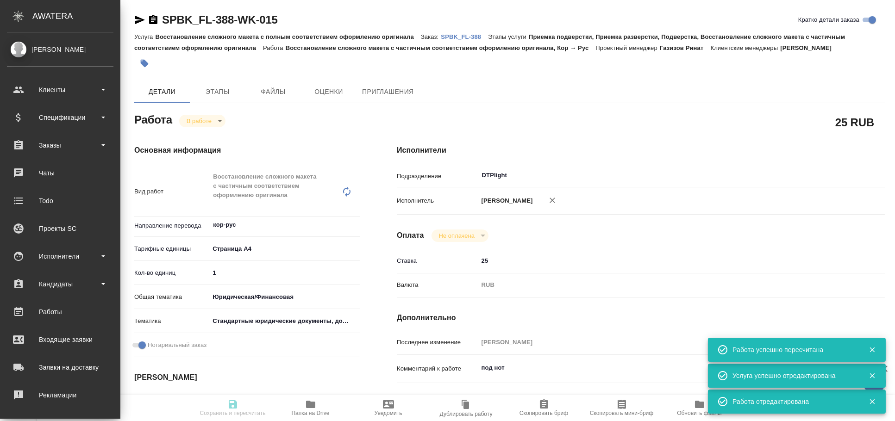
type textarea "/Clients/SPB_K_FL/Orders/SPBK_FL-388/DTP/SPBK_FL-388-WK-015"
type textarea "x"
type input "SPBK_FL-388"
type input "Восстановление сложного макета с полным соответствием оформлению оригинала"
type input "Приемка подверстки, Приемка разверстки, Подверстка, Восстановление сложного мак…"
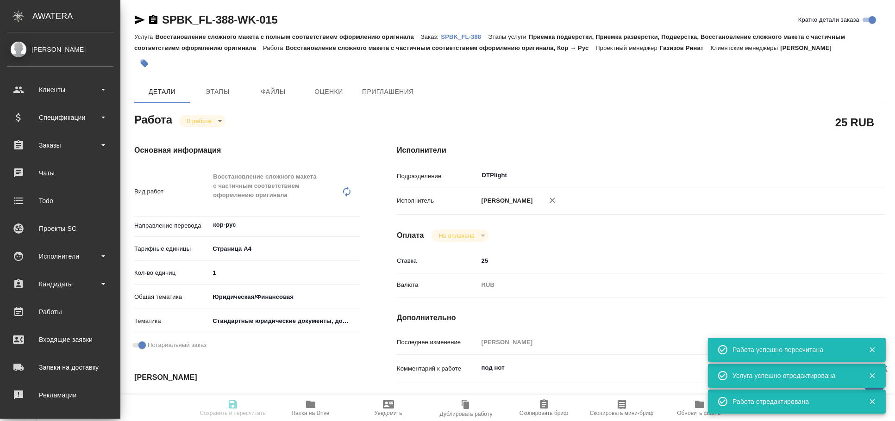
type input "Иванова Арина"
type input "[PERSON_NAME]"
type input "/Clients/SPB_K_FL/Orders/SPBK_FL-388"
type textarea "x"
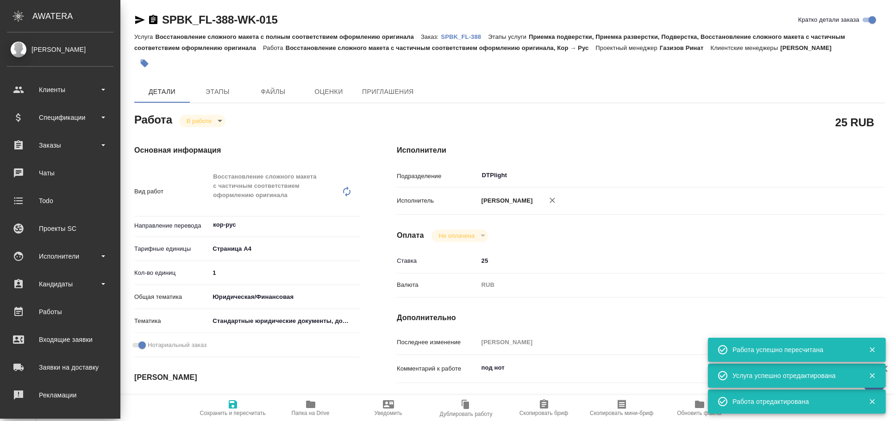
type textarea "x"
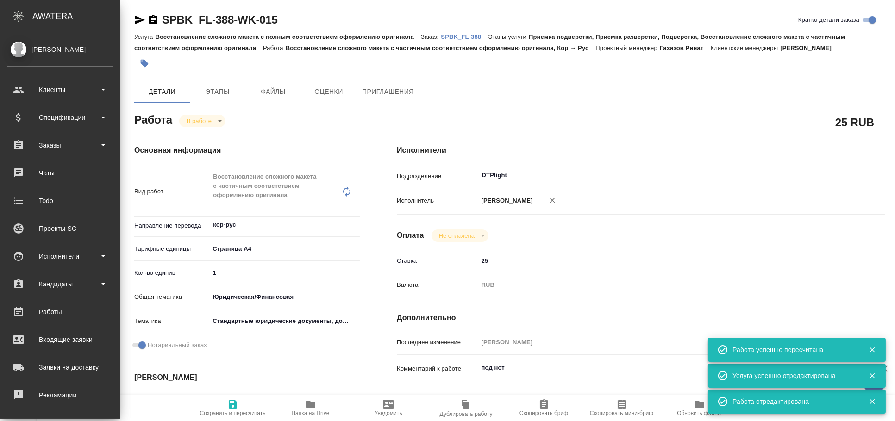
type textarea "x"
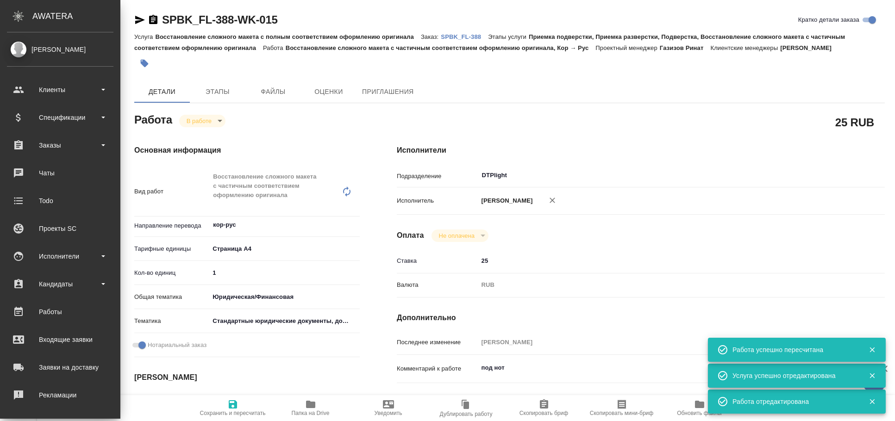
type textarea "x"
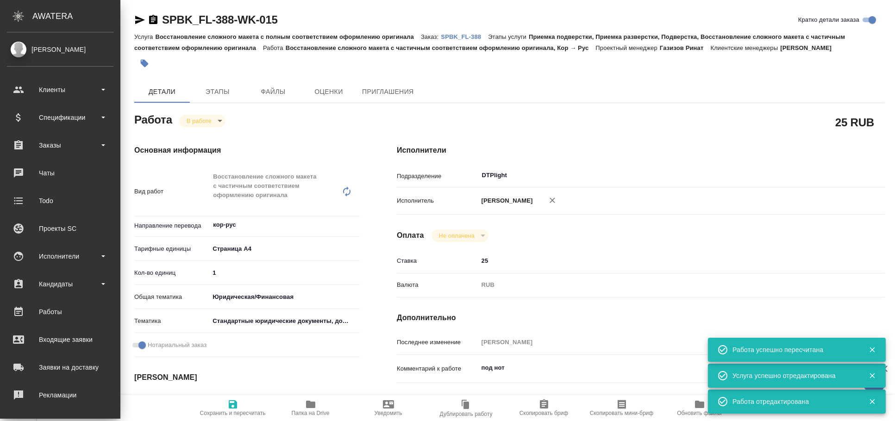
type textarea "x"
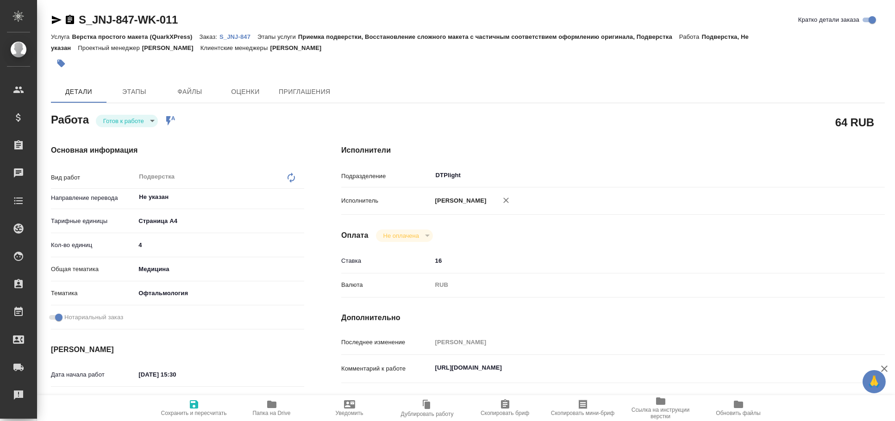
type textarea "x"
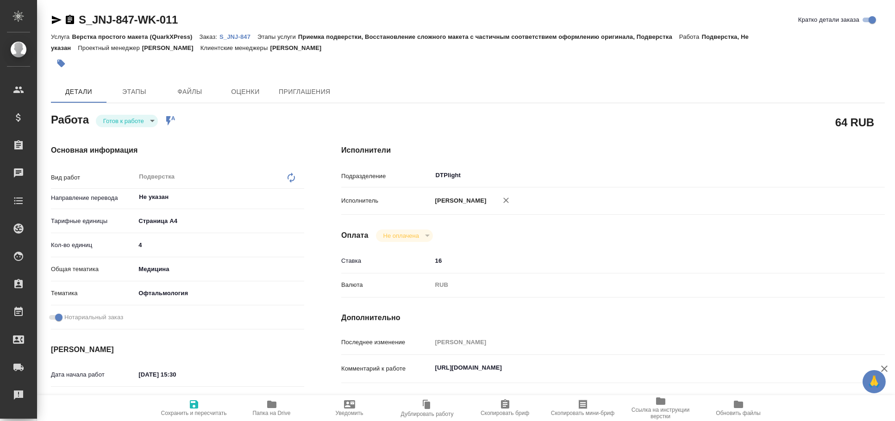
type textarea "x"
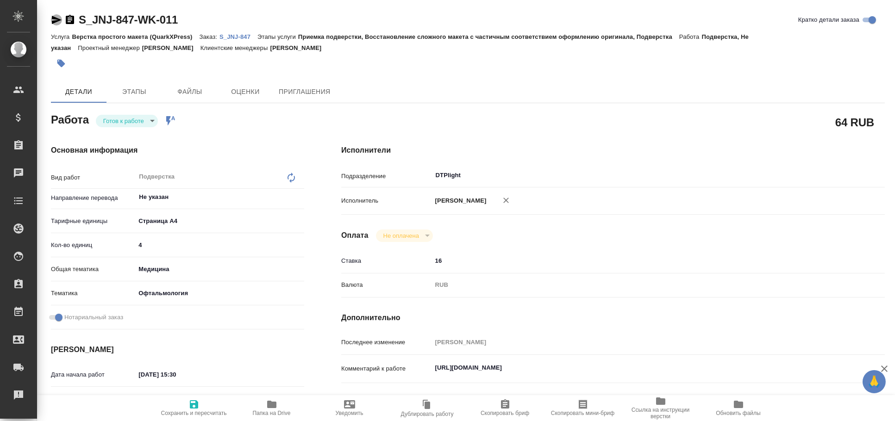
click at [52, 19] on icon "button" at bounding box center [56, 19] width 11 height 11
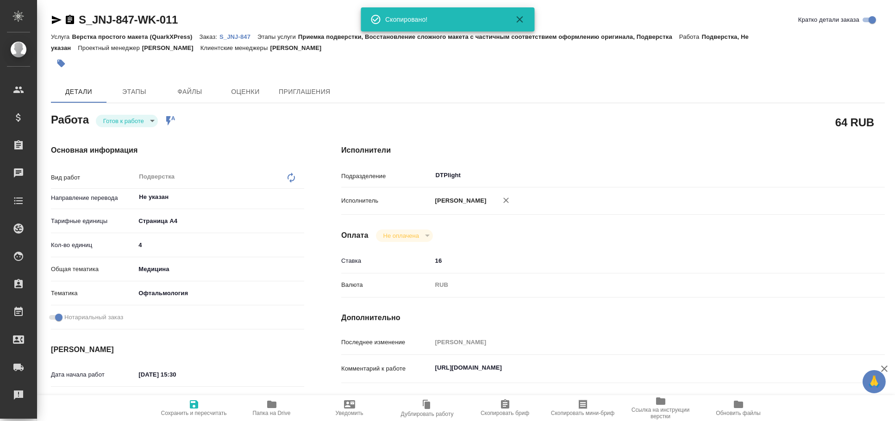
type textarea "x"
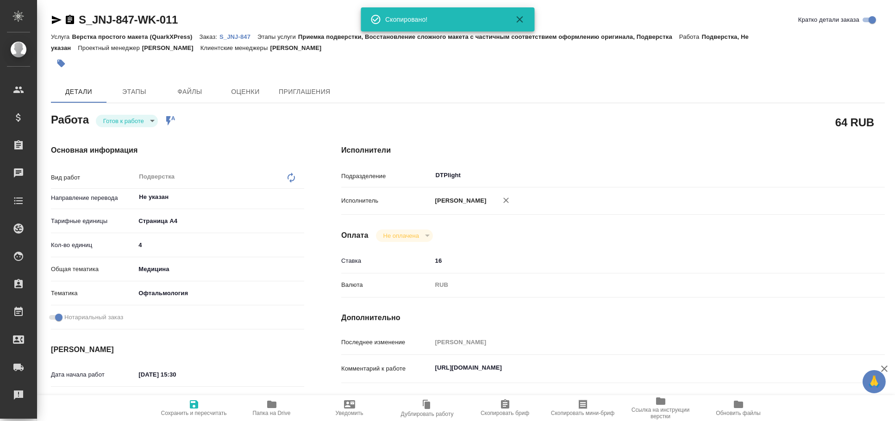
type textarea "x"
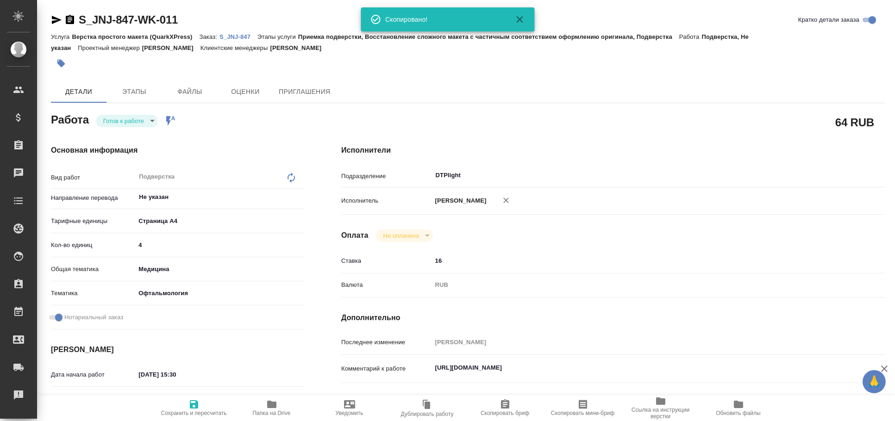
scroll to position [51, 0]
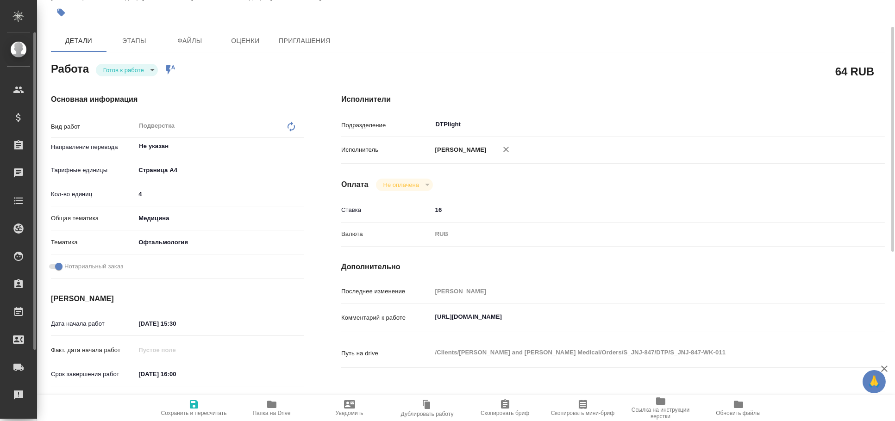
type textarea "x"
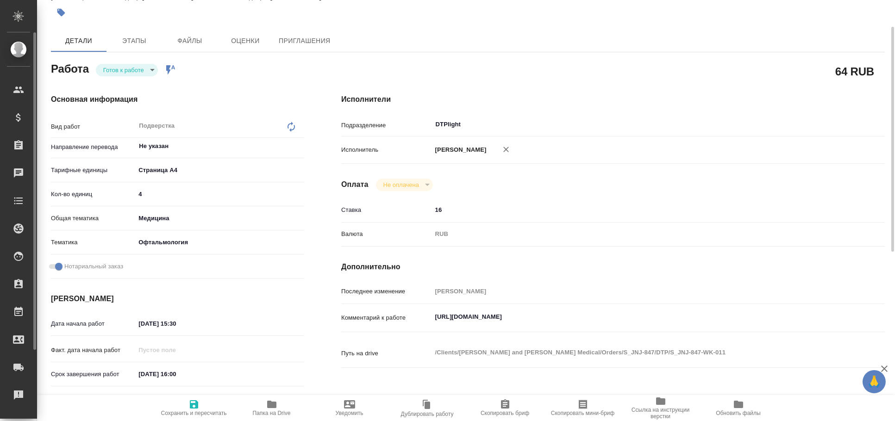
type textarea "x"
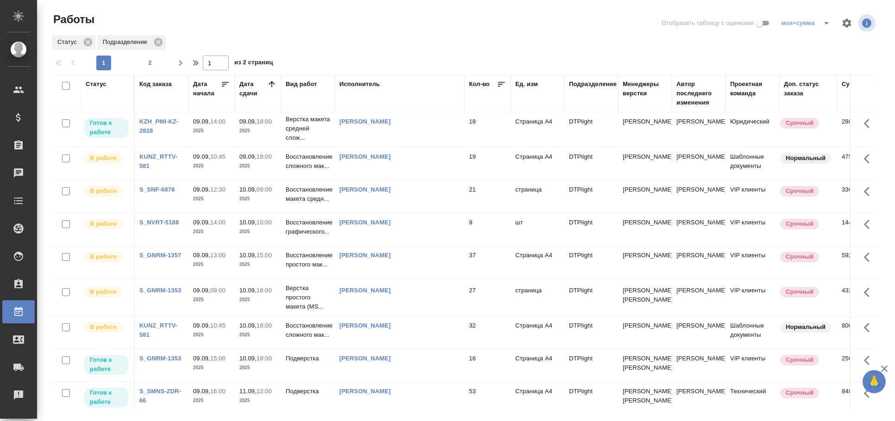
scroll to position [595, 0]
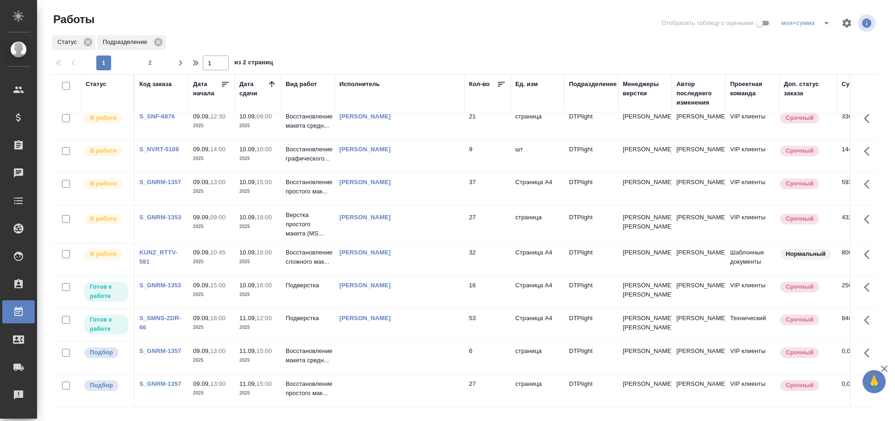
click at [399, 375] on td at bounding box center [400, 391] width 130 height 32
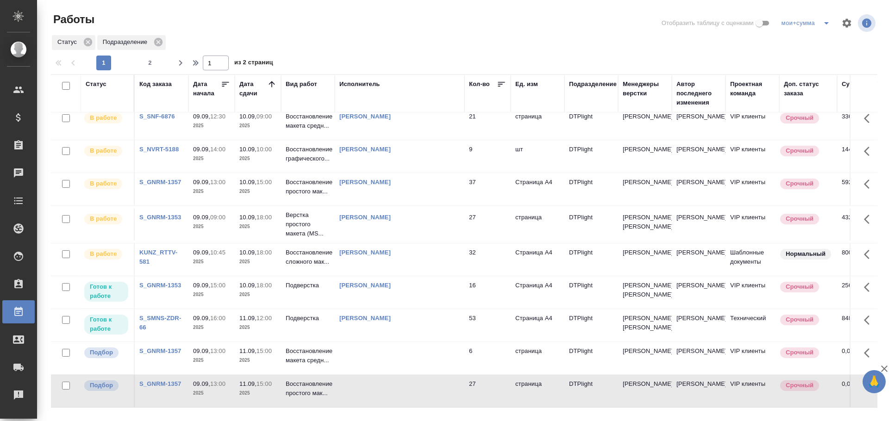
click at [399, 375] on td at bounding box center [400, 391] width 130 height 32
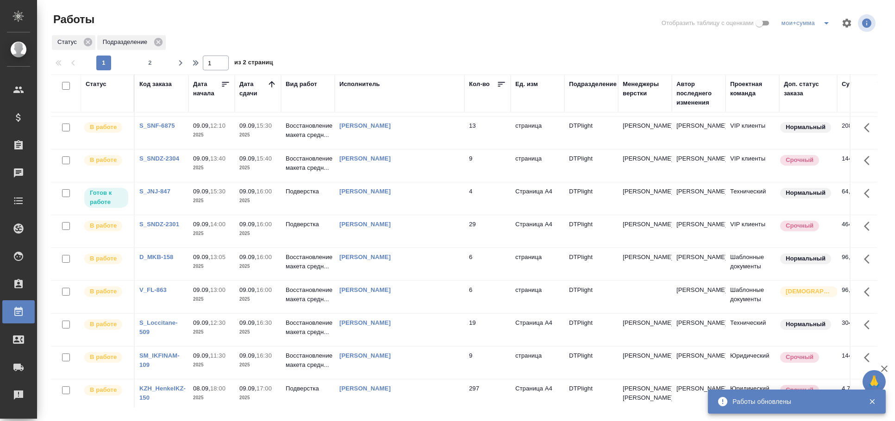
scroll to position [0, 0]
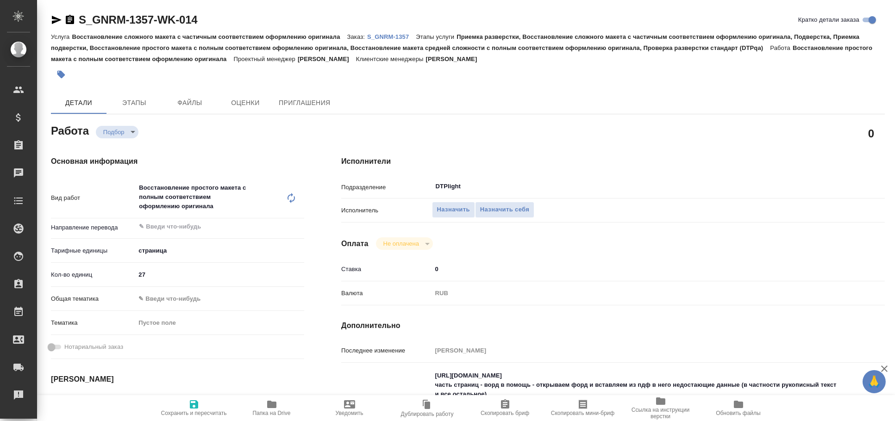
type textarea "x"
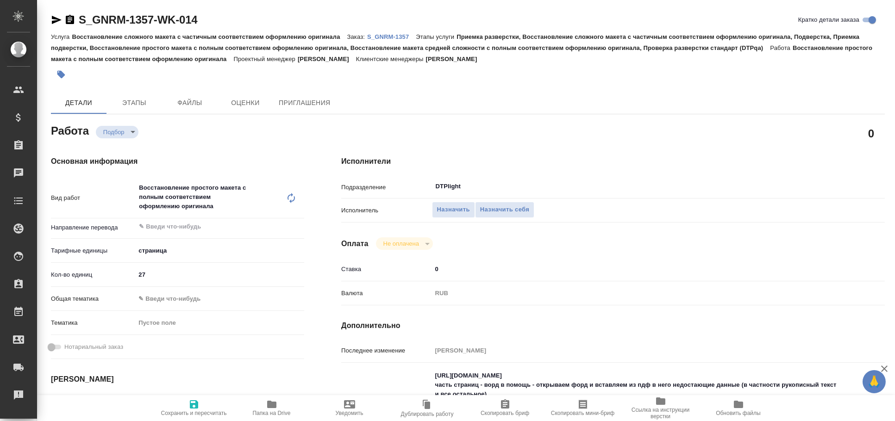
type textarea "x"
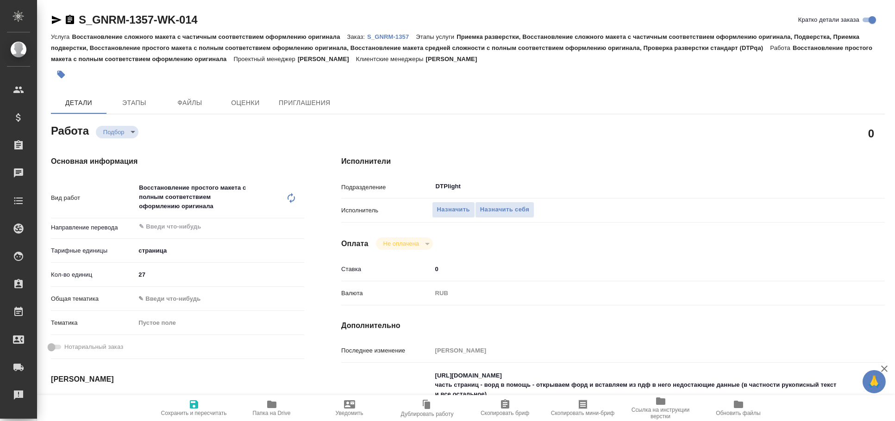
scroll to position [51, 0]
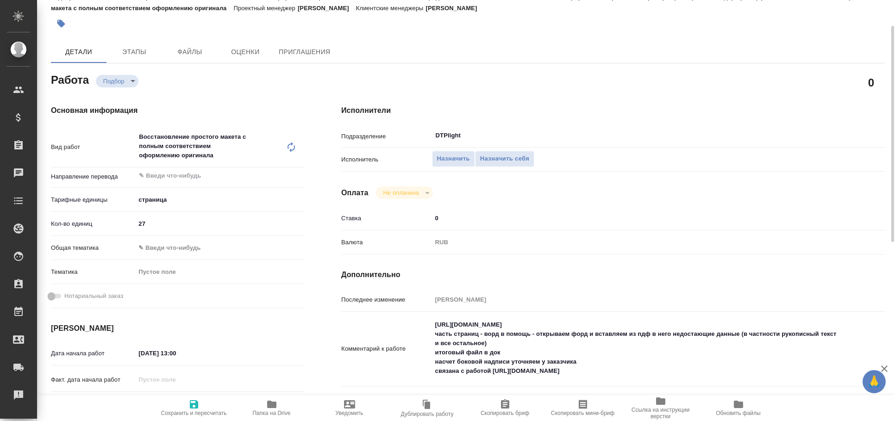
type textarea "x"
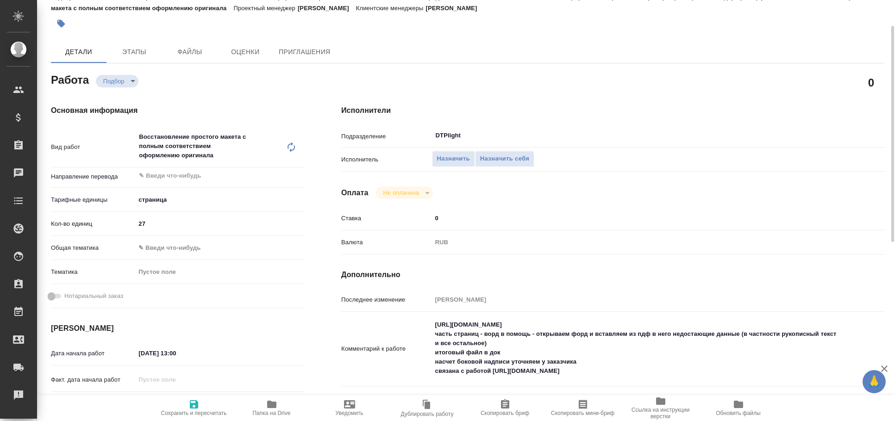
type textarea "x"
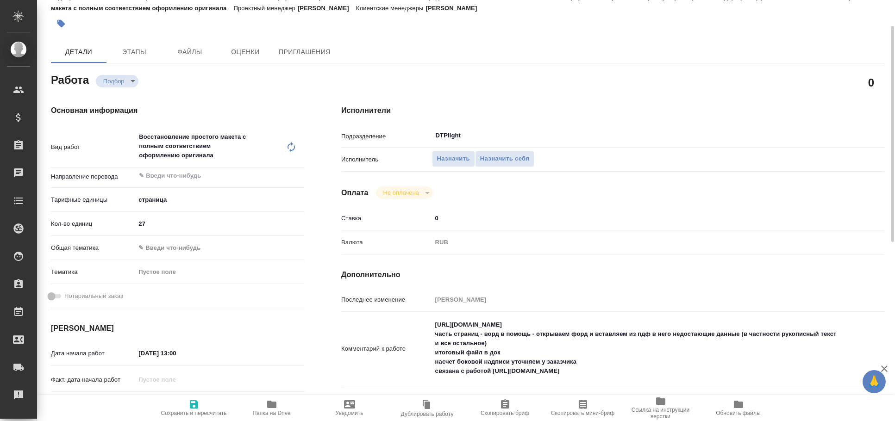
scroll to position [0, 0]
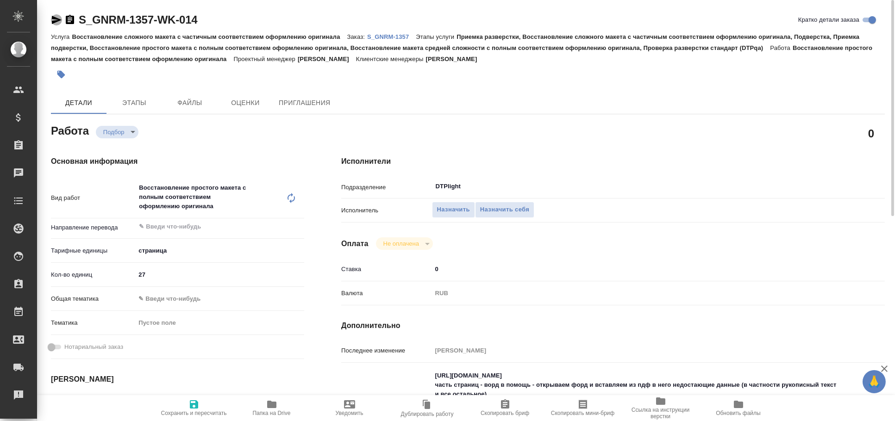
click at [57, 18] on icon "button" at bounding box center [57, 20] width 10 height 8
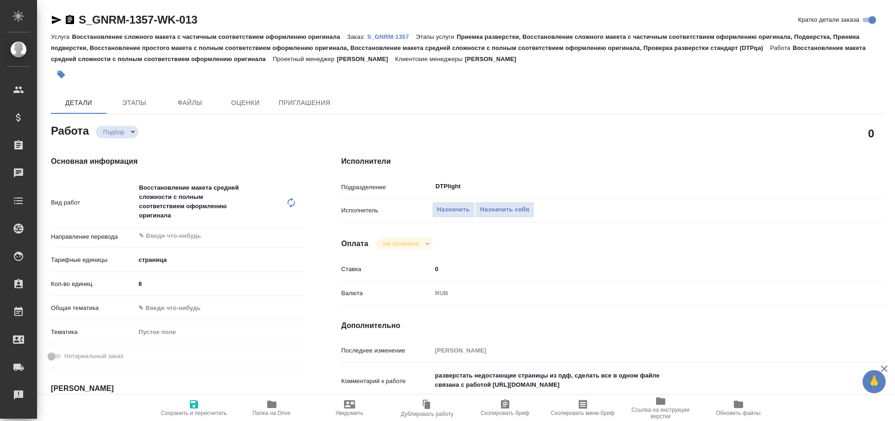
type textarea "x"
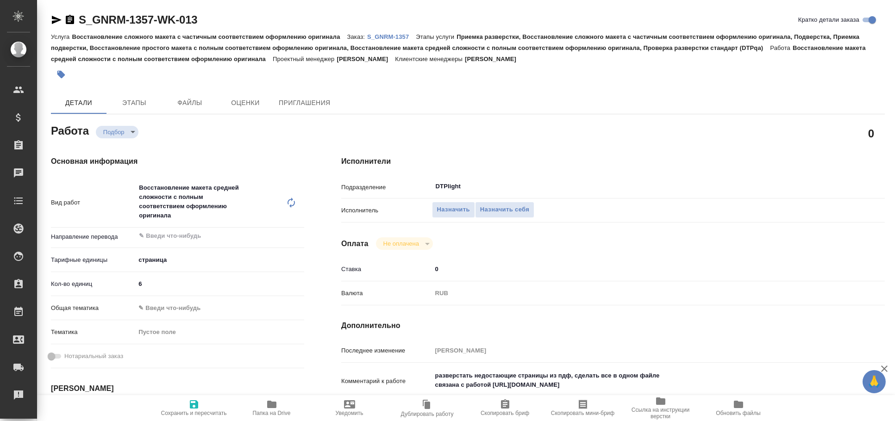
type textarea "x"
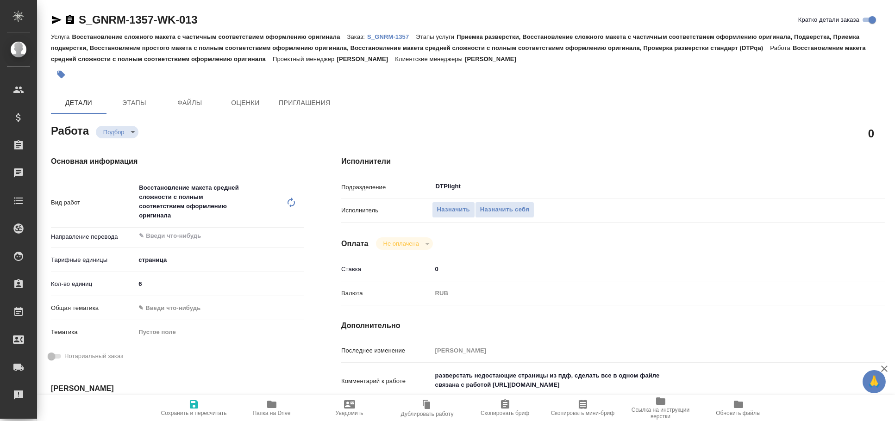
type textarea "x"
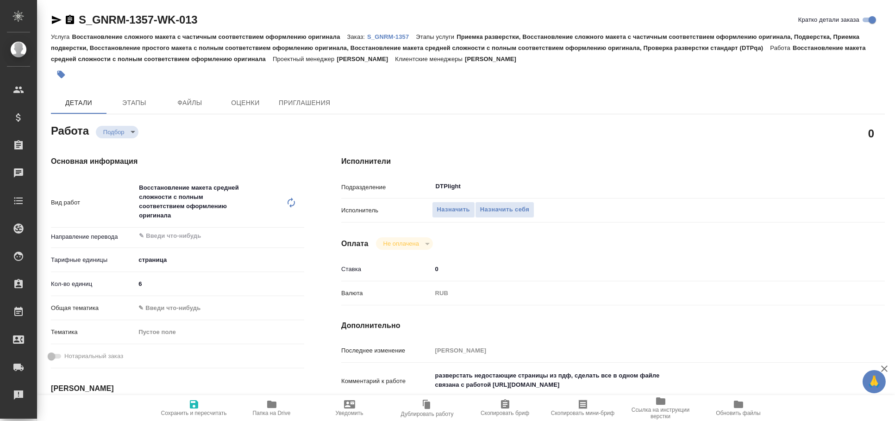
click at [56, 21] on icon "button" at bounding box center [57, 20] width 10 height 8
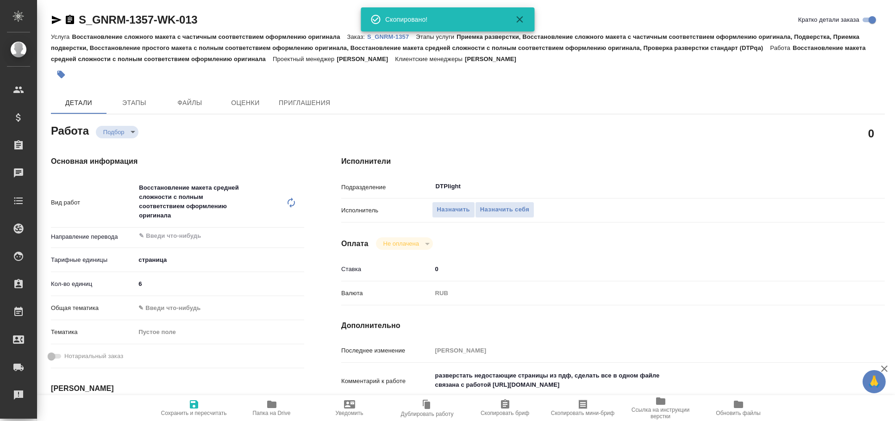
type textarea "x"
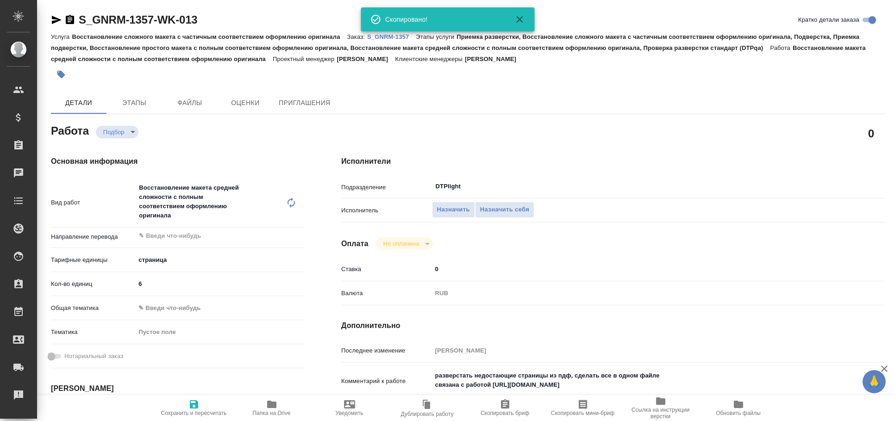
type textarea "x"
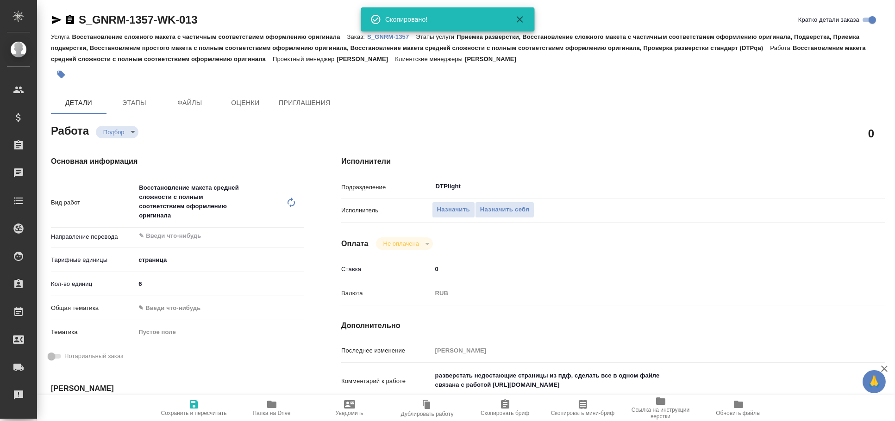
type textarea "x"
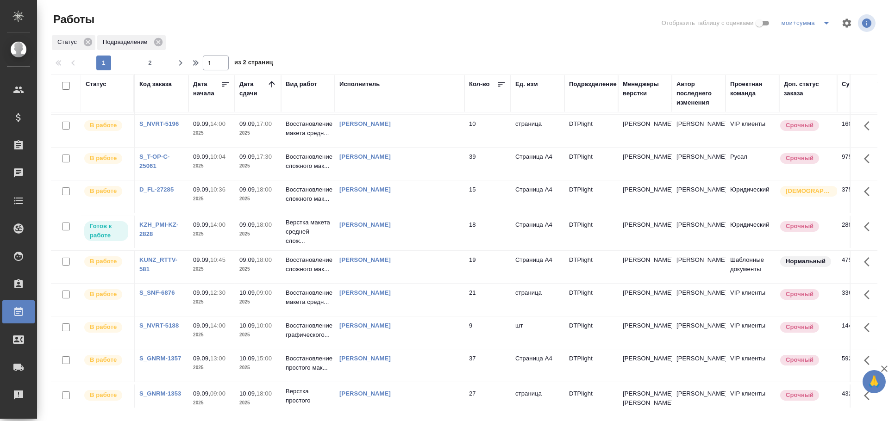
scroll to position [595, 0]
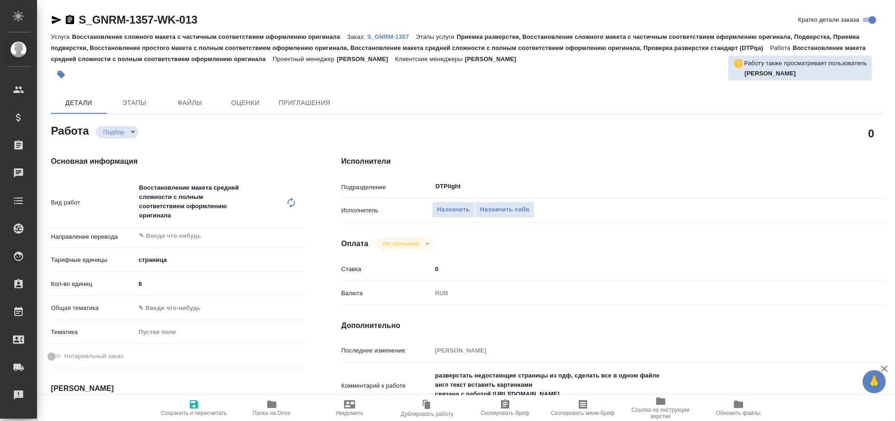
type textarea "x"
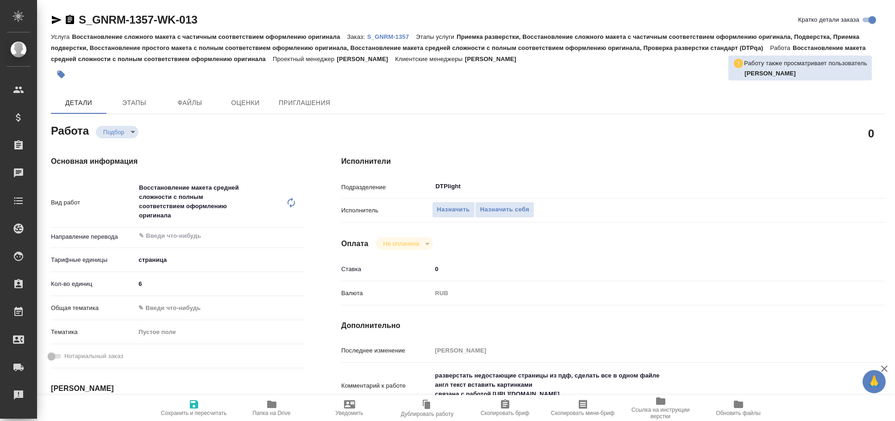
type textarea "x"
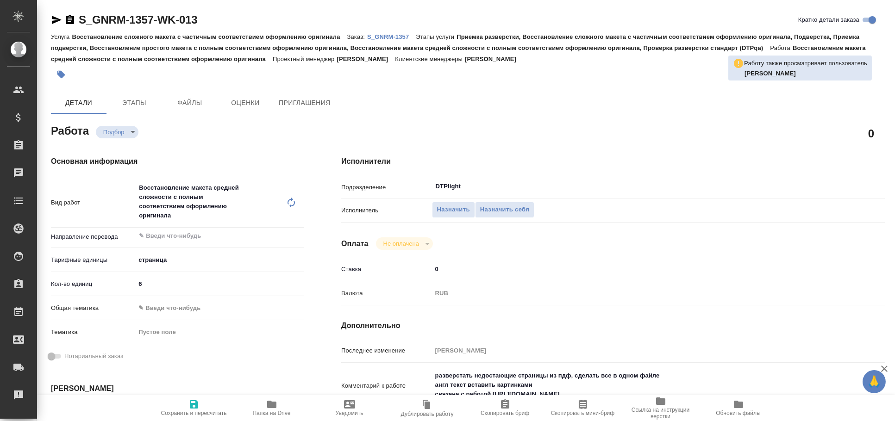
type textarea "x"
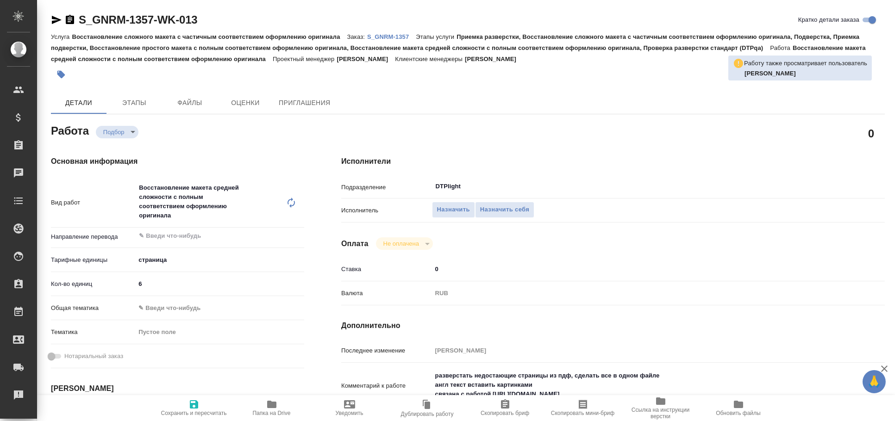
type textarea "x"
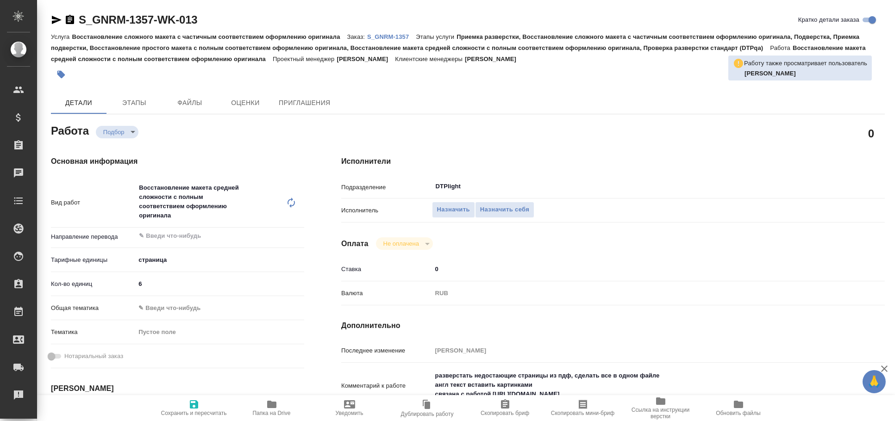
type textarea "x"
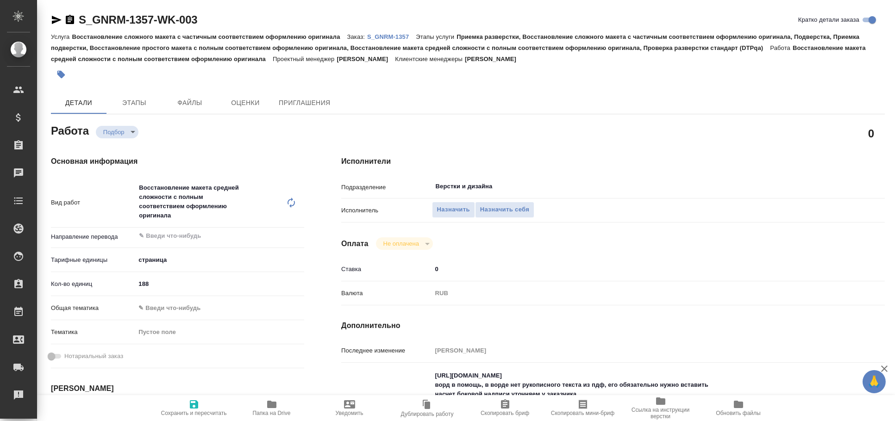
type textarea "x"
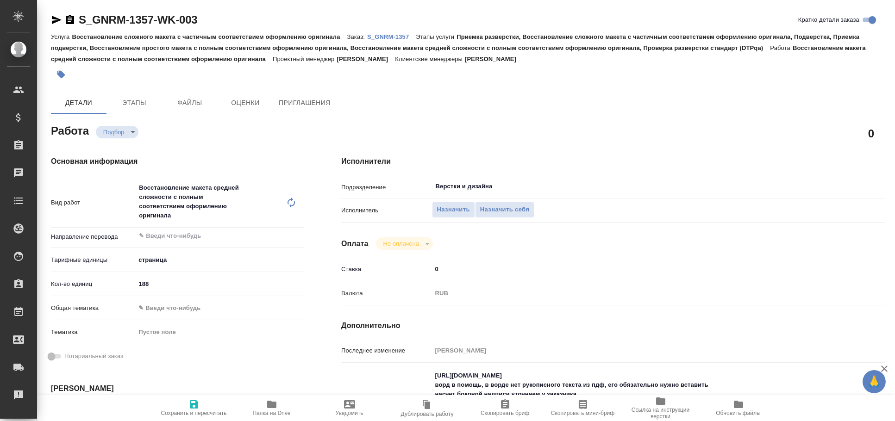
type textarea "x"
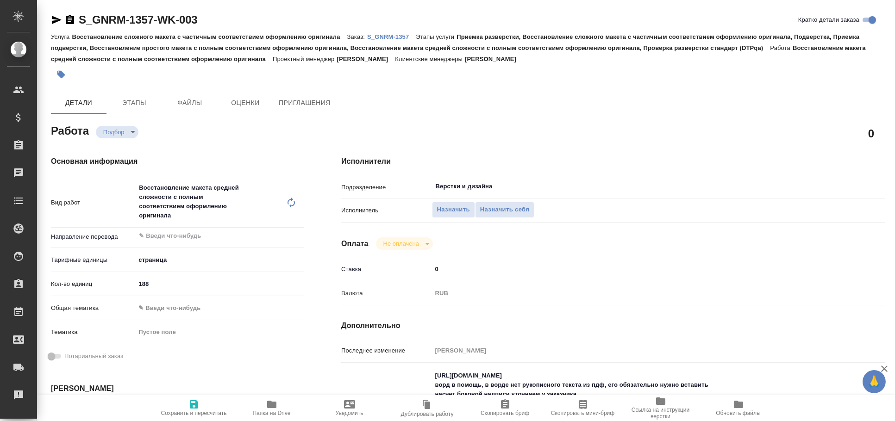
type textarea "x"
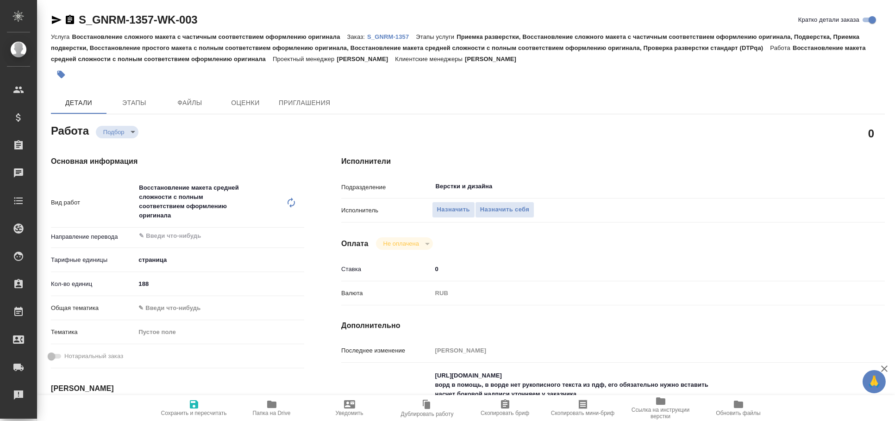
type textarea "x"
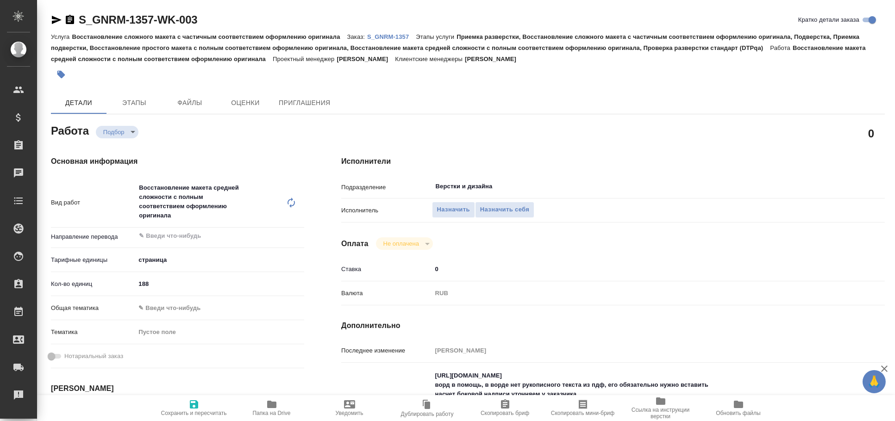
type textarea "x"
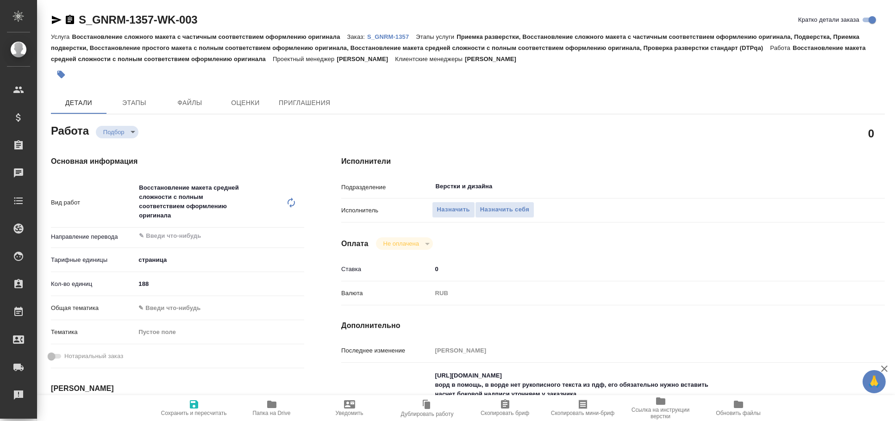
type textarea "x"
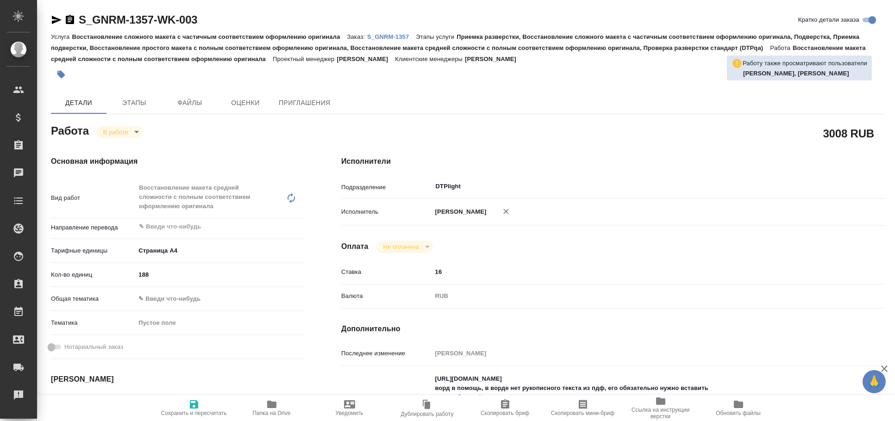
type textarea "x"
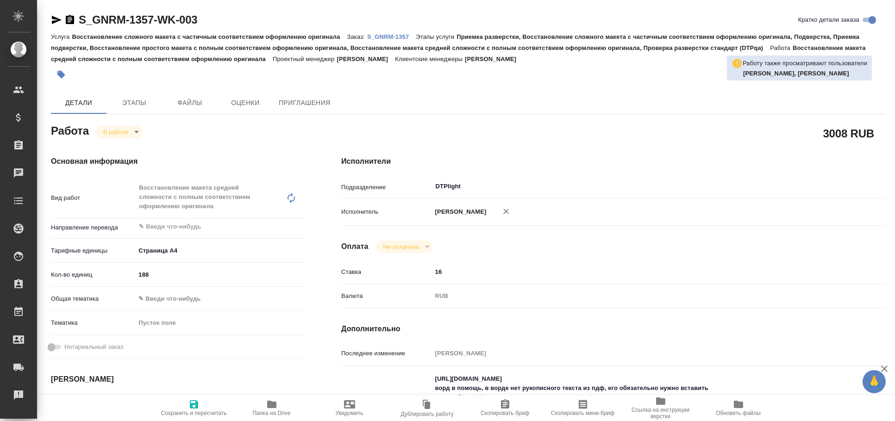
type textarea "x"
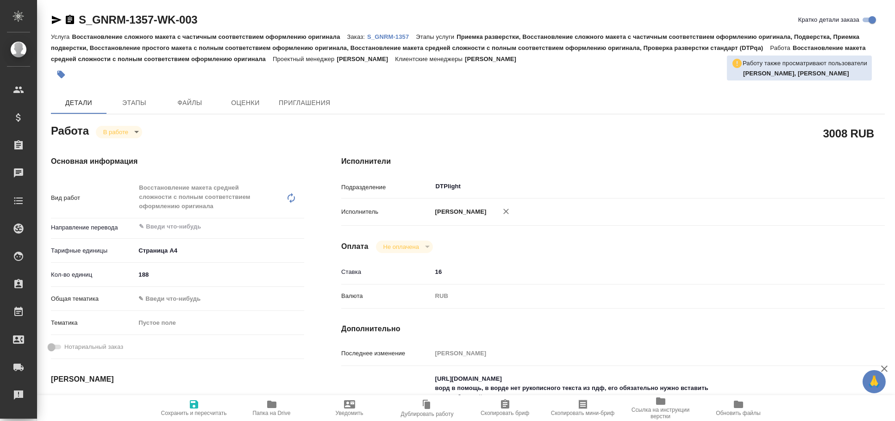
type textarea "x"
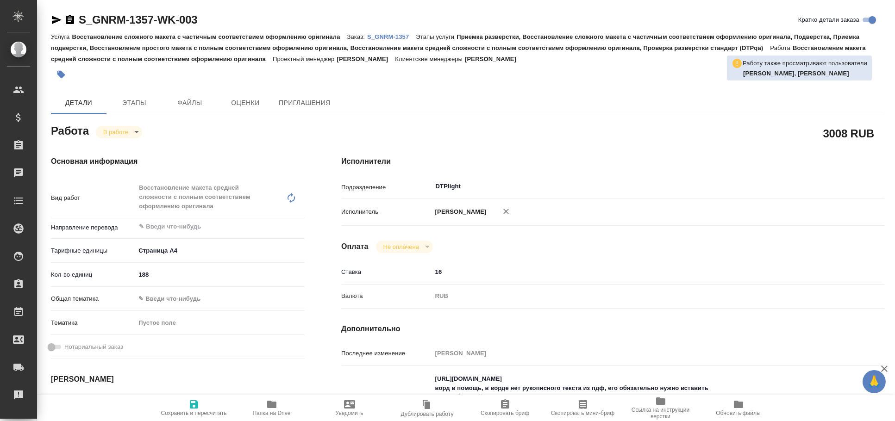
type textarea "x"
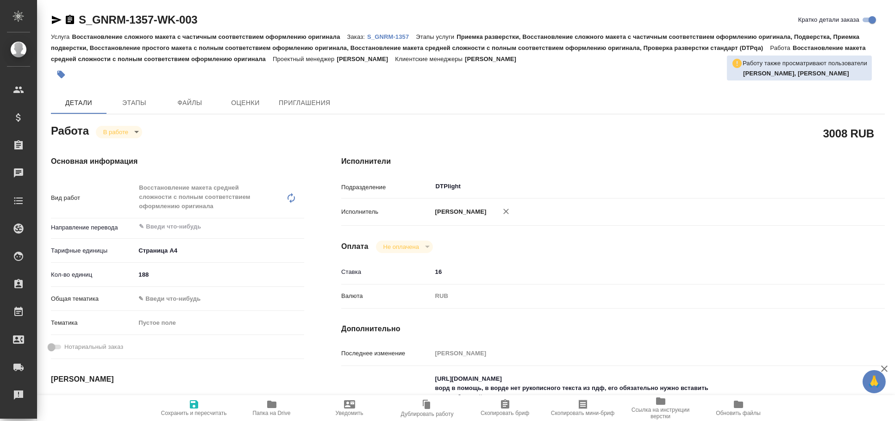
type textarea "x"
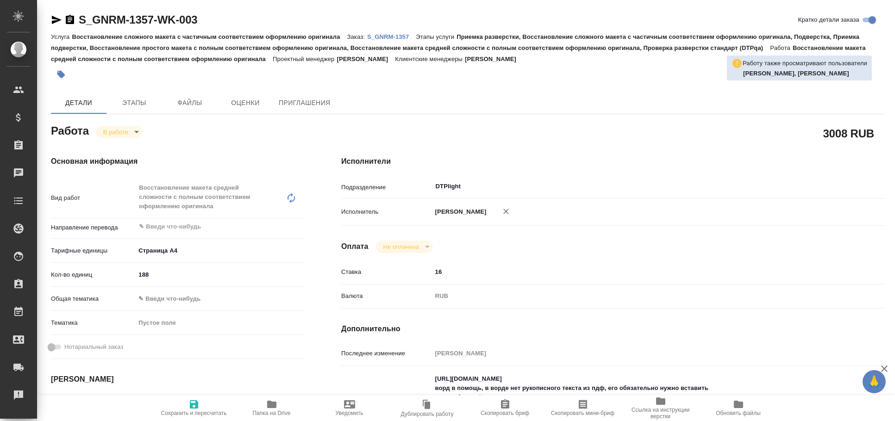
type textarea "x"
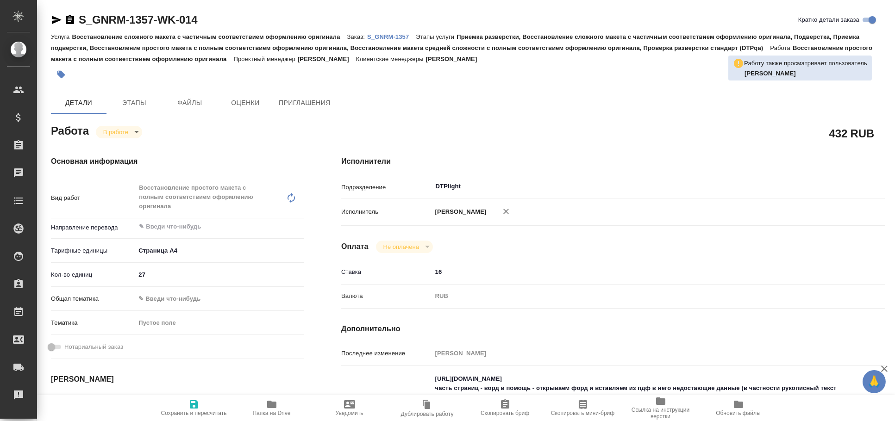
type textarea "x"
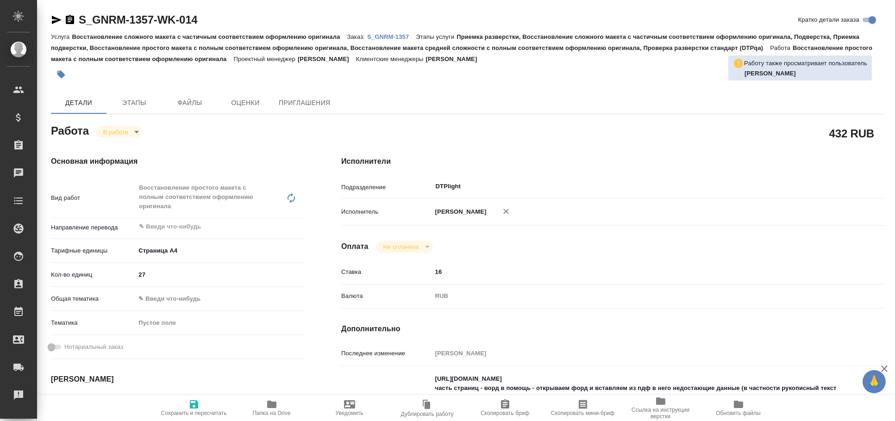
type textarea "x"
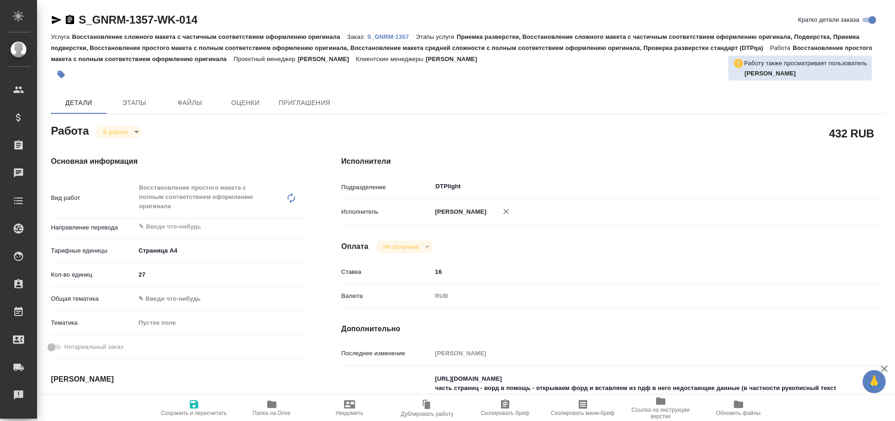
type textarea "x"
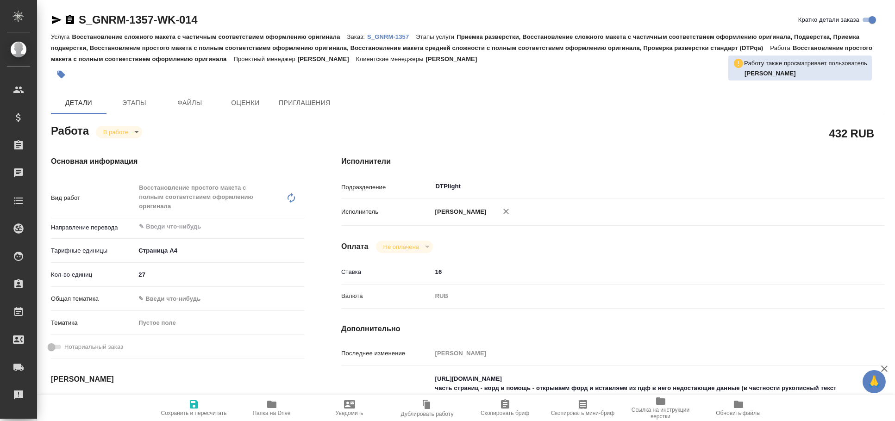
scroll to position [401, 0]
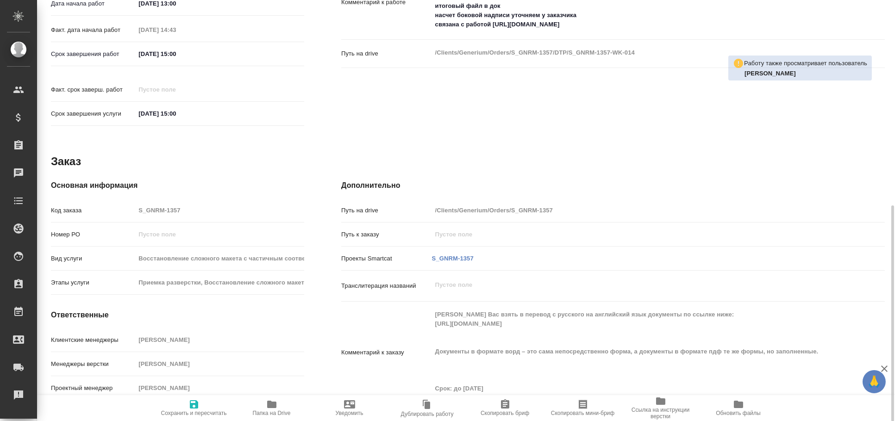
type textarea "x"
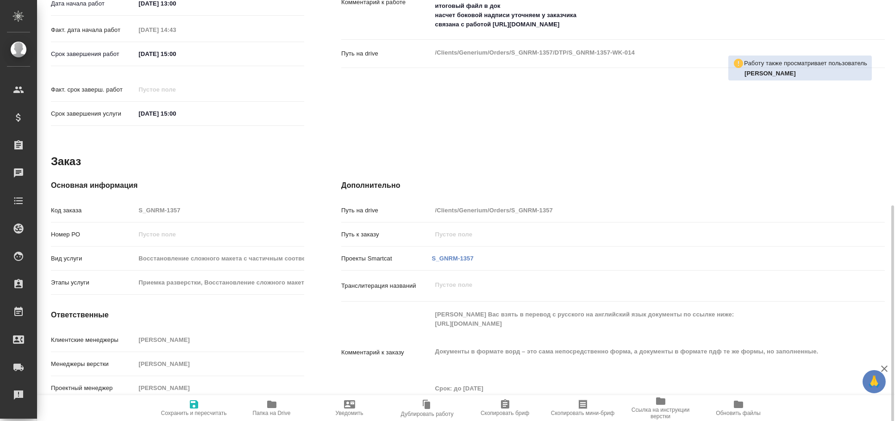
scroll to position [0, 0]
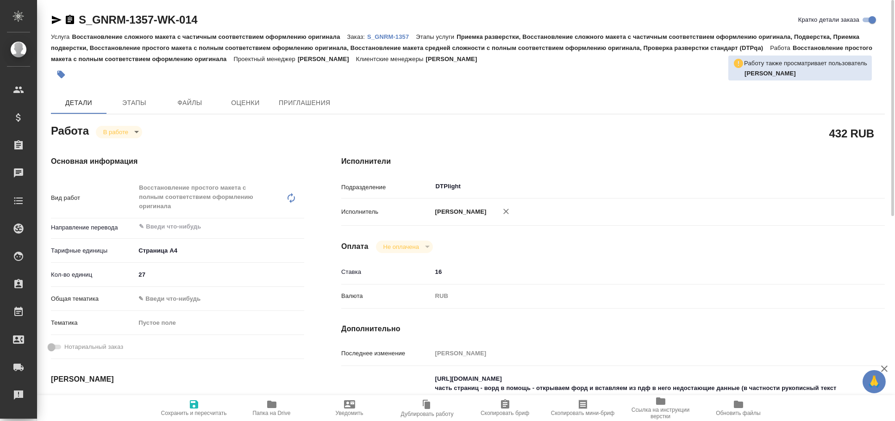
type textarea "x"
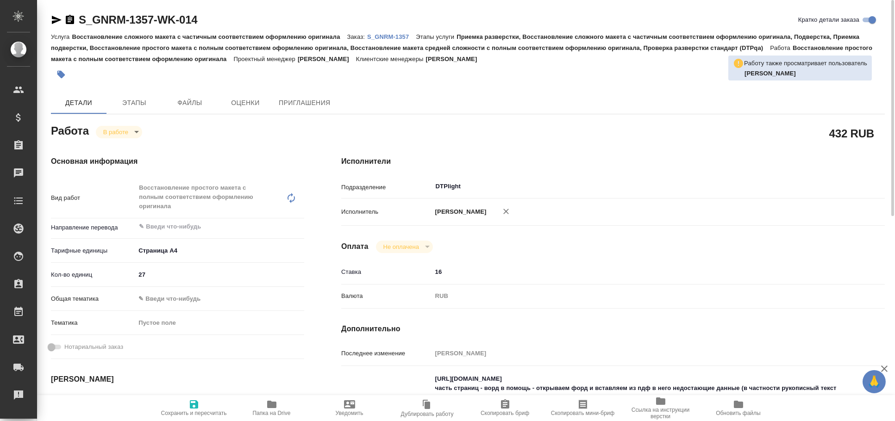
type textarea "x"
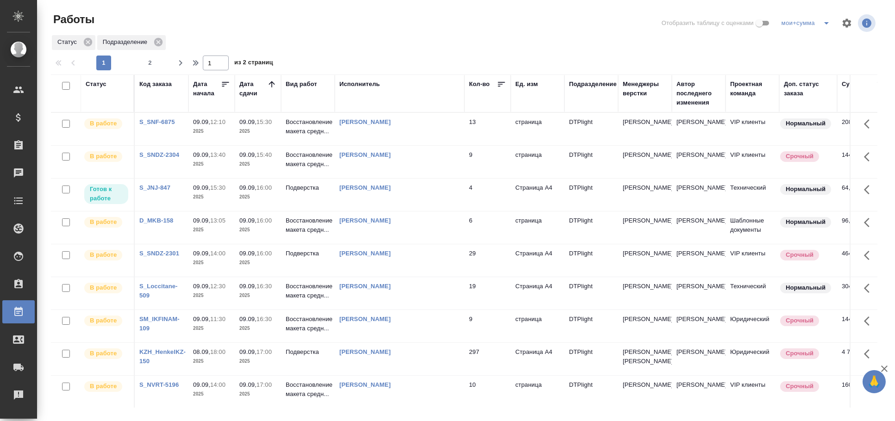
click at [415, 193] on td "Александрова Валерия Валерьевна" at bounding box center [400, 195] width 130 height 32
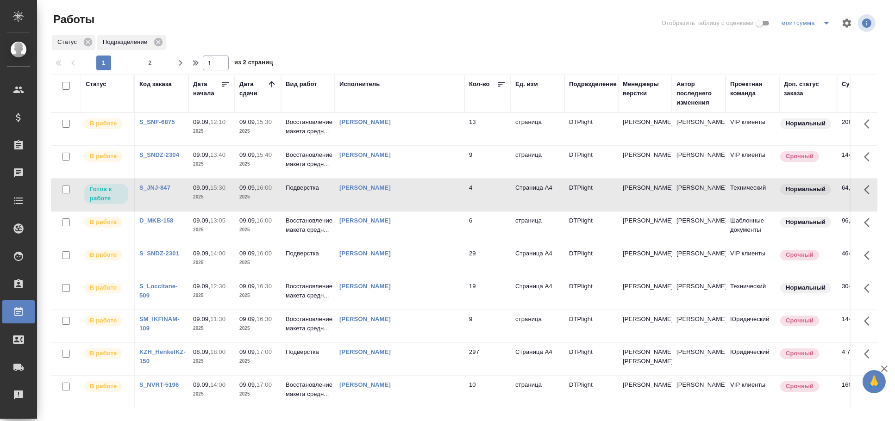
click at [415, 193] on td "Александрова Валерия Валерьевна" at bounding box center [400, 195] width 130 height 32
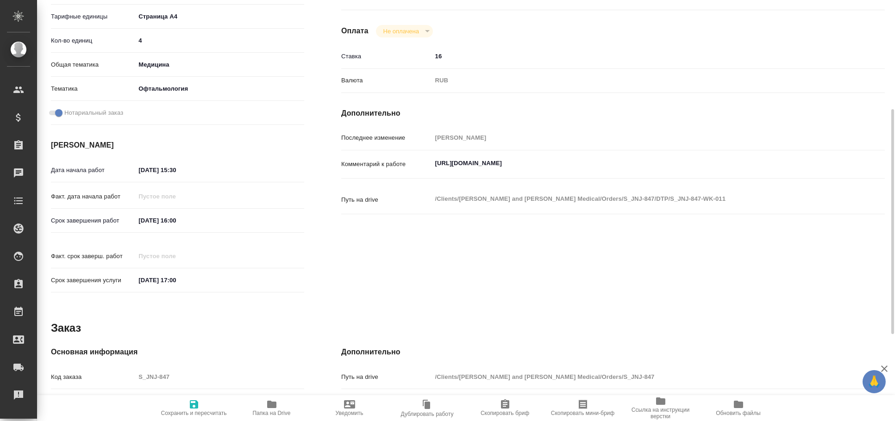
type textarea "x"
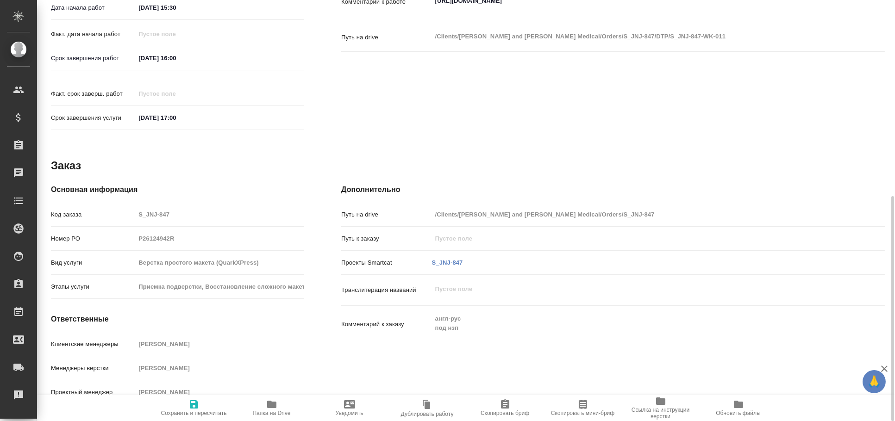
scroll to position [8, 0]
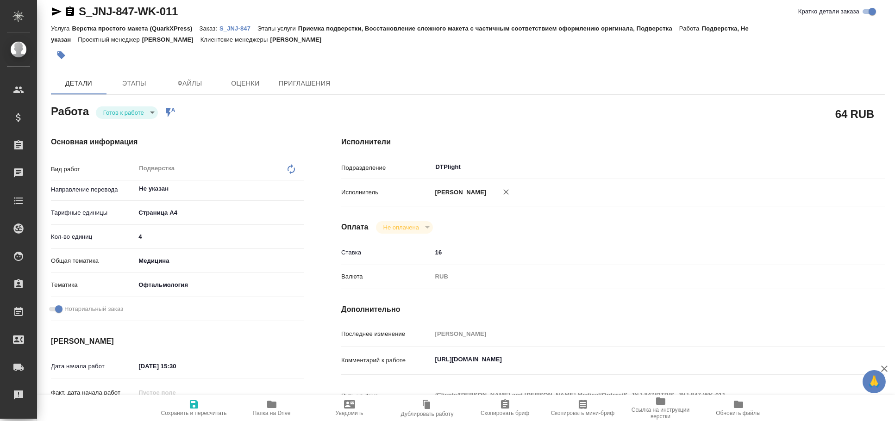
type textarea "x"
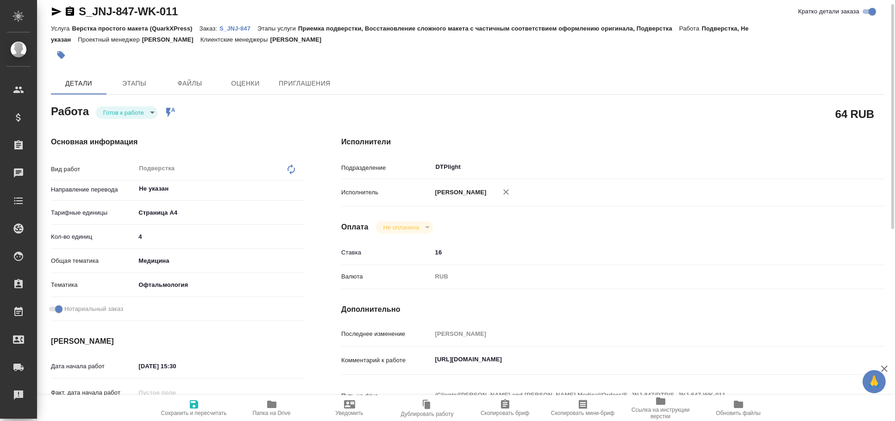
type textarea "x"
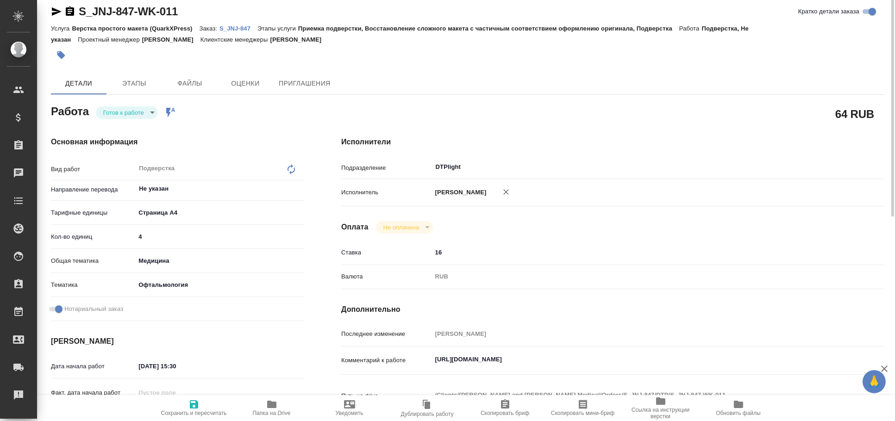
type textarea "x"
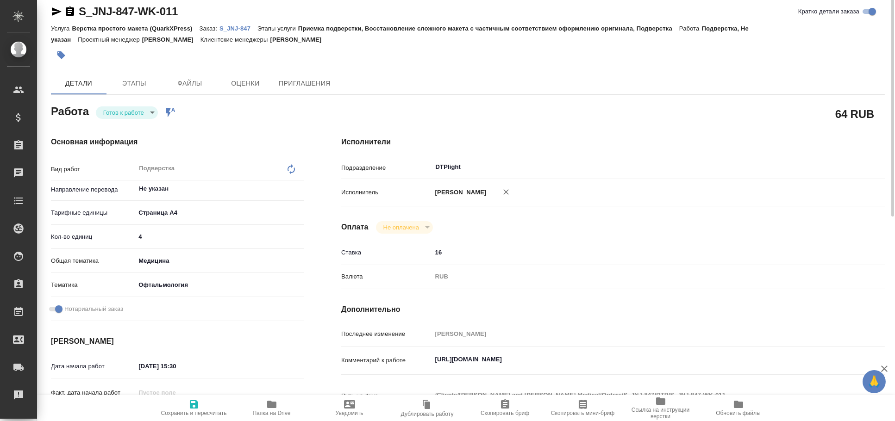
scroll to position [0, 0]
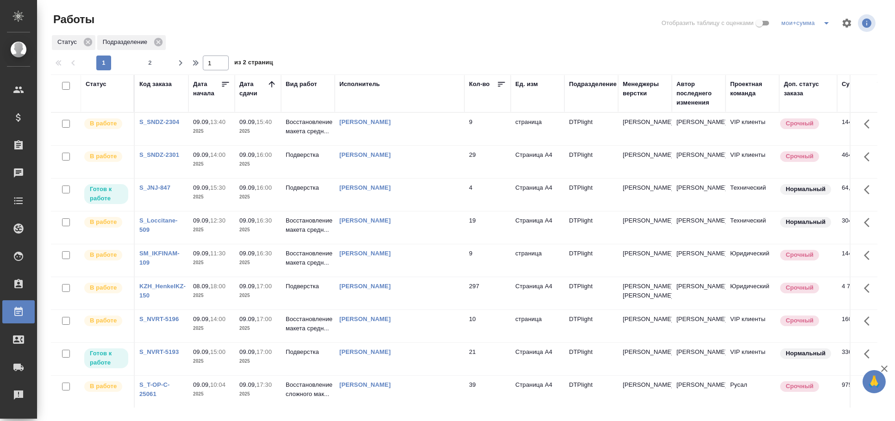
click at [411, 192] on td "[PERSON_NAME]" at bounding box center [400, 195] width 130 height 32
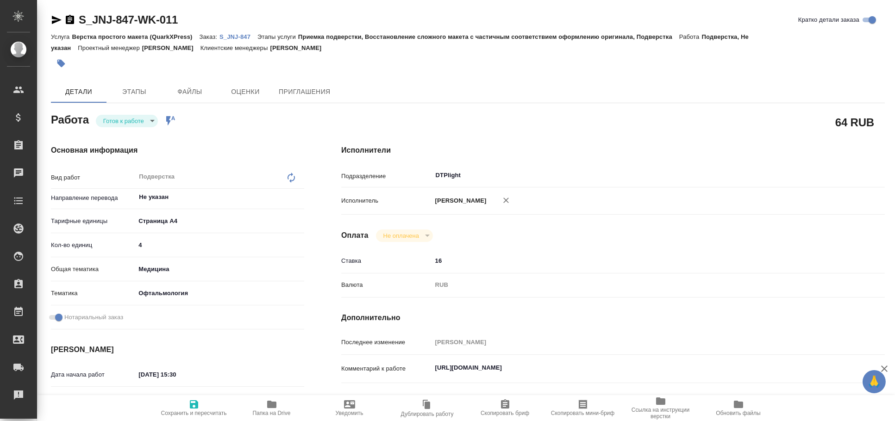
type textarea "x"
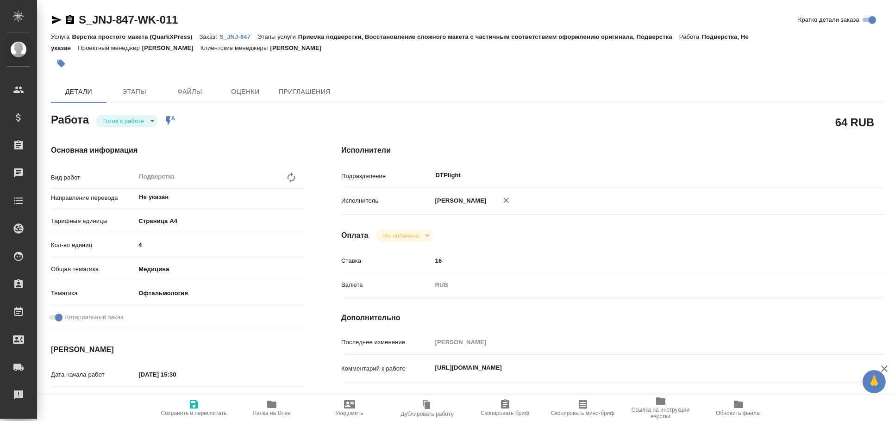
click at [511, 201] on icon "button" at bounding box center [505, 200] width 9 height 9
type textarea "x"
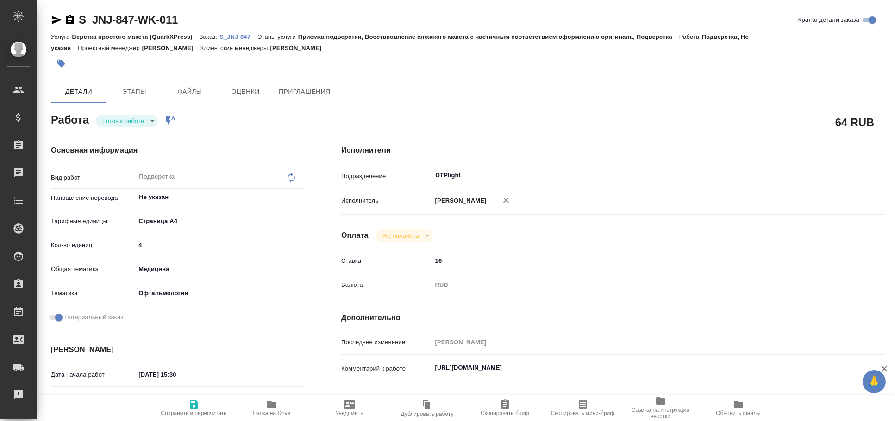
type textarea "x"
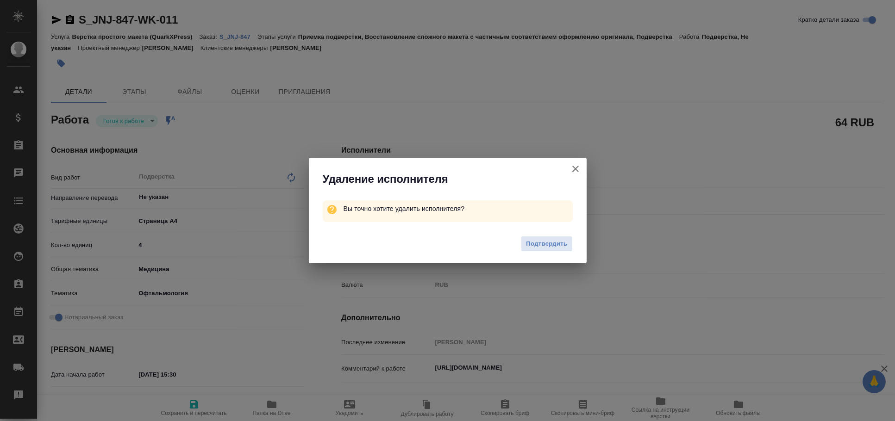
type textarea "x"
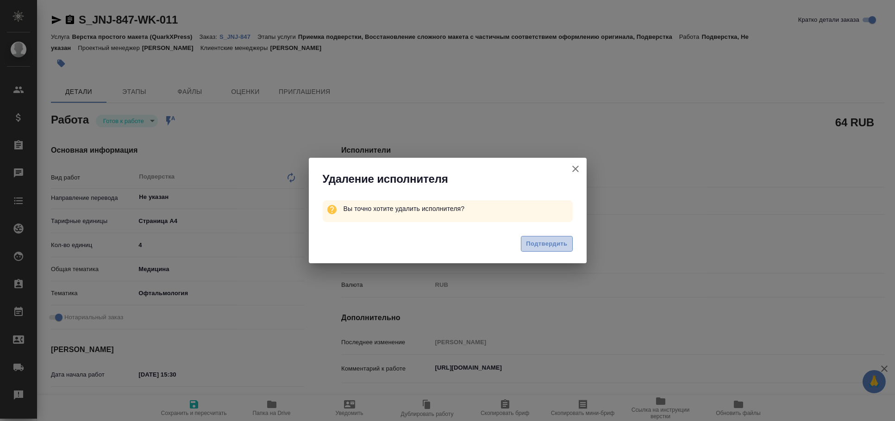
click at [549, 237] on button "Подтвердить" at bounding box center [546, 244] width 51 height 16
type textarea "x"
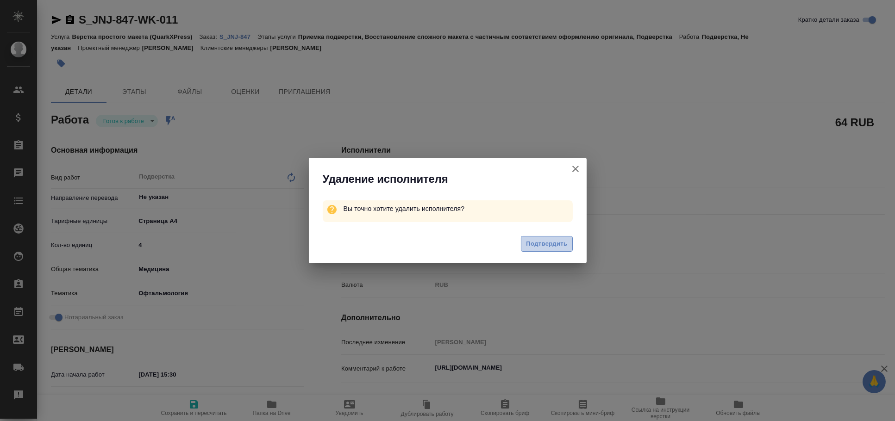
type textarea "x"
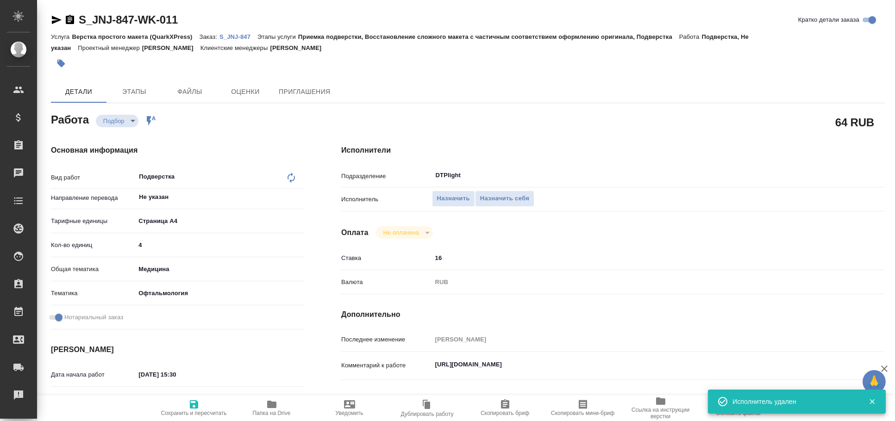
type textarea "x"
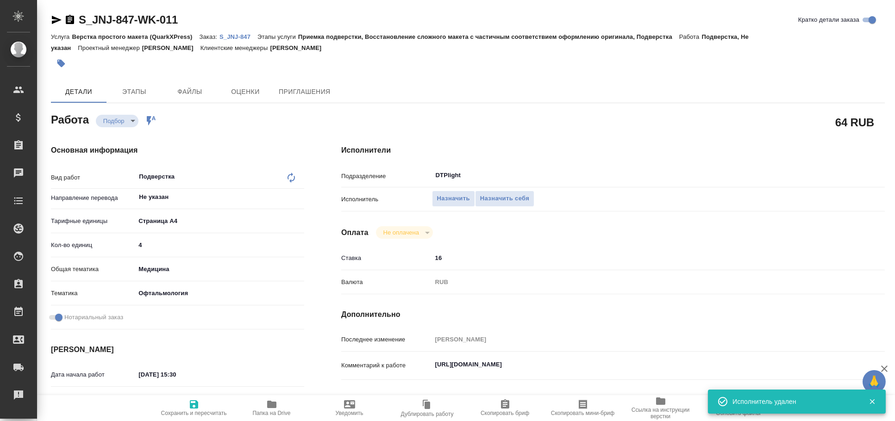
type textarea "x"
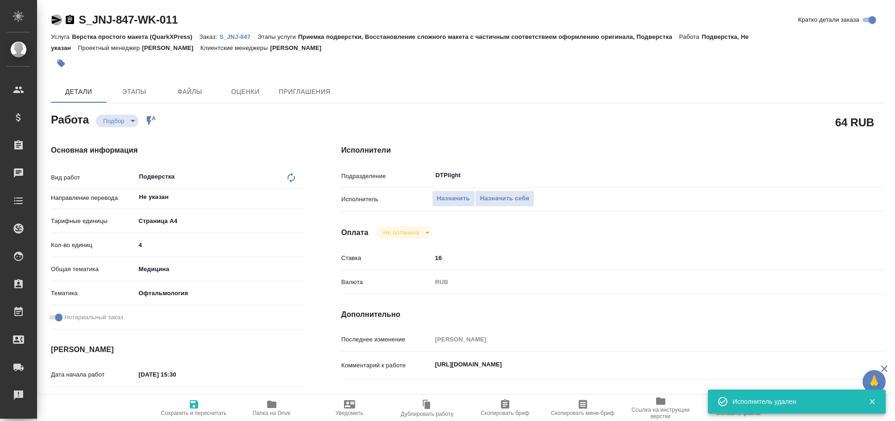
click at [58, 17] on icon "button" at bounding box center [56, 19] width 11 height 11
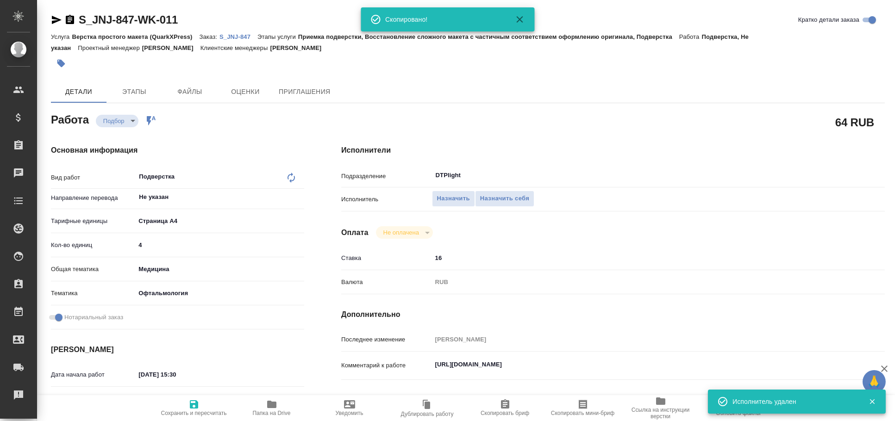
type textarea "x"
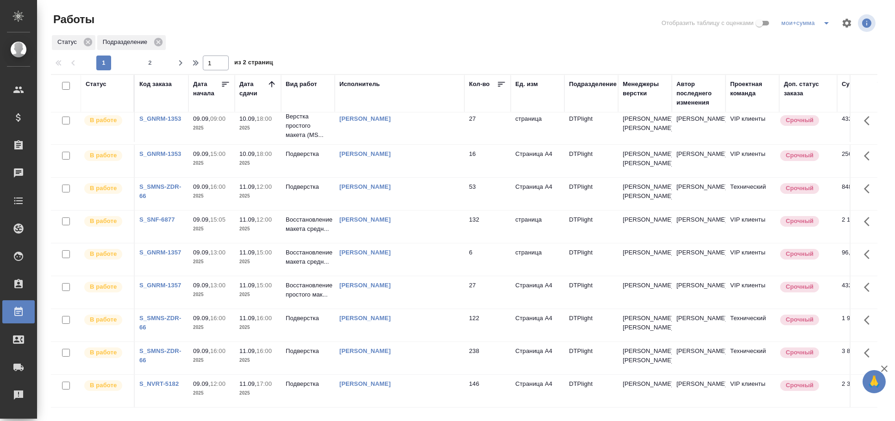
scroll to position [627, 0]
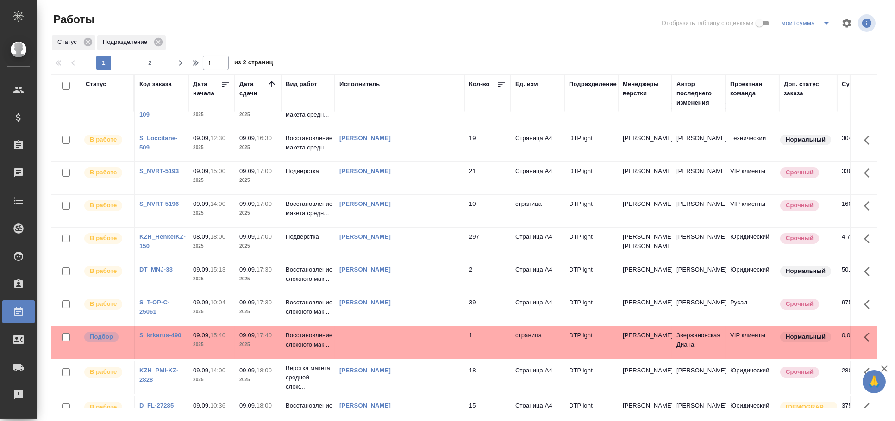
scroll to position [154, 0]
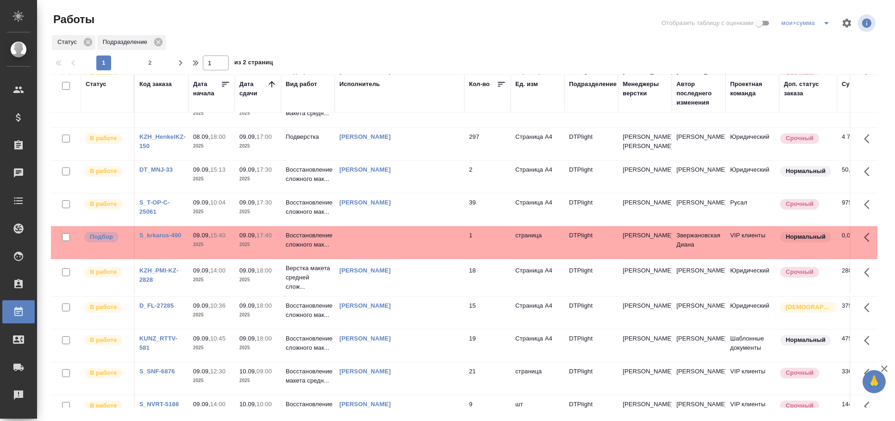
click at [361, 255] on td at bounding box center [400, 242] width 130 height 32
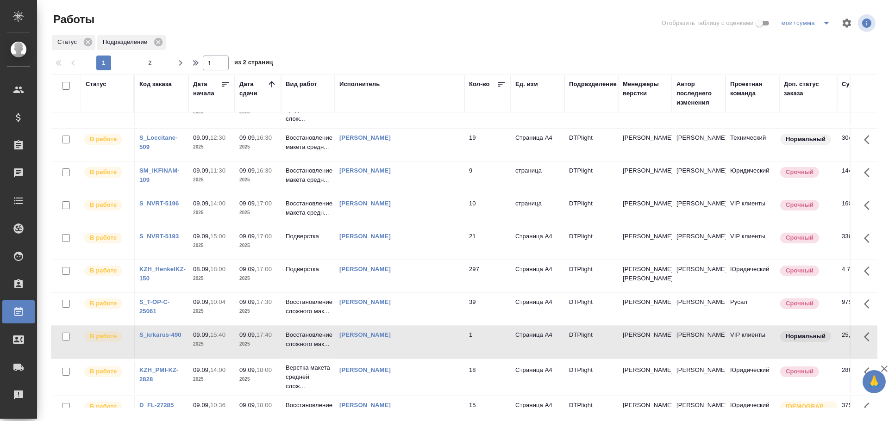
scroll to position [0, 0]
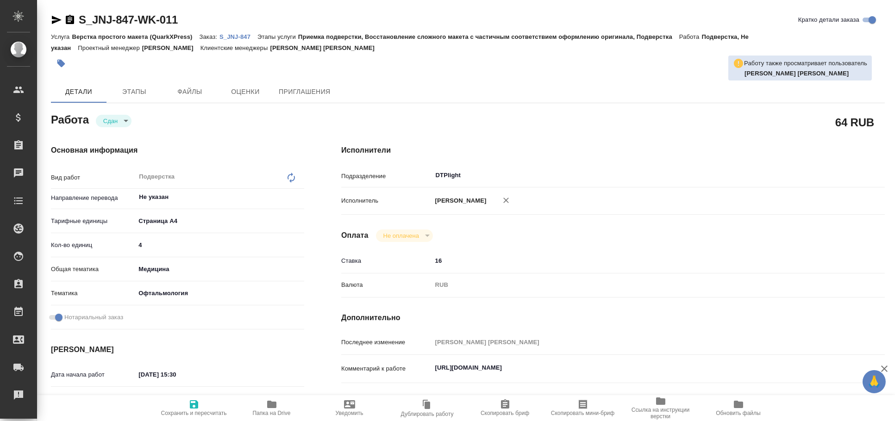
type textarea "x"
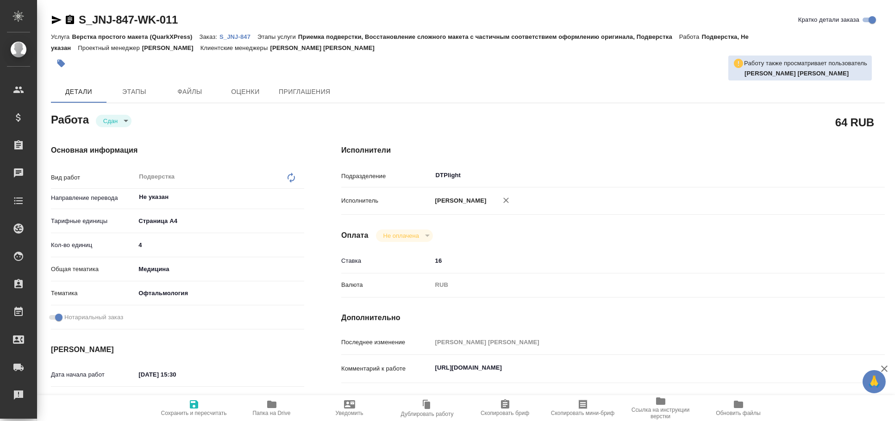
type textarea "x"
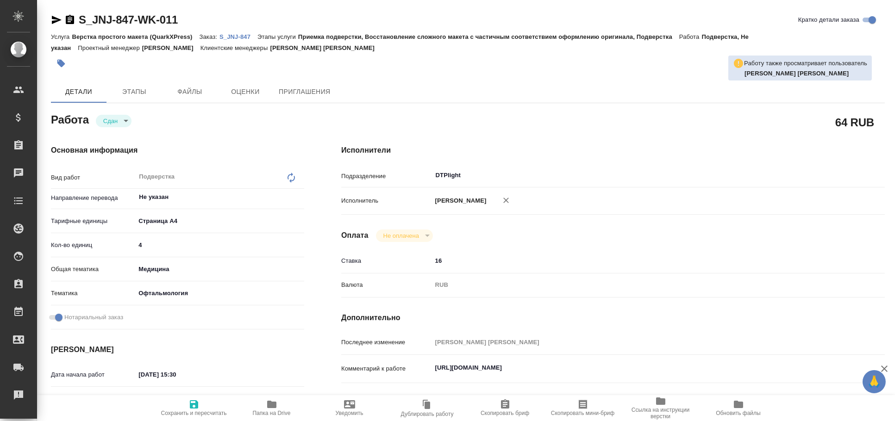
type textarea "x"
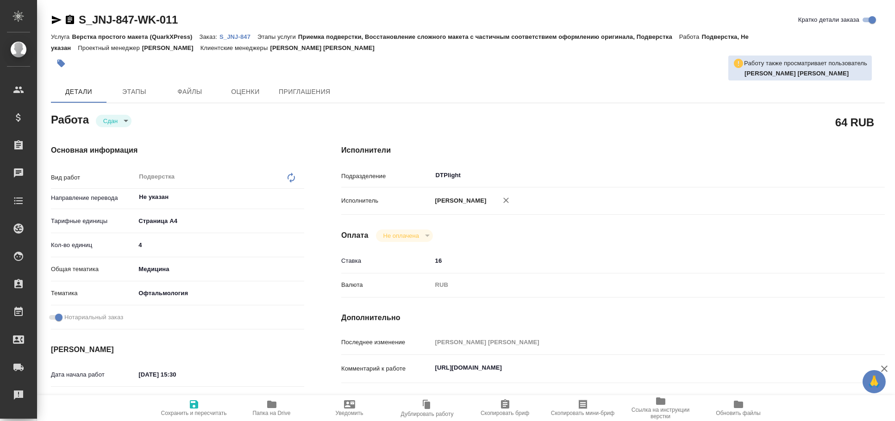
type textarea "x"
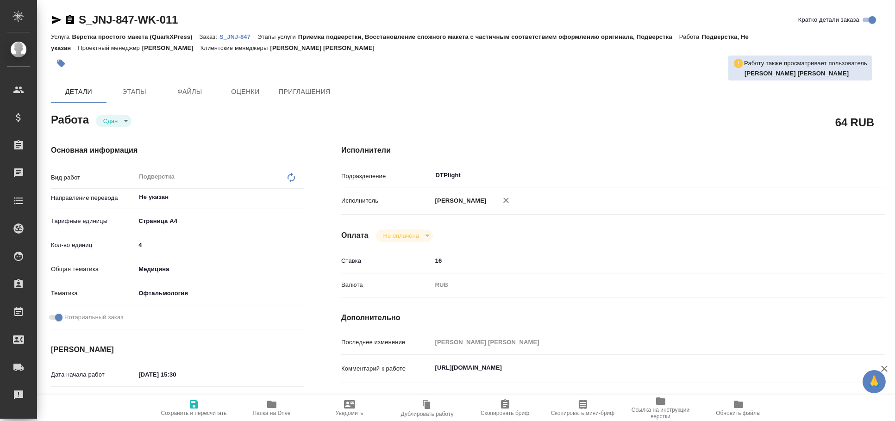
type textarea "x"
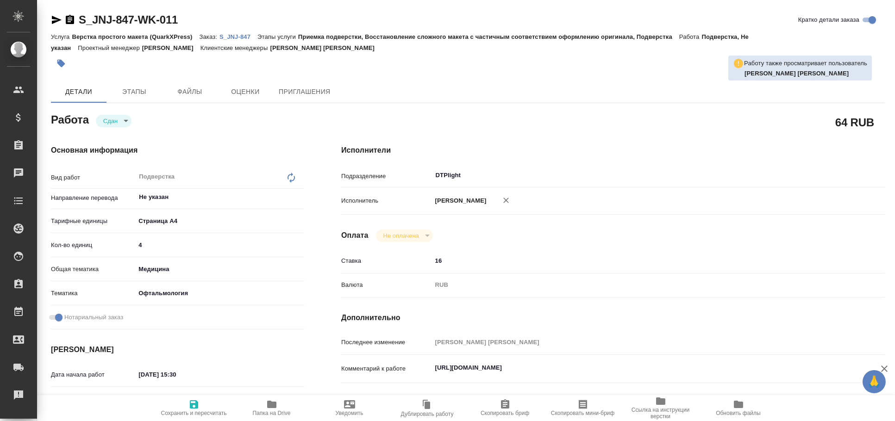
type textarea "x"
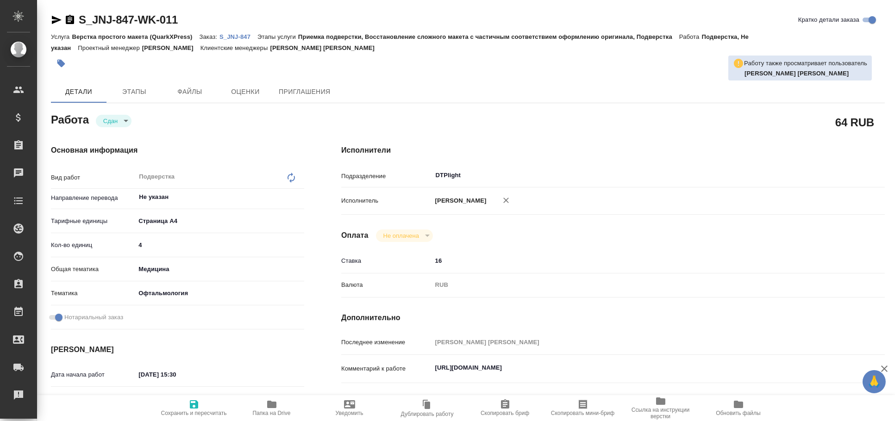
type textarea "x"
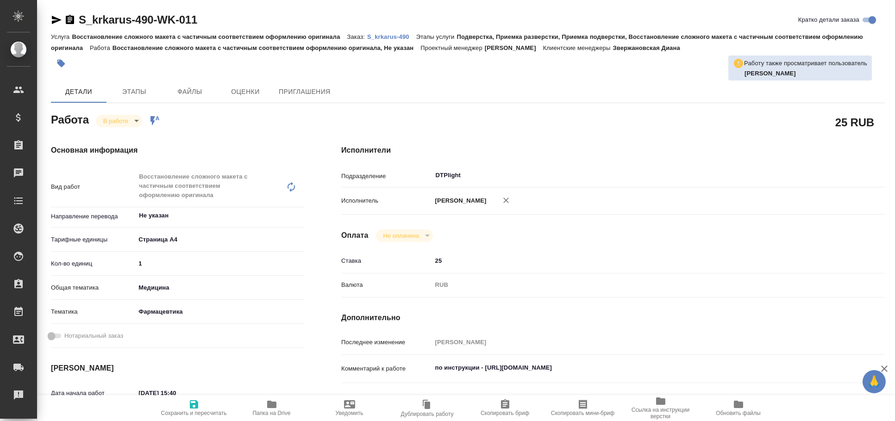
type textarea "x"
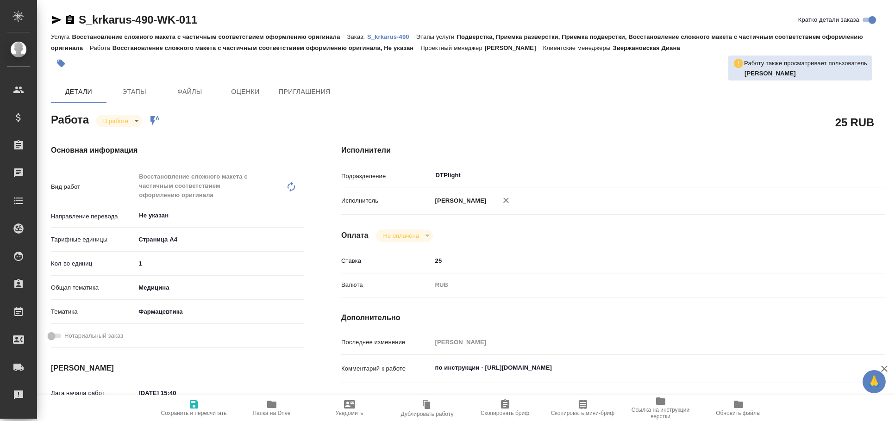
type textarea "x"
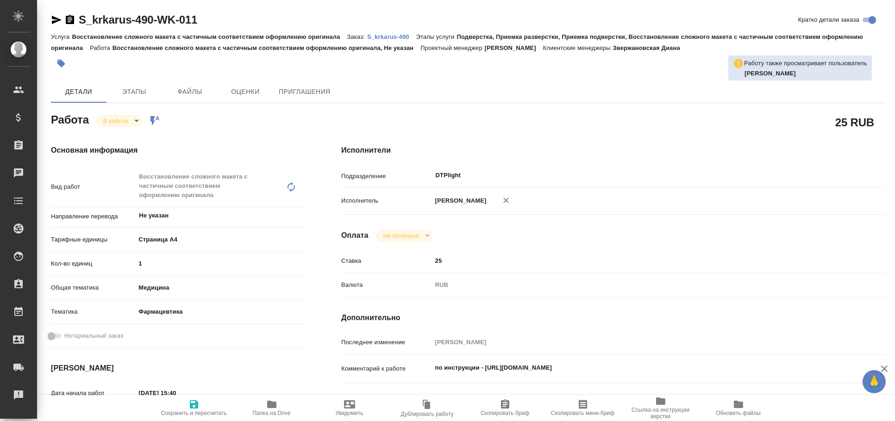
type textarea "x"
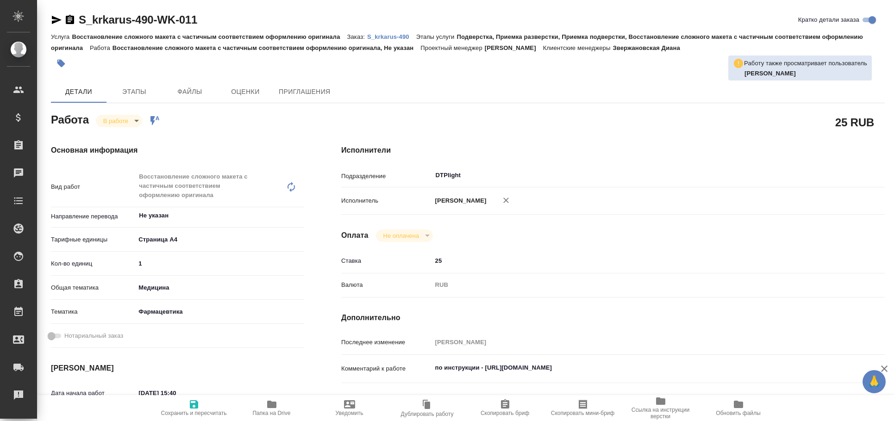
type textarea "x"
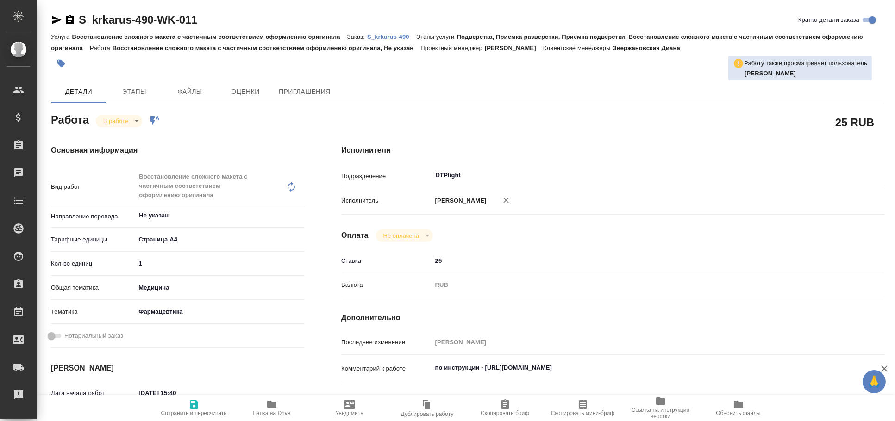
type textarea "x"
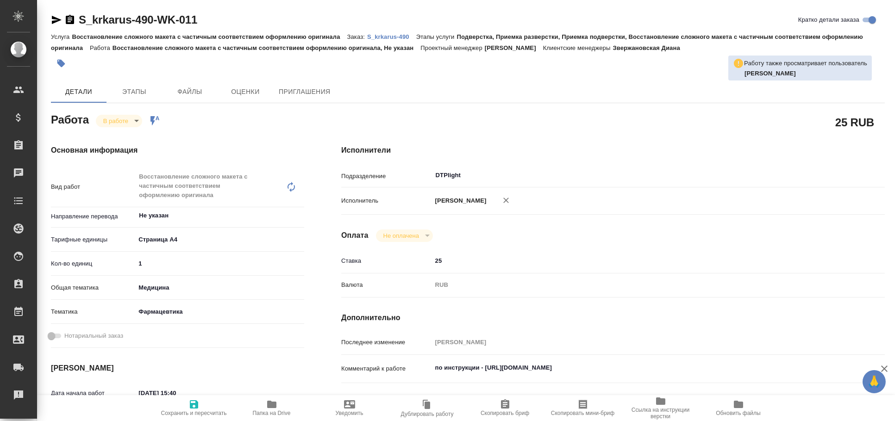
type textarea "x"
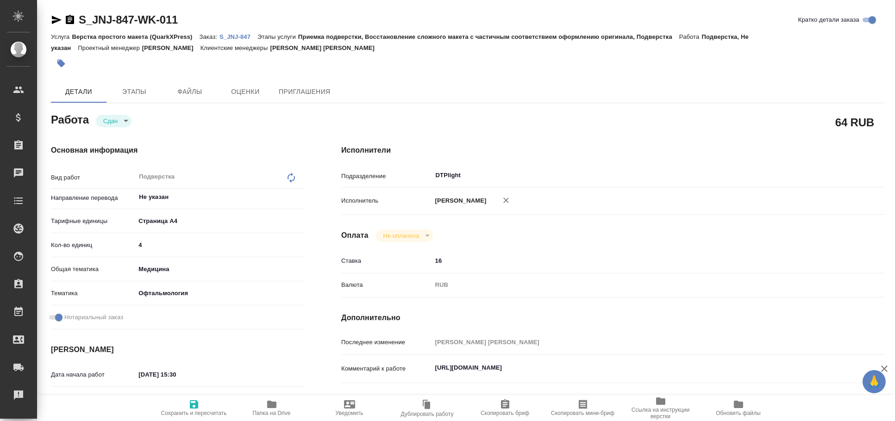
type textarea "x"
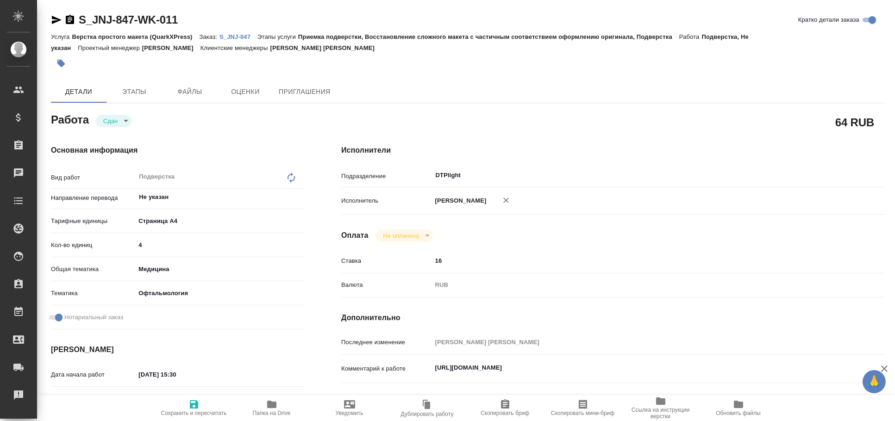
type textarea "x"
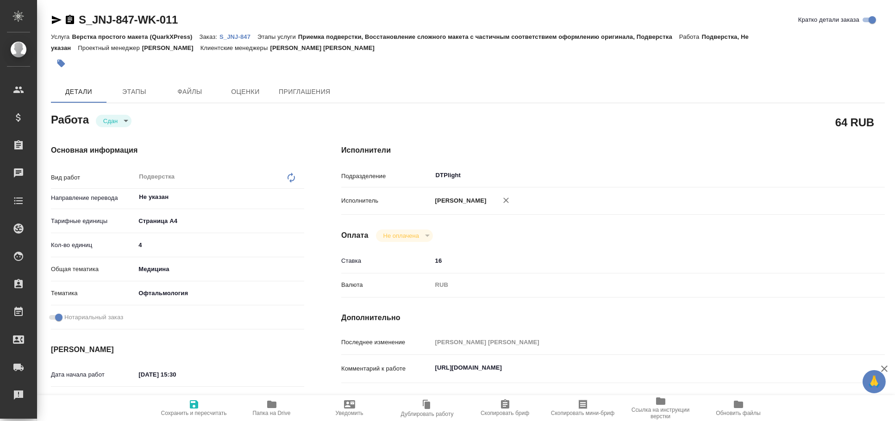
type textarea "x"
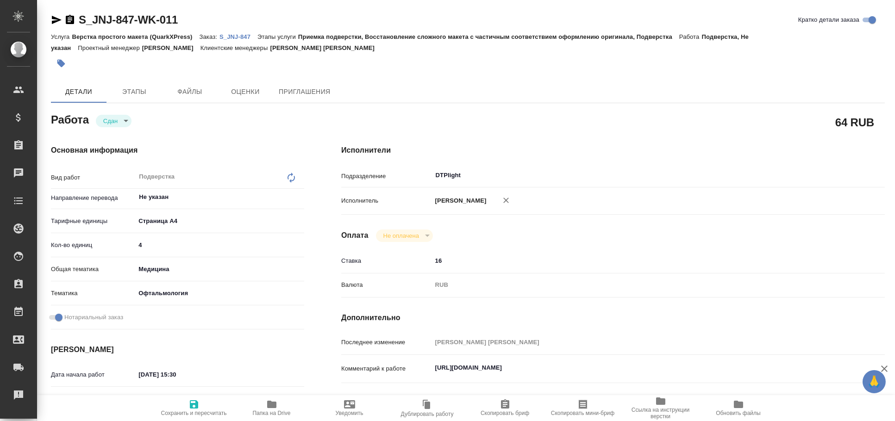
type textarea "x"
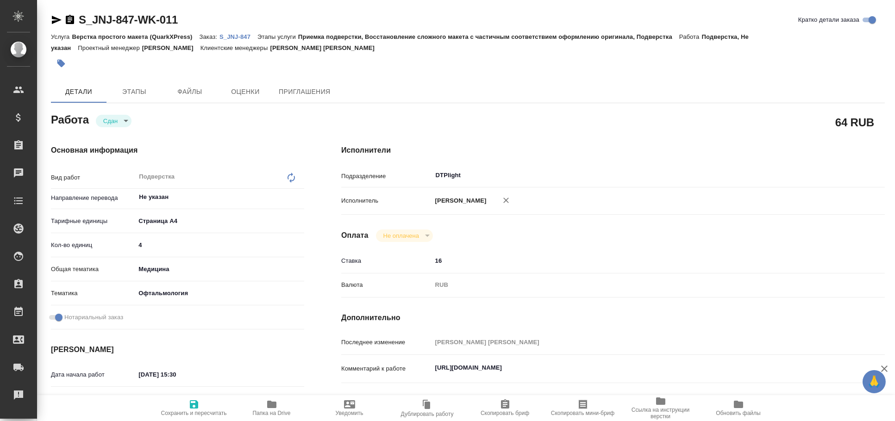
type textarea "x"
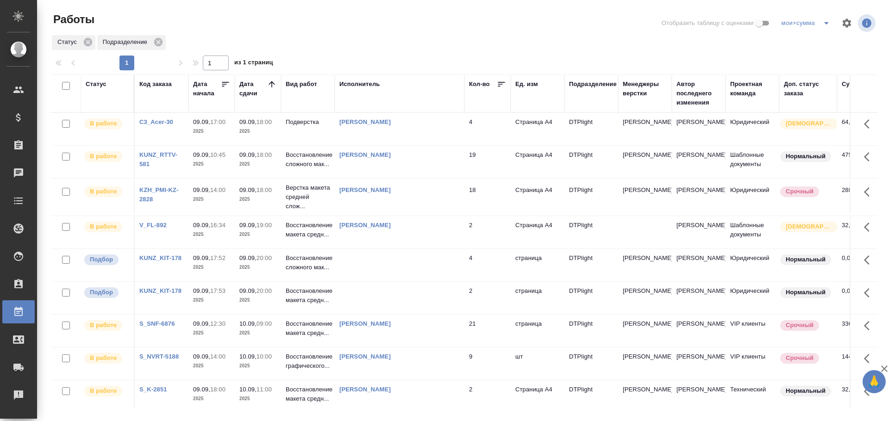
click at [410, 260] on td at bounding box center [400, 265] width 130 height 32
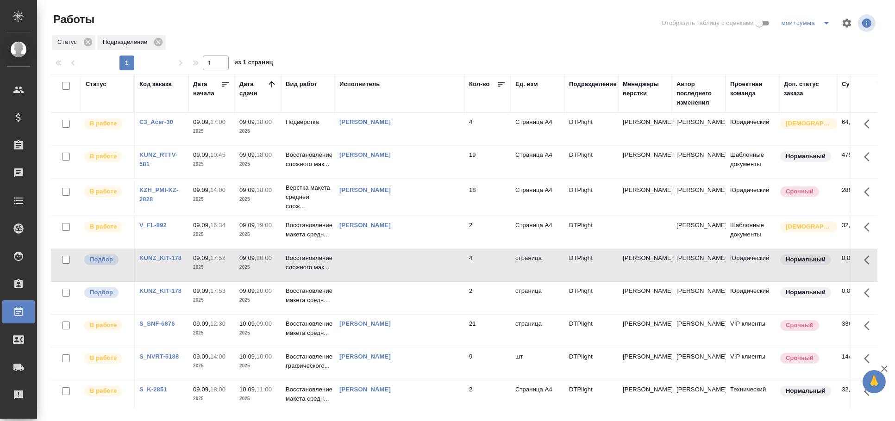
click at [410, 260] on td at bounding box center [400, 265] width 130 height 32
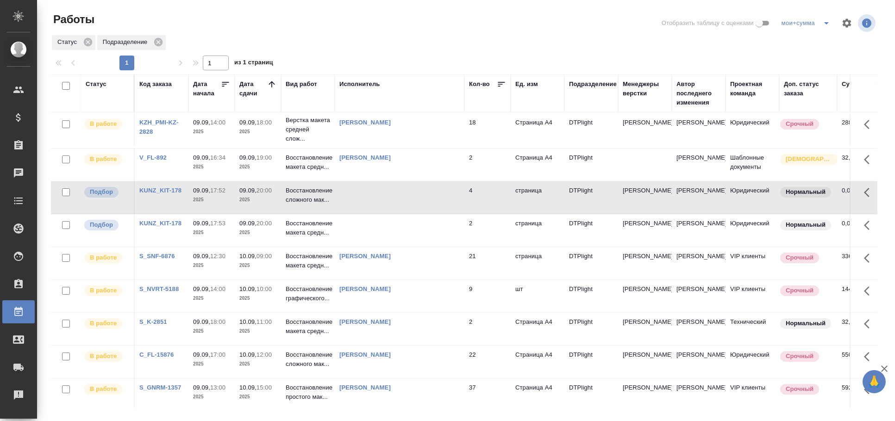
scroll to position [103, 0]
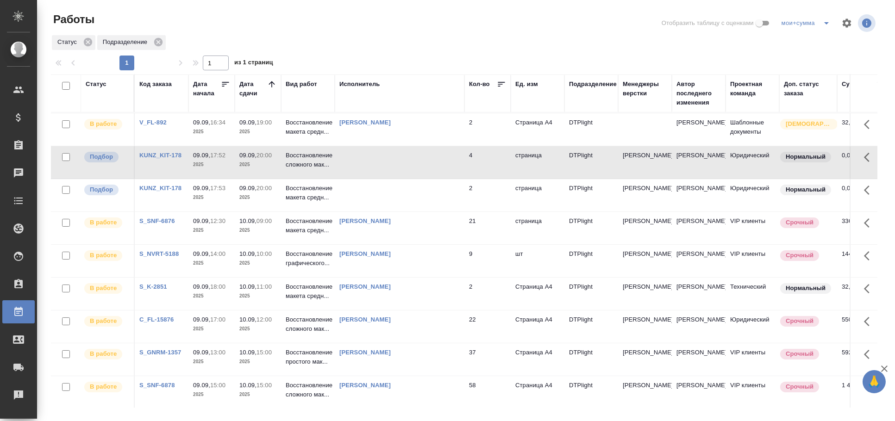
click at [356, 196] on td at bounding box center [400, 195] width 130 height 32
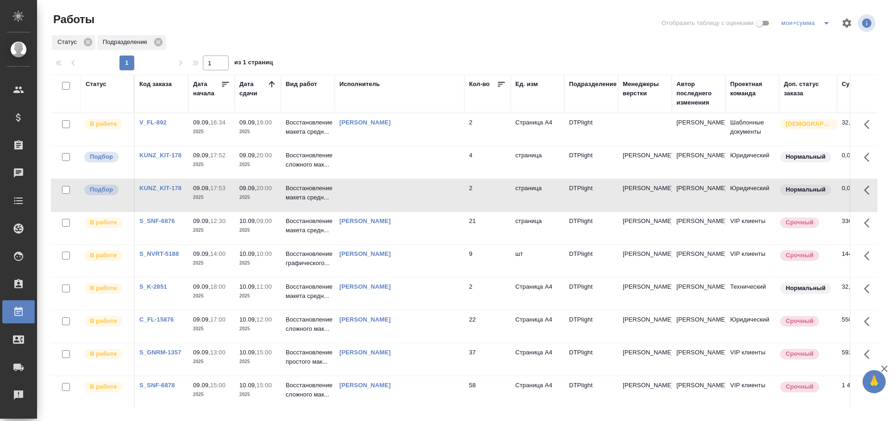
click at [356, 196] on td at bounding box center [400, 195] width 130 height 32
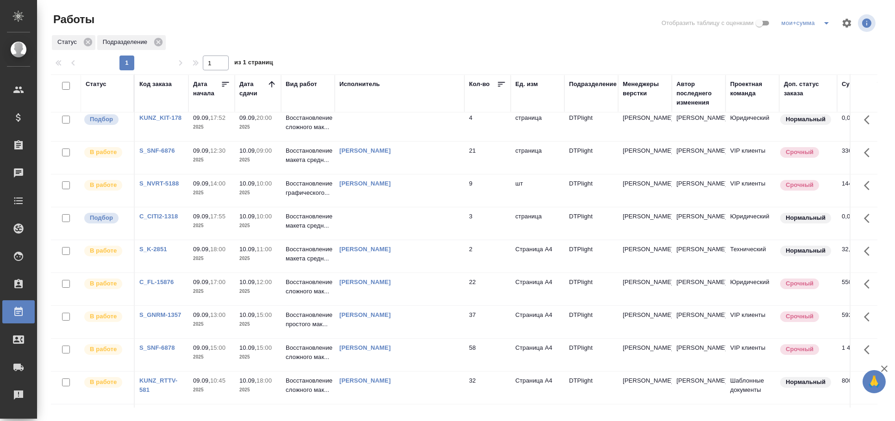
click at [367, 299] on td "Крамник Артем" at bounding box center [400, 289] width 130 height 32
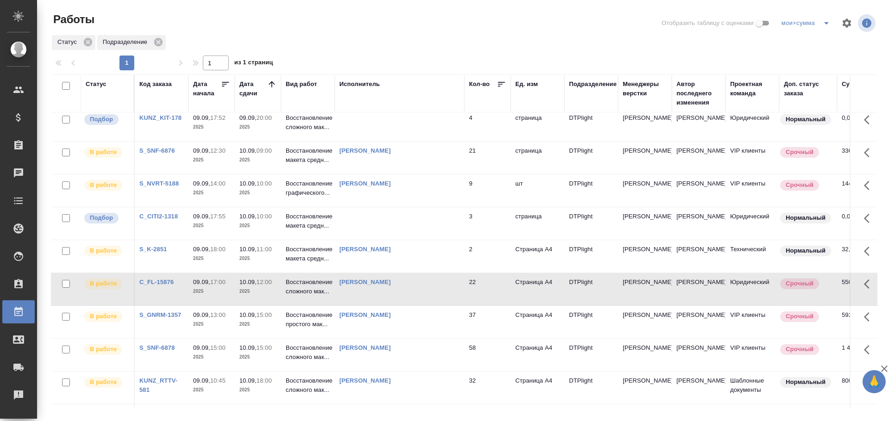
click at [367, 299] on td "Крамник Артем" at bounding box center [400, 289] width 130 height 32
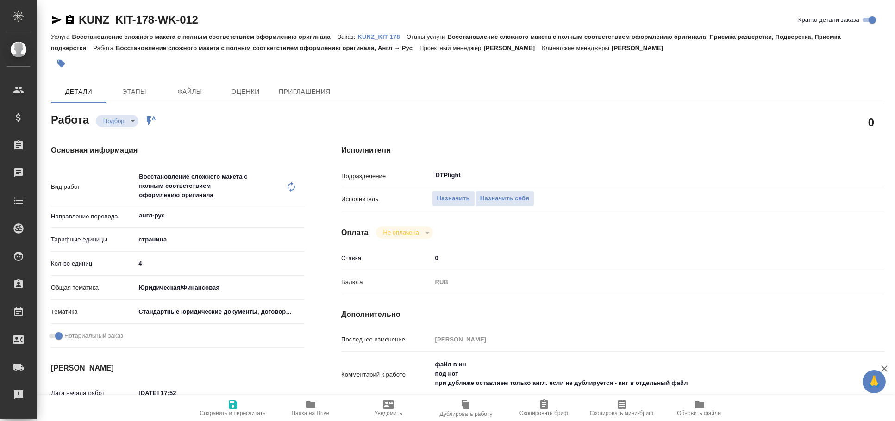
type textarea "x"
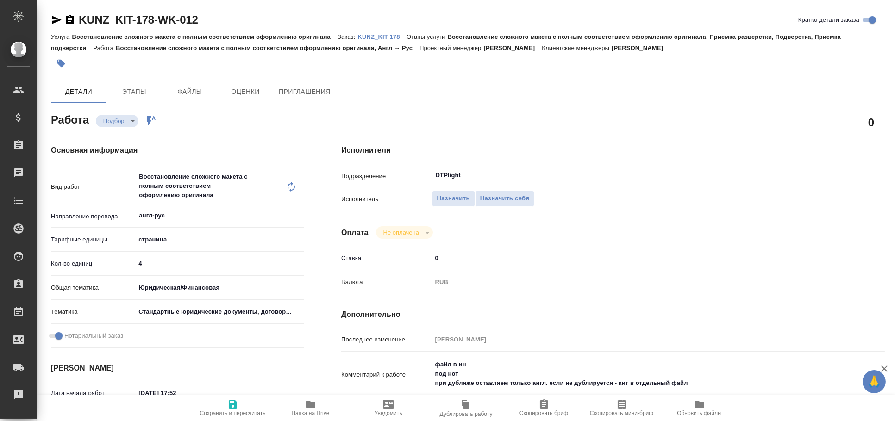
type textarea "x"
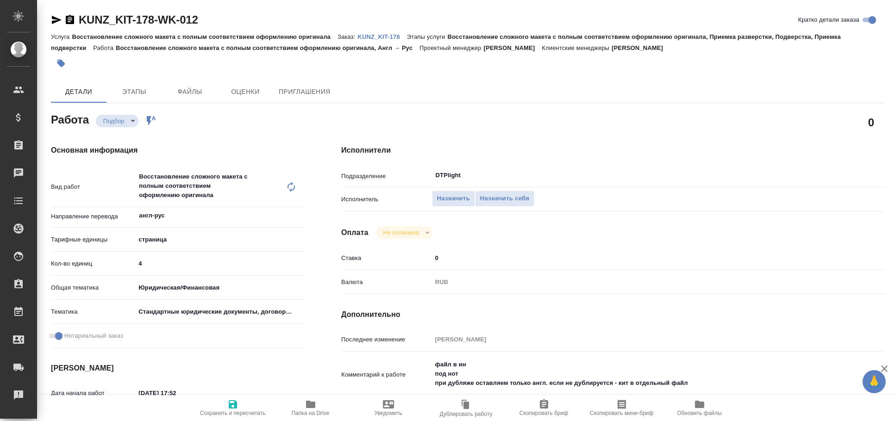
type textarea "x"
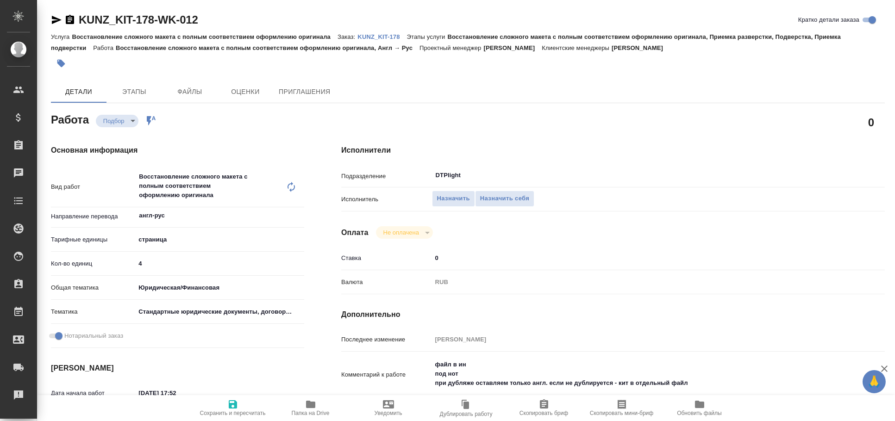
click at [56, 19] on icon "button" at bounding box center [56, 19] width 11 height 11
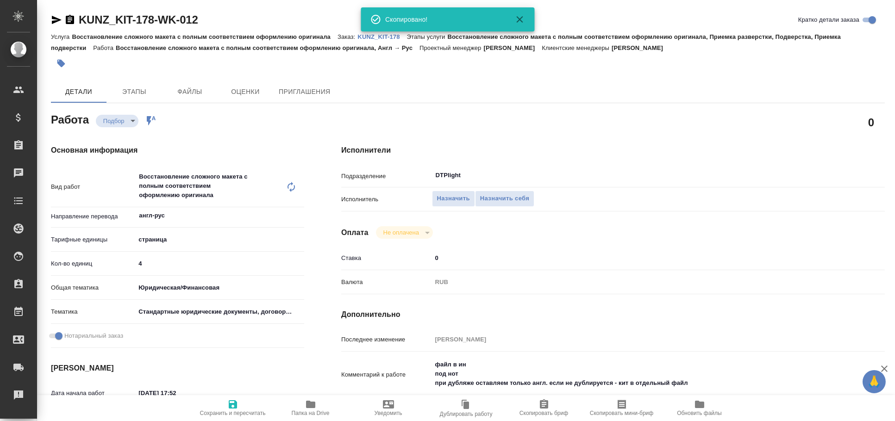
type textarea "x"
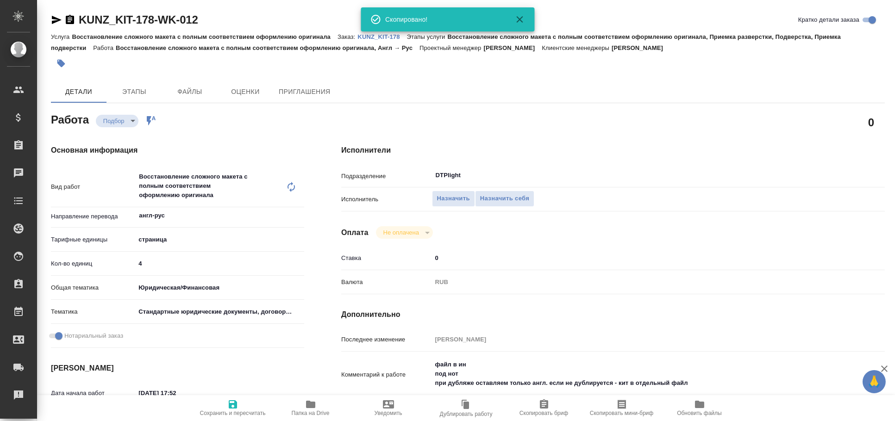
type textarea "x"
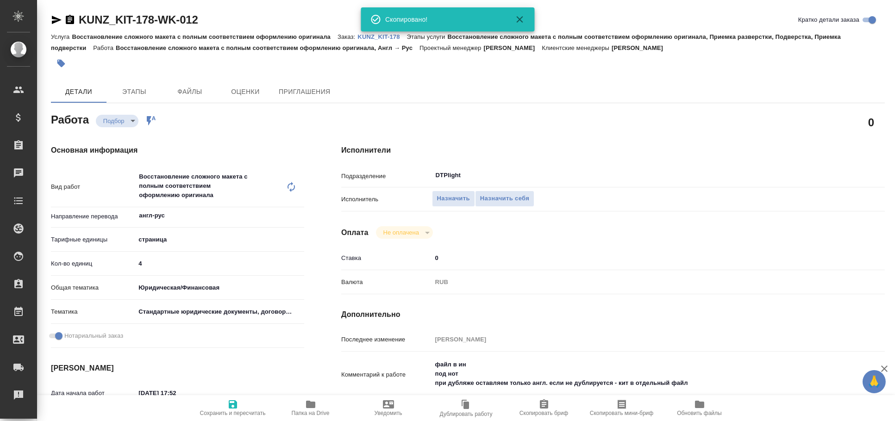
type textarea "x"
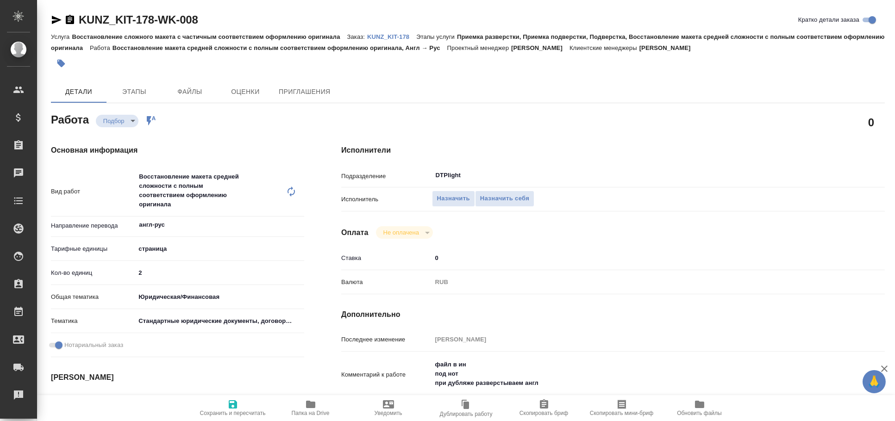
type textarea "x"
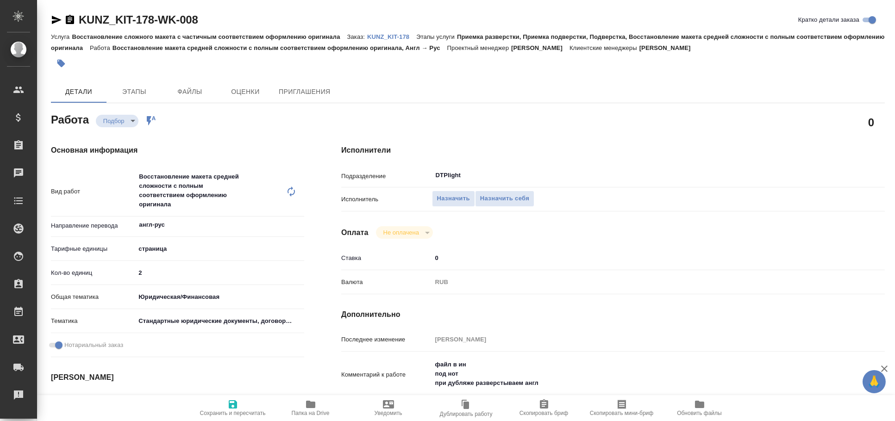
type textarea "x"
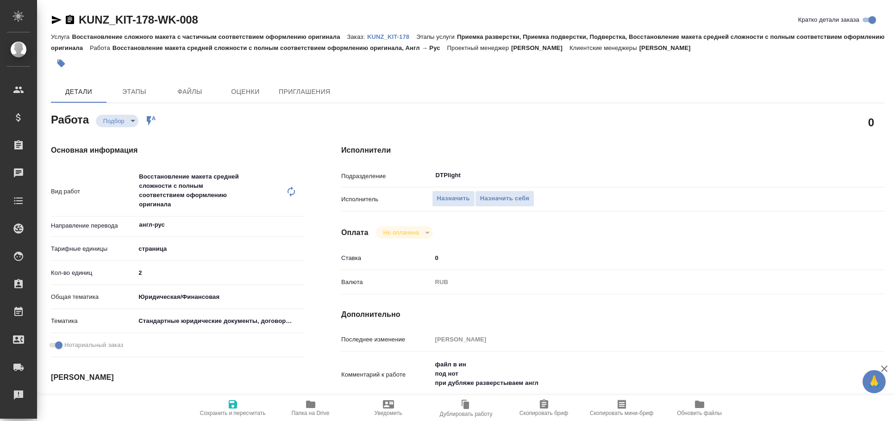
type textarea "x"
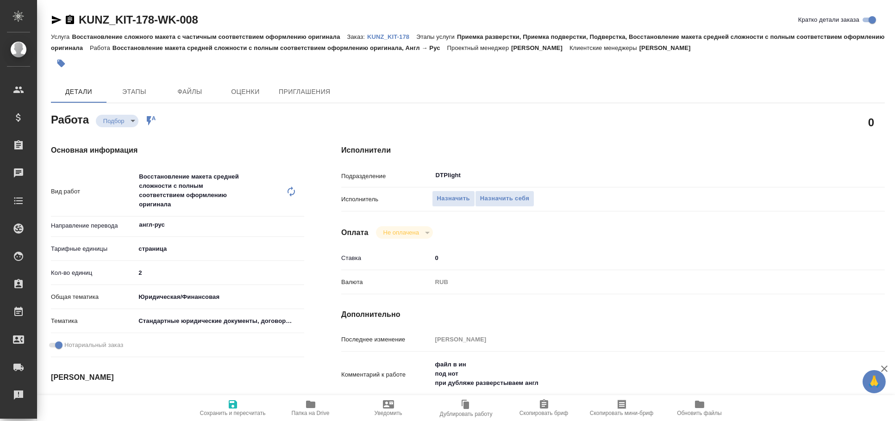
click at [54, 17] on icon "button" at bounding box center [57, 20] width 10 height 8
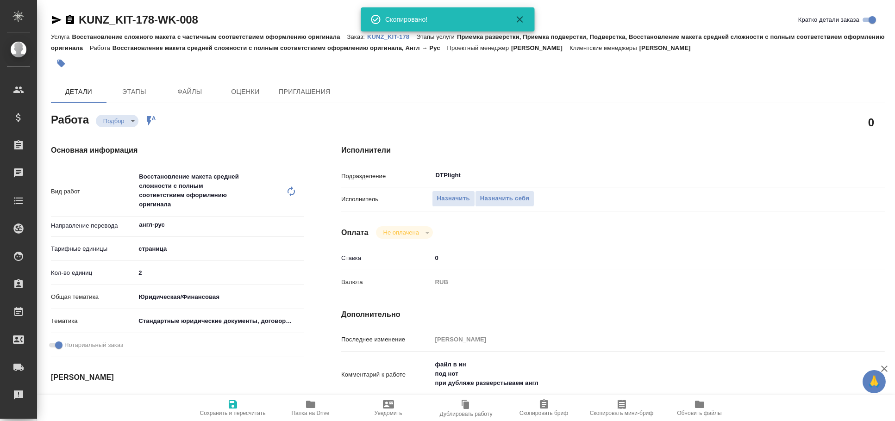
type textarea "x"
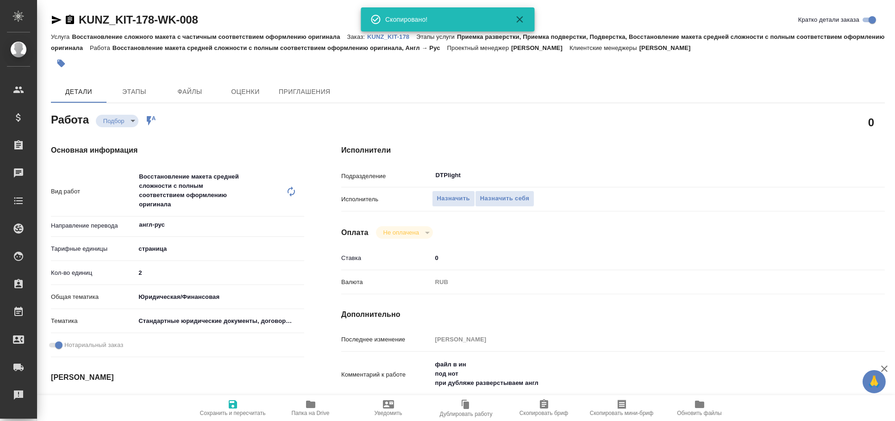
type textarea "x"
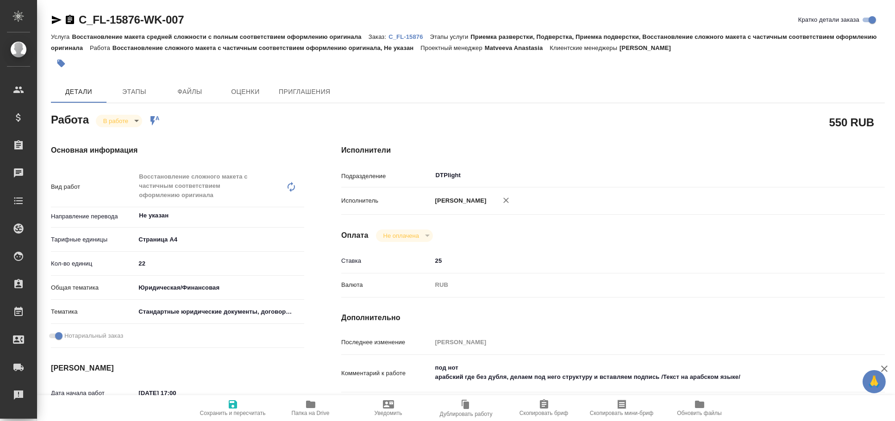
type textarea "x"
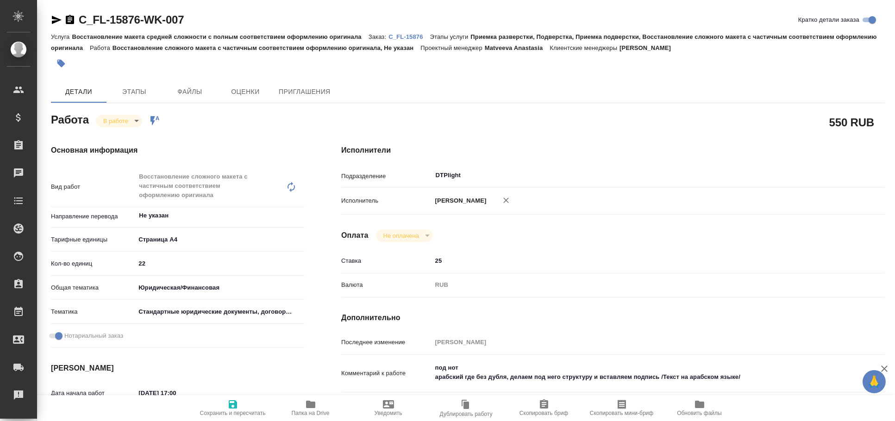
type textarea "x"
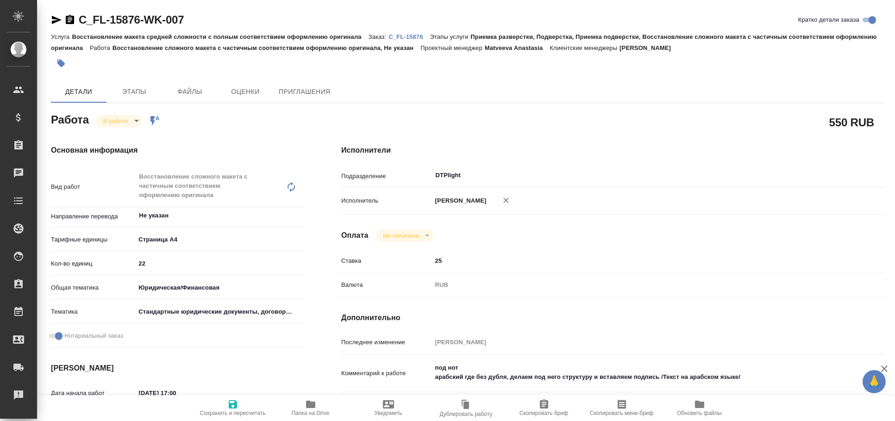
type textarea "x"
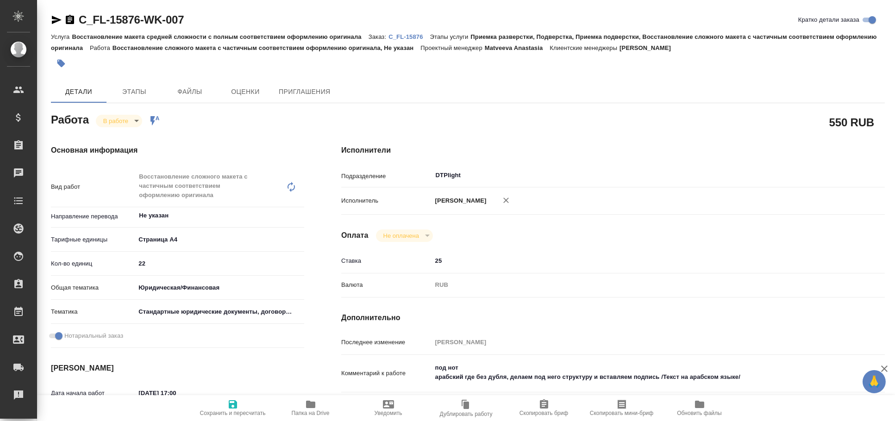
type textarea "x"
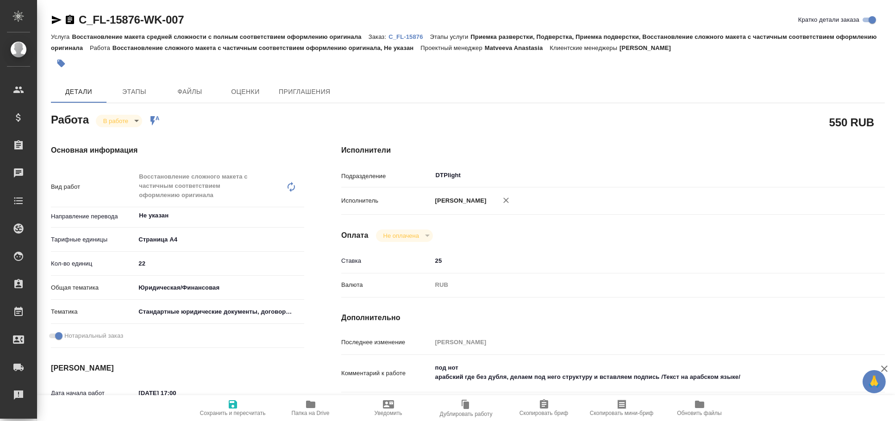
type textarea "x"
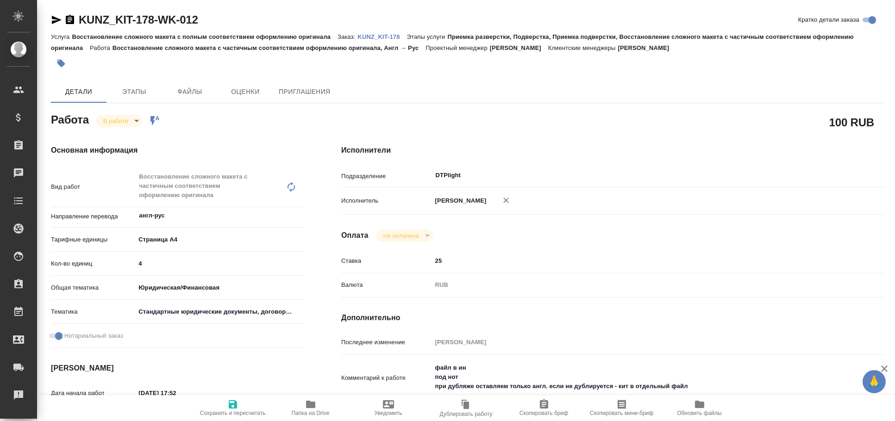
type textarea "x"
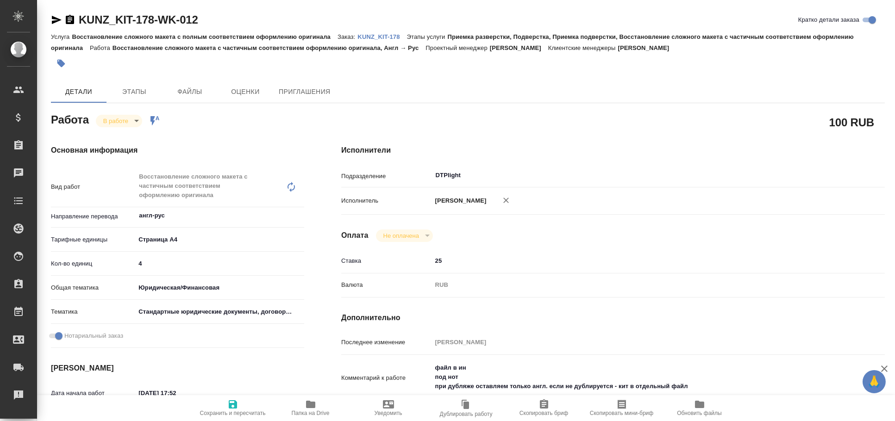
type textarea "x"
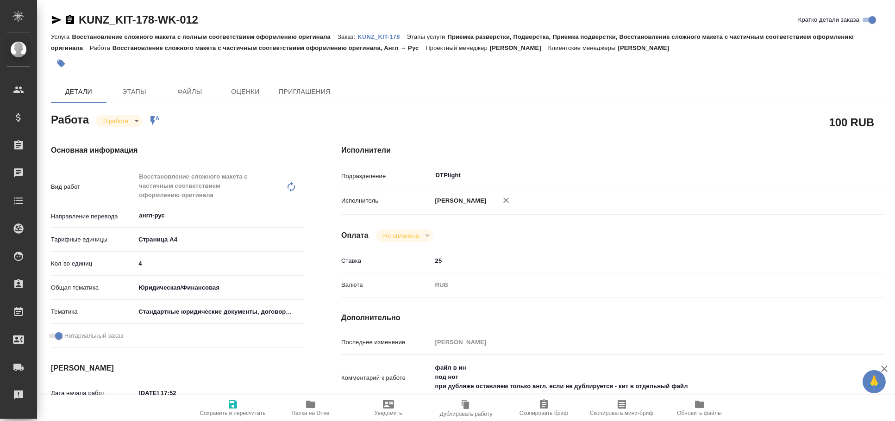
type textarea "x"
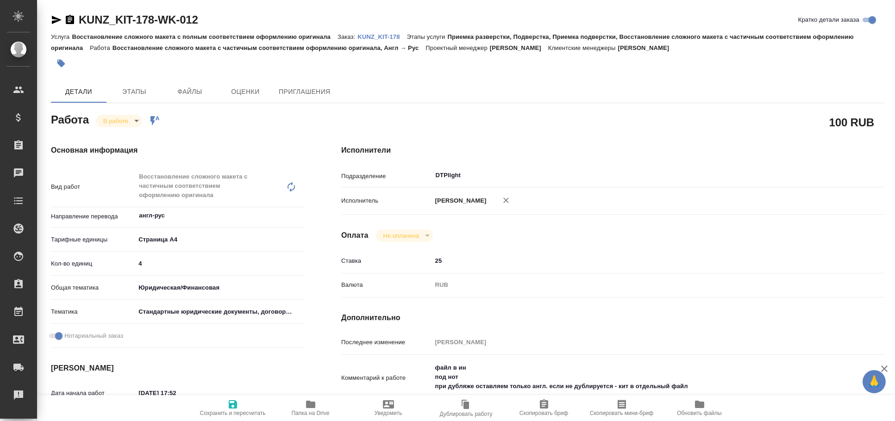
type textarea "x"
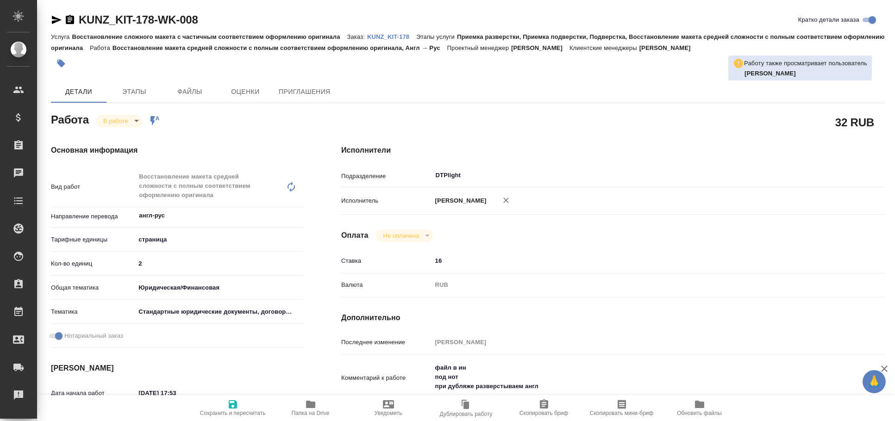
type textarea "x"
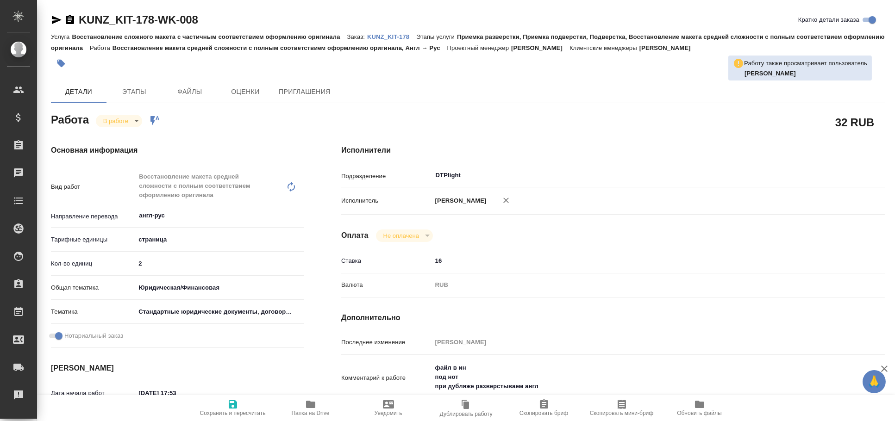
type textarea "x"
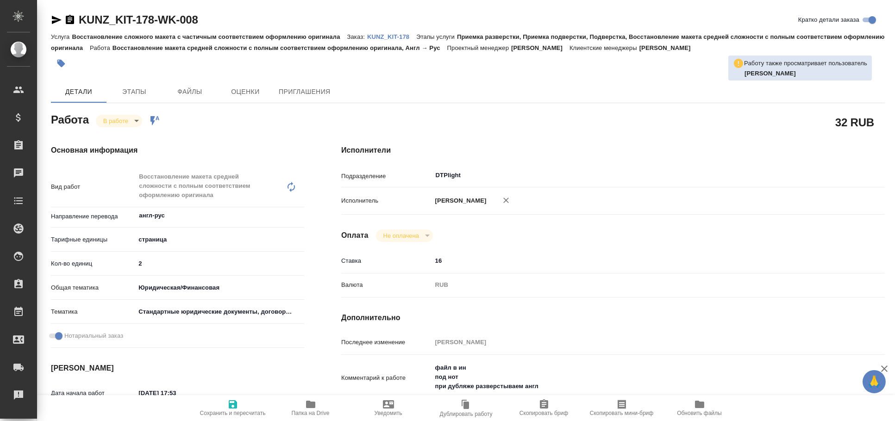
type textarea "x"
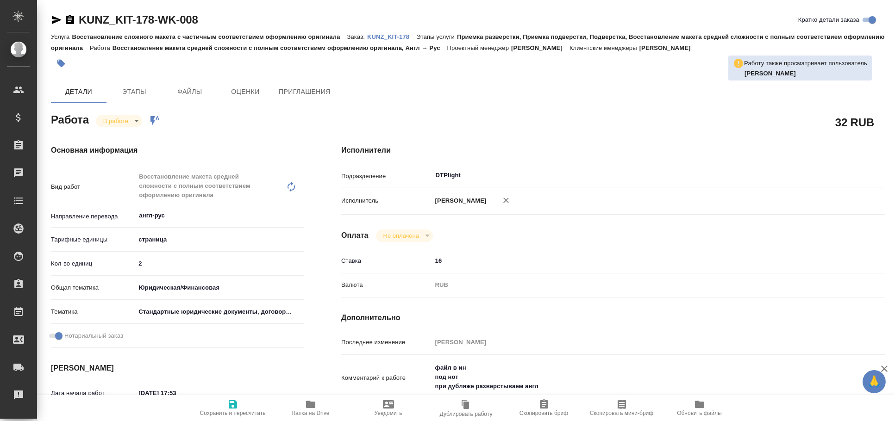
type textarea "x"
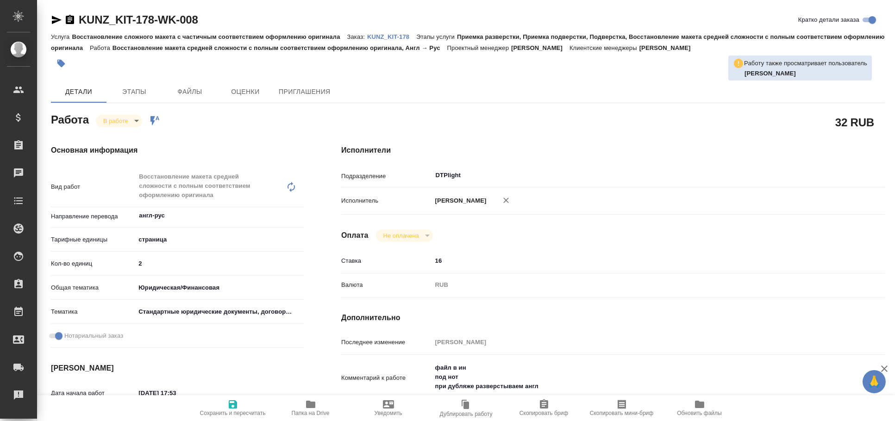
type input "inProgress"
type textarea "Восстановление макета средней сложности с полным соответствием оформлению ориги…"
type textarea "x"
type input "англ-рус"
type input "5a8b1489cc6b4906c91bfdb2"
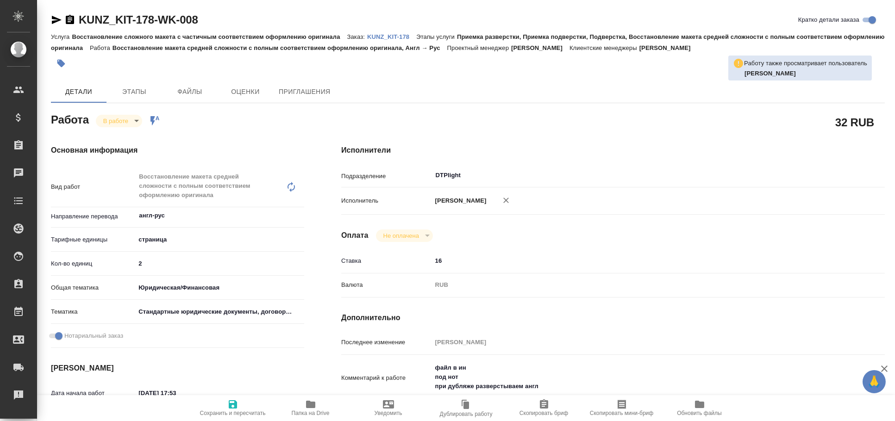
type input "2"
type input "yr-fn"
type input "5f647205b73bc97568ca66bf"
checkbox input "true"
type input "09.09.2025 17:53"
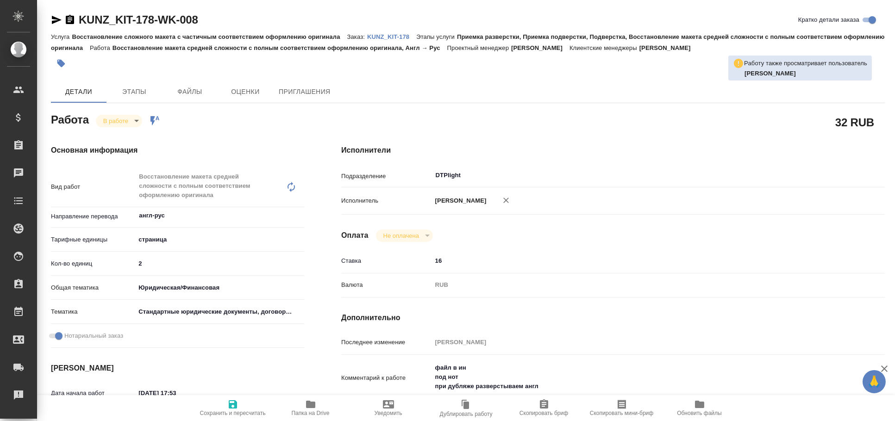
type input "09.09.2025 18:00"
type input "09.09.2025 20:00"
type input "10.09.2025 13:30"
type input "DTPlight"
type input "notPayed"
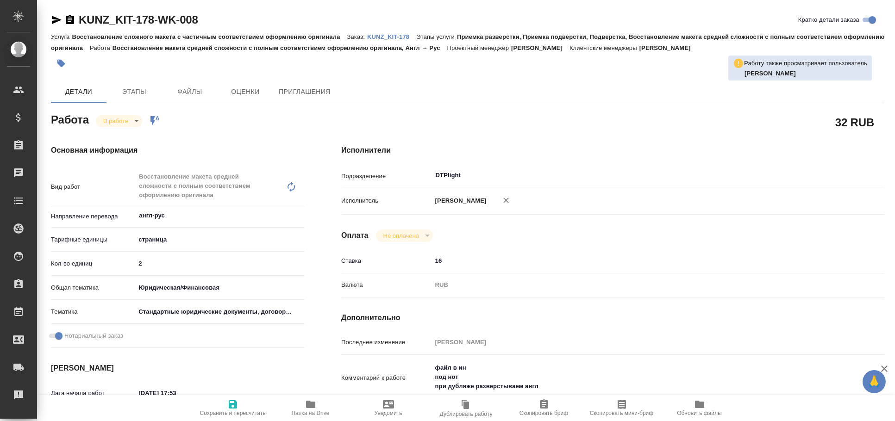
type input "16"
type input "RUB"
type input "[PERSON_NAME]"
type textarea "файл в ин под нот при дубляже разверстываем англ"
type textarea "x"
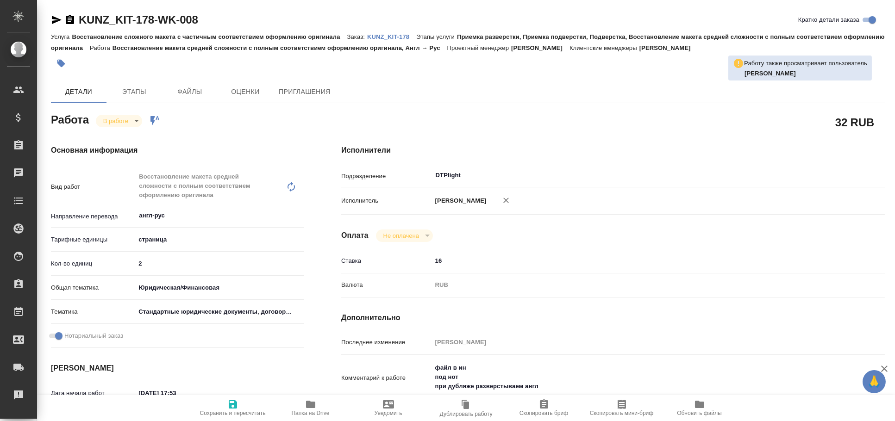
type textarea "/Clients/ООО "ГПМ КИТ"/Orders/KUNZ_KIT-178/DTP/KUNZ_KIT-178-WK-008"
type textarea "x"
type input "KUNZ_KIT-178"
type input "Восстановление сложного макета с частичным соответствием оформлению оригинала"
type input "Приемка разверстки, Приемка подверстки, Подверстка, Восстановление макета средн…"
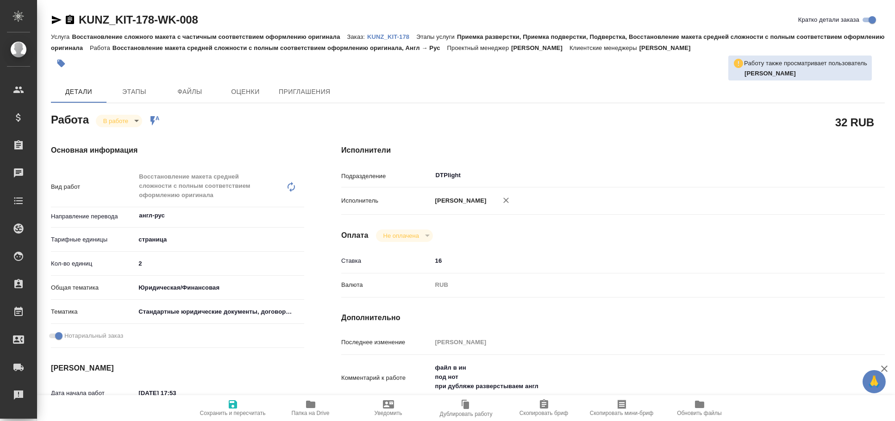
type input "Веселова Юлия"
type input "[PERSON_NAME]"
type input "/Clients/ООО "ГПМ КИТ"/Orders/KUNZ_KIT-178"
type textarea "x"
type textarea "англ/кит - рус. под нот, сверхсрочно"
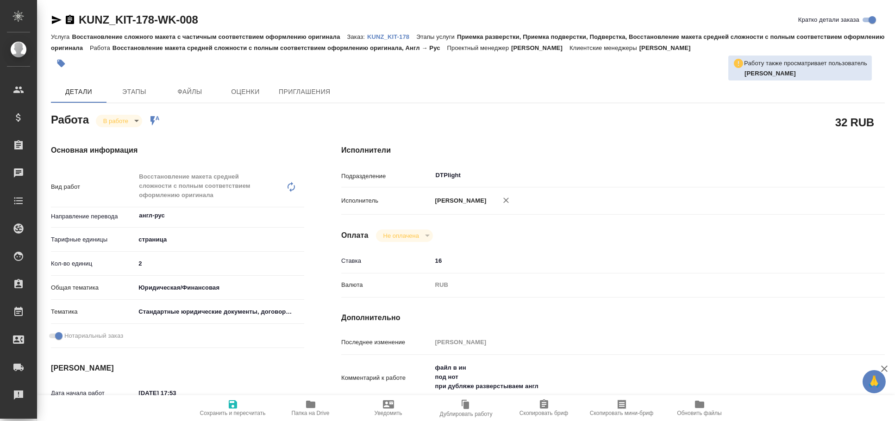
type textarea "x"
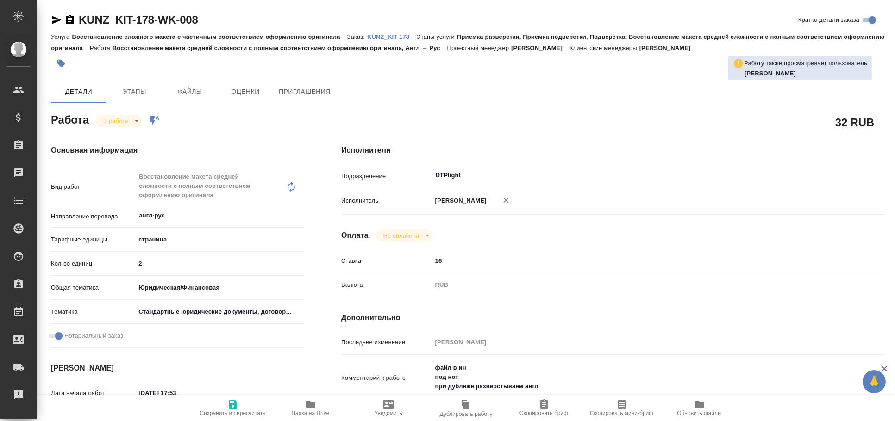
type textarea "x"
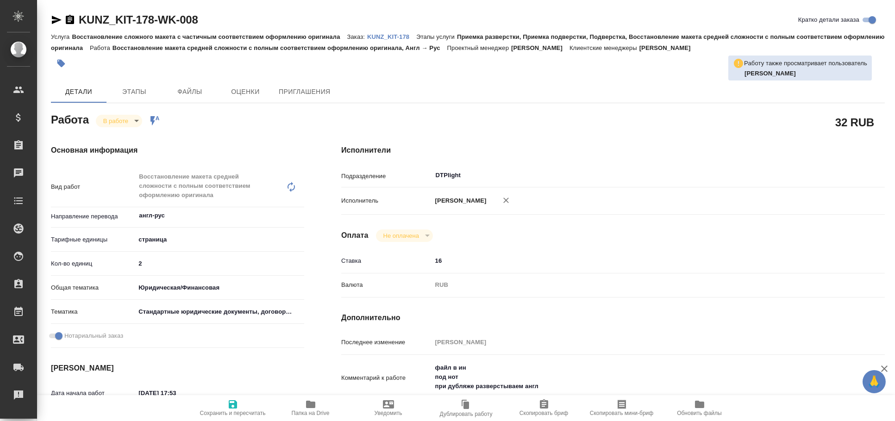
type textarea "x"
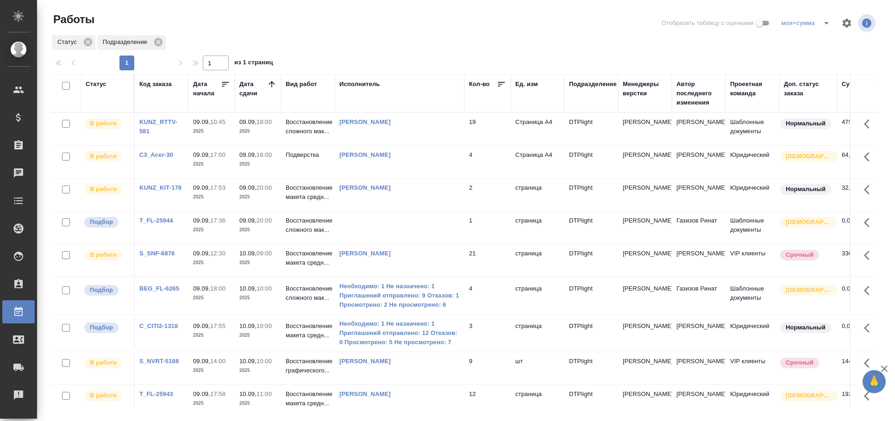
click at [417, 228] on td at bounding box center [400, 228] width 130 height 32
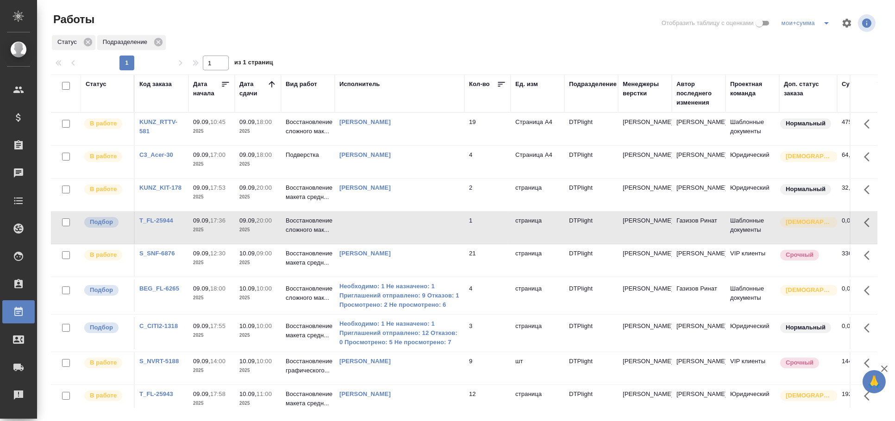
click at [417, 228] on td at bounding box center [400, 228] width 130 height 32
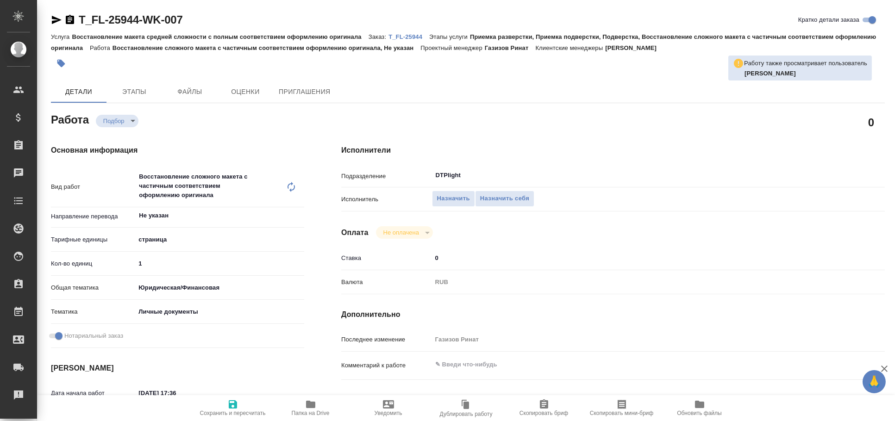
type textarea "x"
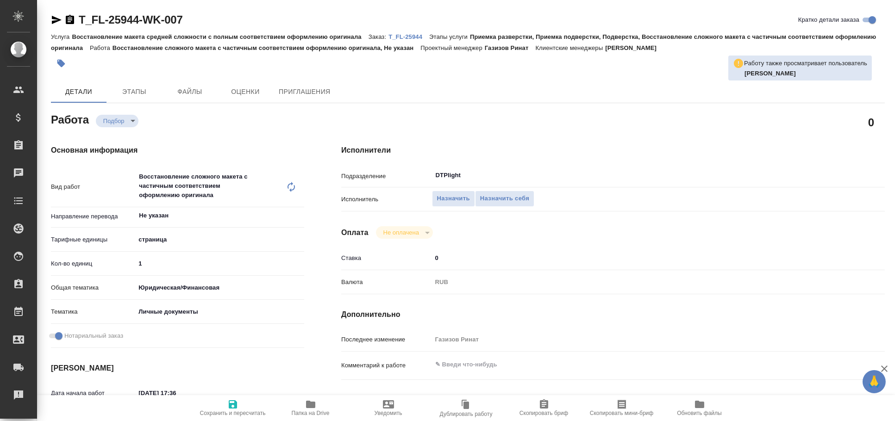
type textarea "x"
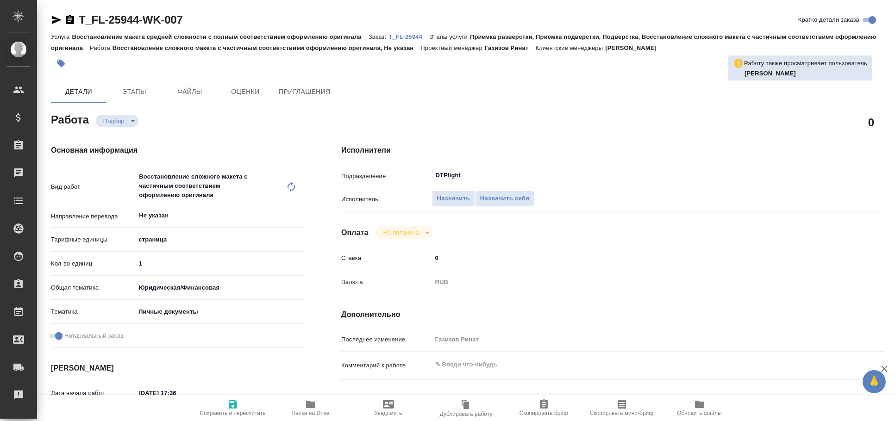
type textarea "x"
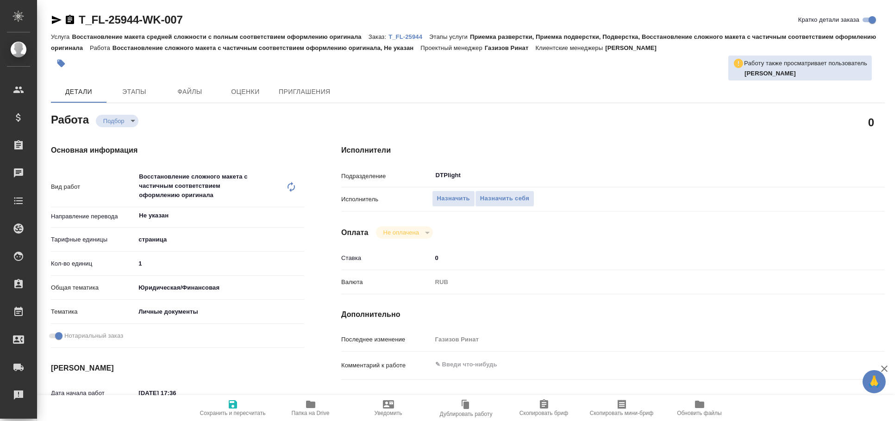
type textarea "x"
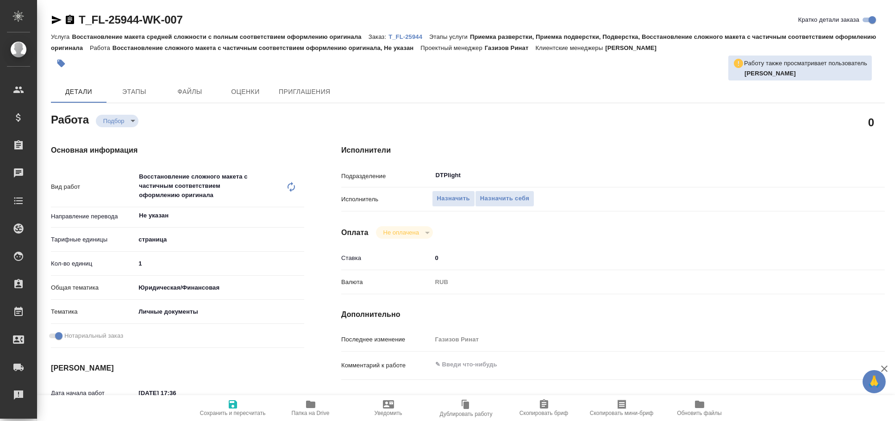
type textarea "x"
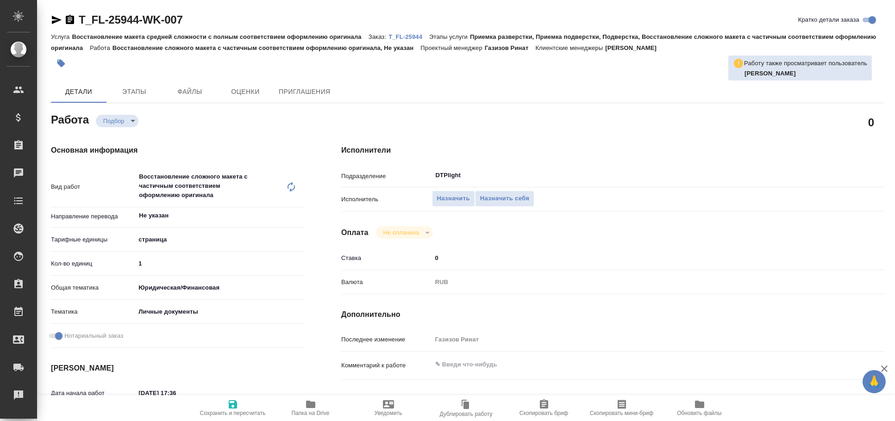
type textarea "x"
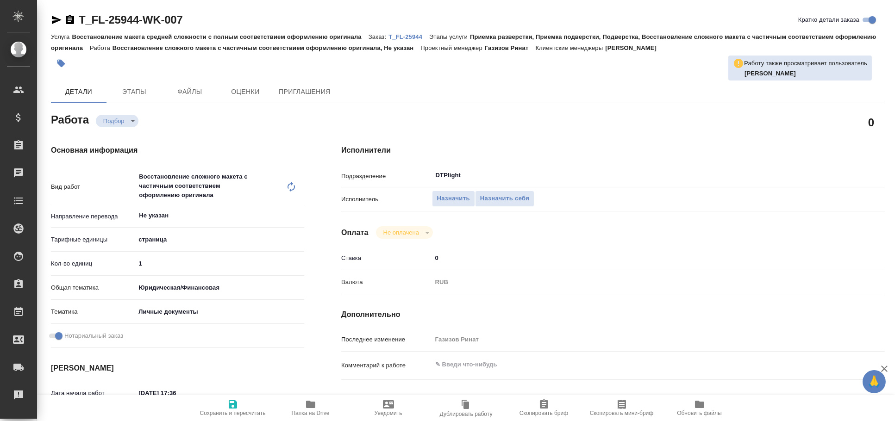
type textarea "x"
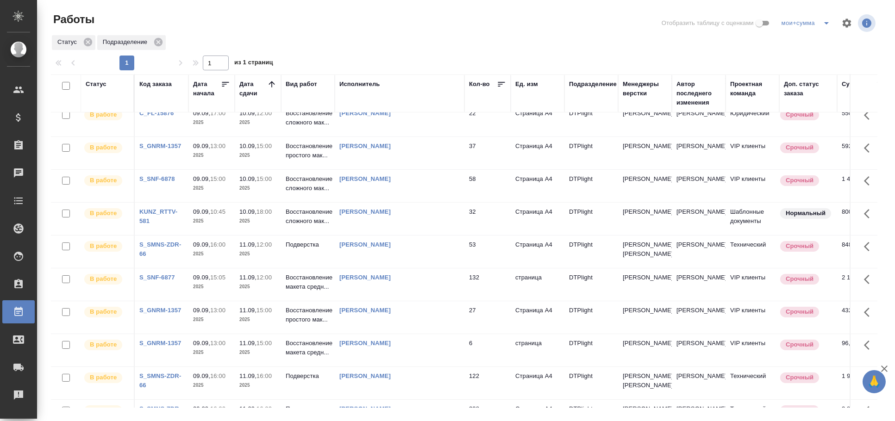
scroll to position [257, 0]
